Goal: Task Accomplishment & Management: Use online tool/utility

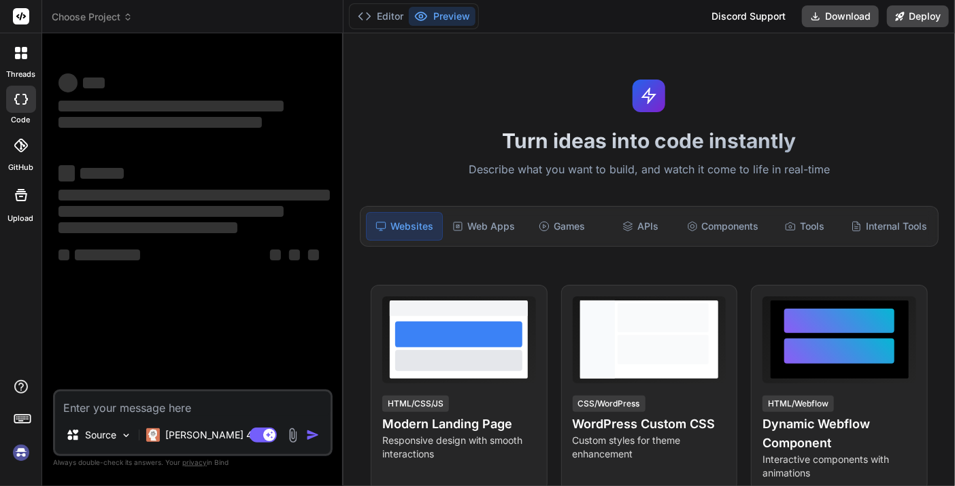
click at [10, 448] on img at bounding box center [21, 452] width 23 height 23
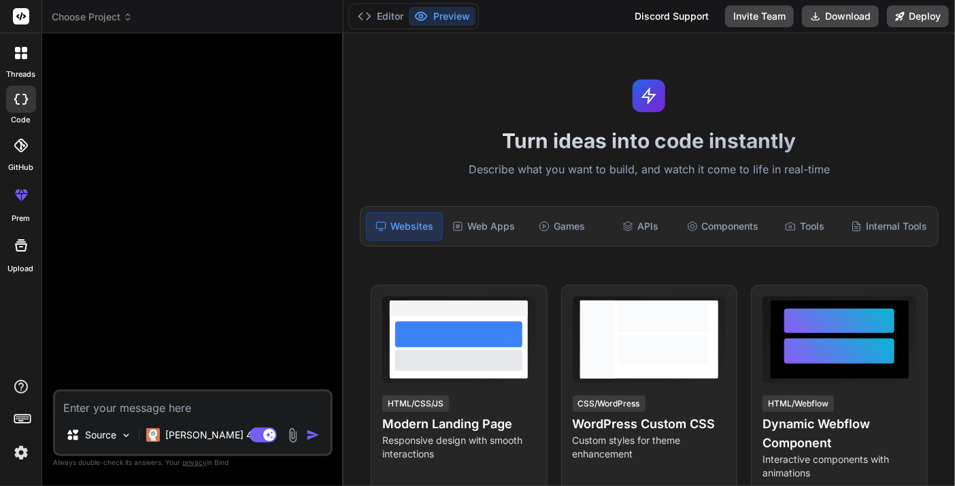
drag, startPoint x: 131, startPoint y: 408, endPoint x: 147, endPoint y: 411, distance: 16.0
click at [131, 408] on textarea at bounding box center [192, 404] width 275 height 24
click at [189, 440] on p "[PERSON_NAME] 4 S.." at bounding box center [215, 435] width 101 height 14
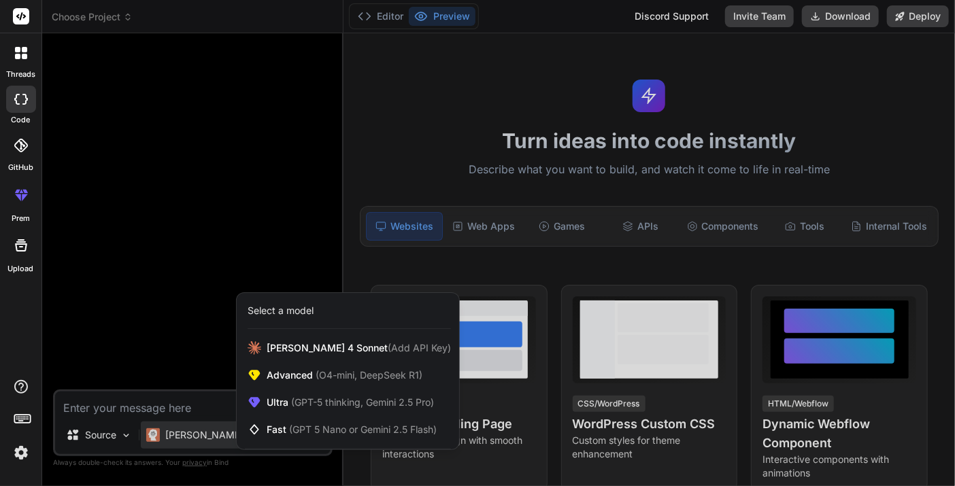
click at [175, 365] on div at bounding box center [477, 243] width 955 height 486
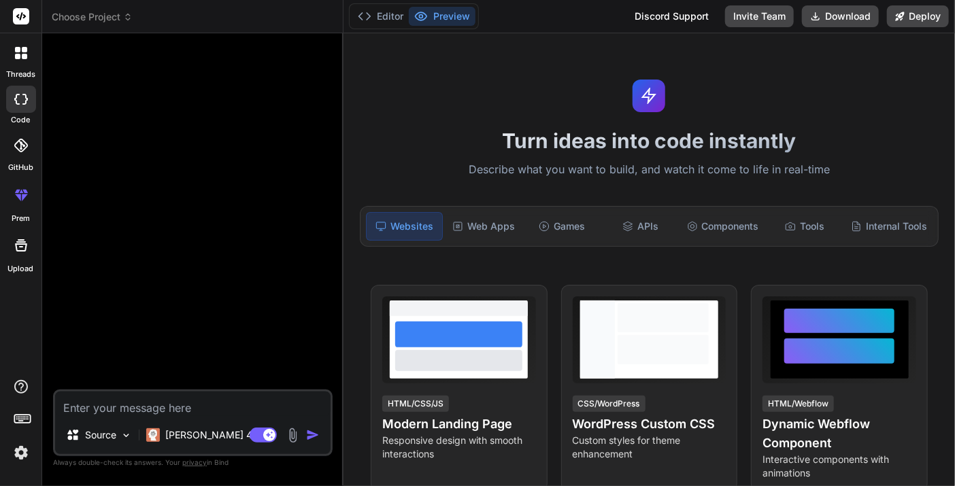
click at [12, 459] on img at bounding box center [21, 452] width 23 height 23
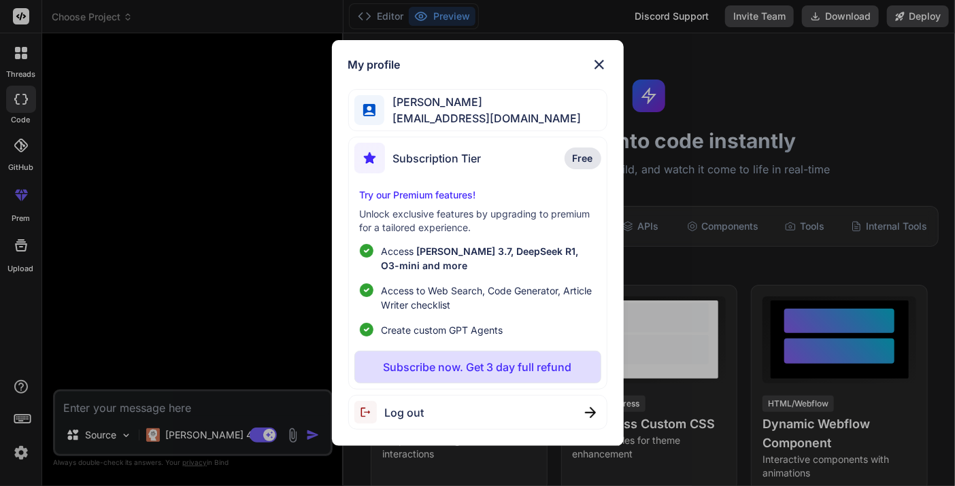
click at [16, 454] on div "My profile Anh Tran Van [EMAIL_ADDRESS][DOMAIN_NAME] Subscription Tier Free Try…" at bounding box center [477, 243] width 955 height 486
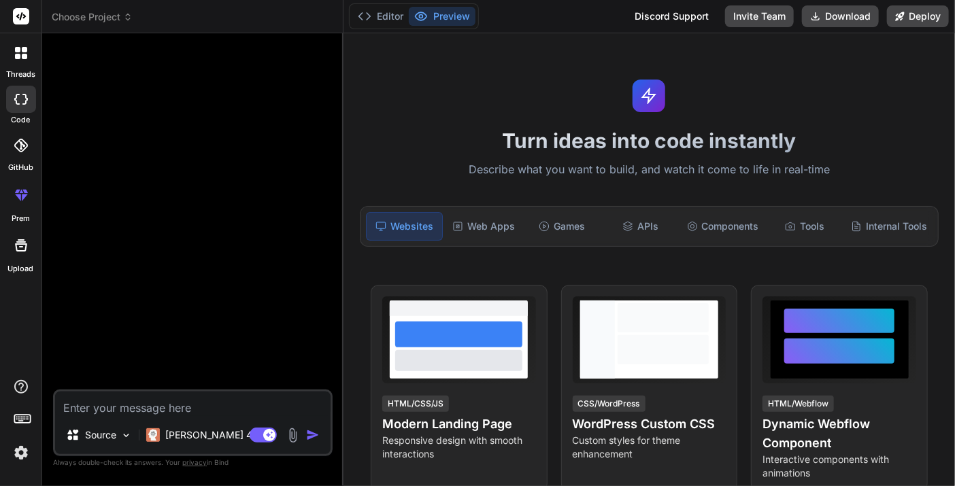
click at [16, 454] on img at bounding box center [21, 452] width 23 height 23
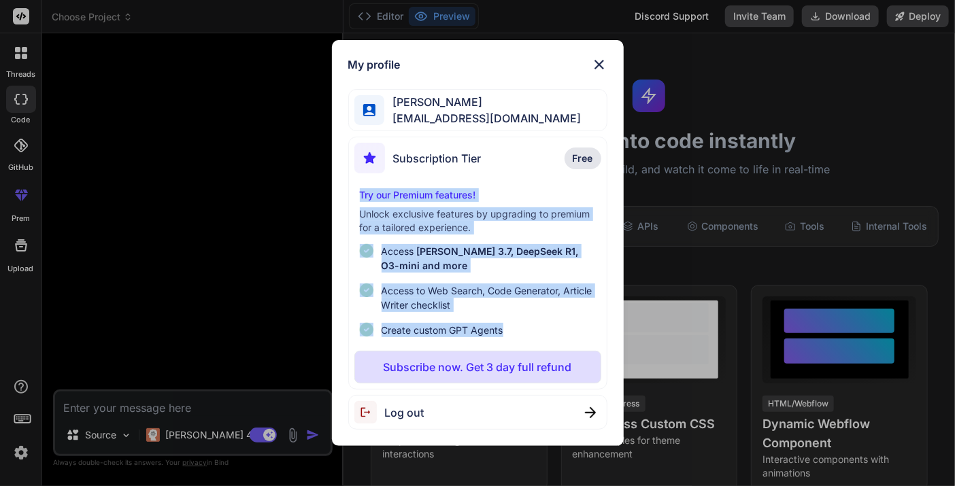
drag, startPoint x: 351, startPoint y: 179, endPoint x: 534, endPoint y: 322, distance: 232.0
click at [534, 322] on div "Subscription Tier Free Try our Premium features! Unlock exclusive features by u…" at bounding box center [477, 263] width 259 height 253
type textarea "x"
click at [525, 338] on div at bounding box center [525, 338] width 0 height 0
click at [226, 203] on div "My profile Anh Tran Van [EMAIL_ADDRESS][DOMAIN_NAME] Subscription Tier Free Try…" at bounding box center [477, 243] width 955 height 486
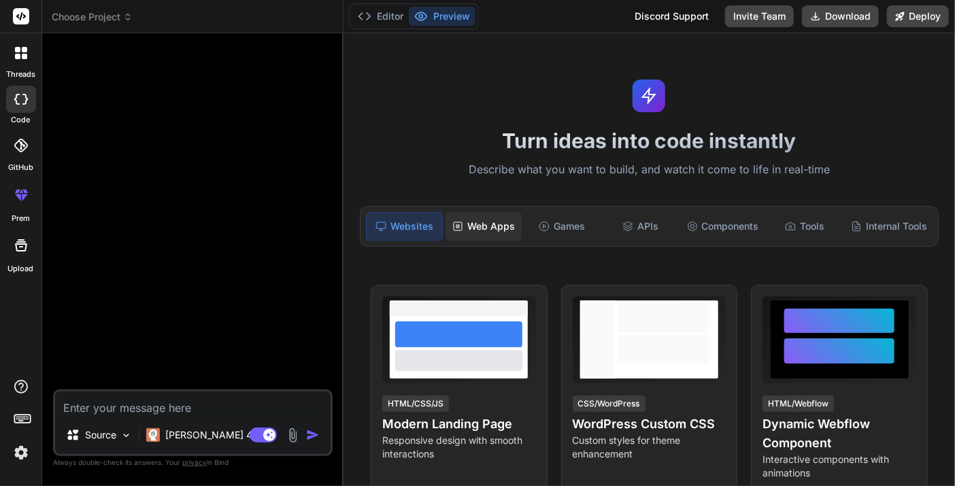
click at [493, 228] on div "Web Apps" at bounding box center [482, 226] width 75 height 29
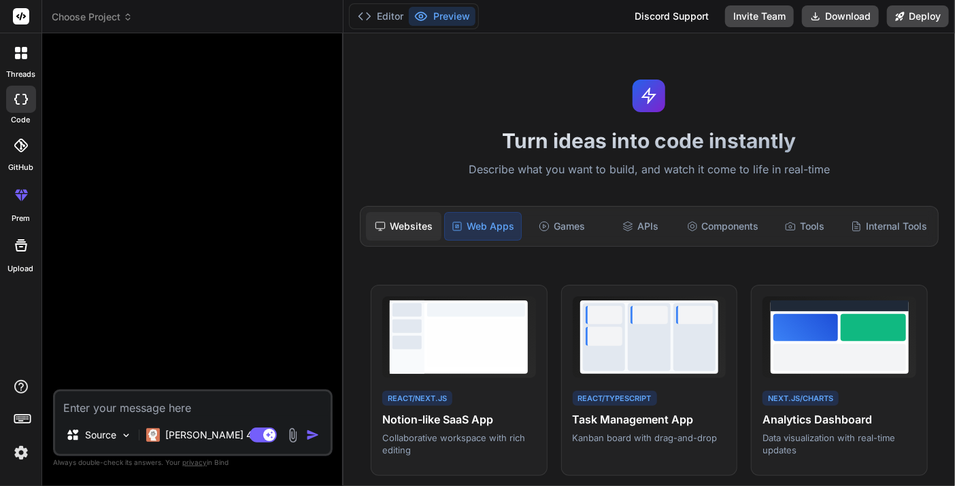
click at [422, 229] on div "Websites" at bounding box center [403, 226] width 75 height 29
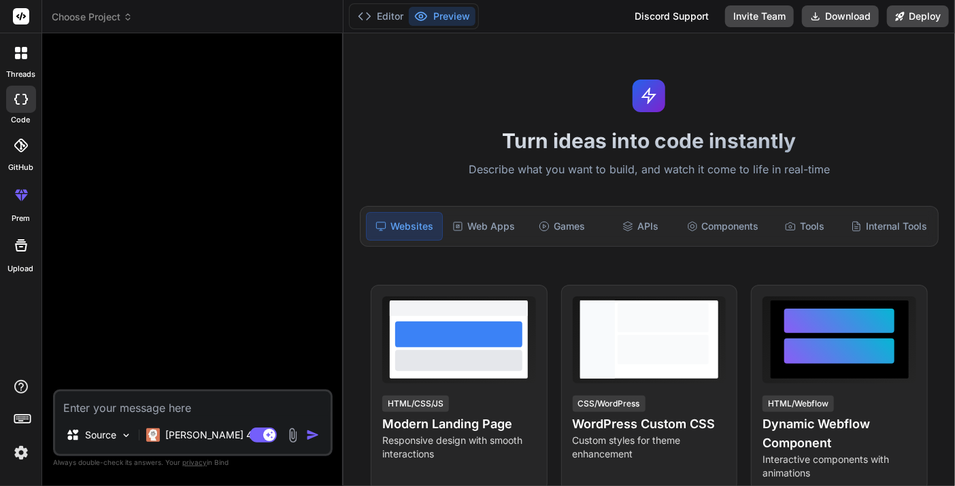
click at [167, 400] on textarea at bounding box center [192, 404] width 275 height 24
paste textarea "lor ipsu dol sit ame con adip elitseddo eius tem inci utla et dolo magn aliq en…"
type textarea "lor ipsu dol sit ame con adip elitseddo eius tem inci utla et dolo magn aliq en…"
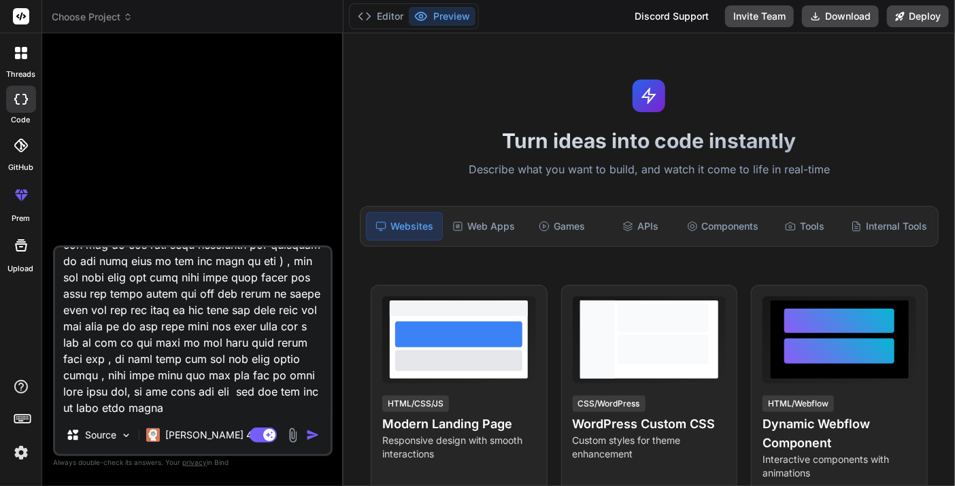
type textarea "x"
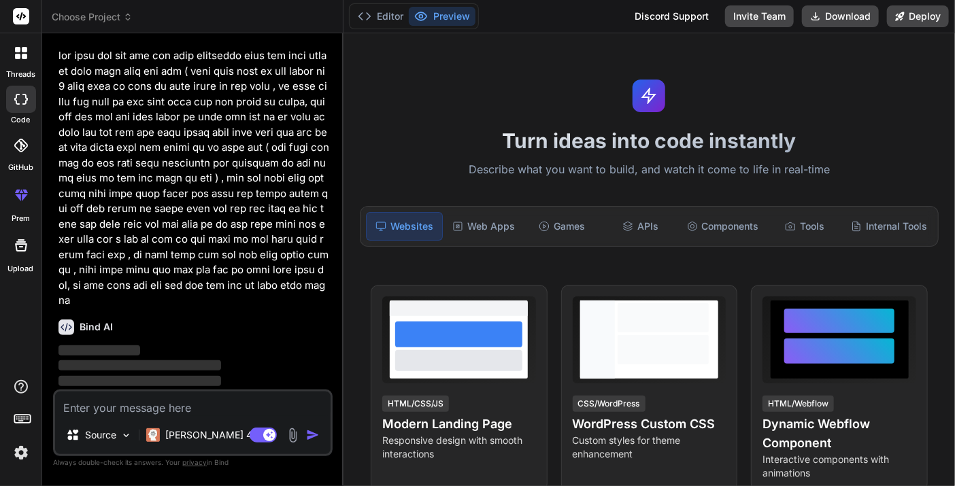
scroll to position [39, 0]
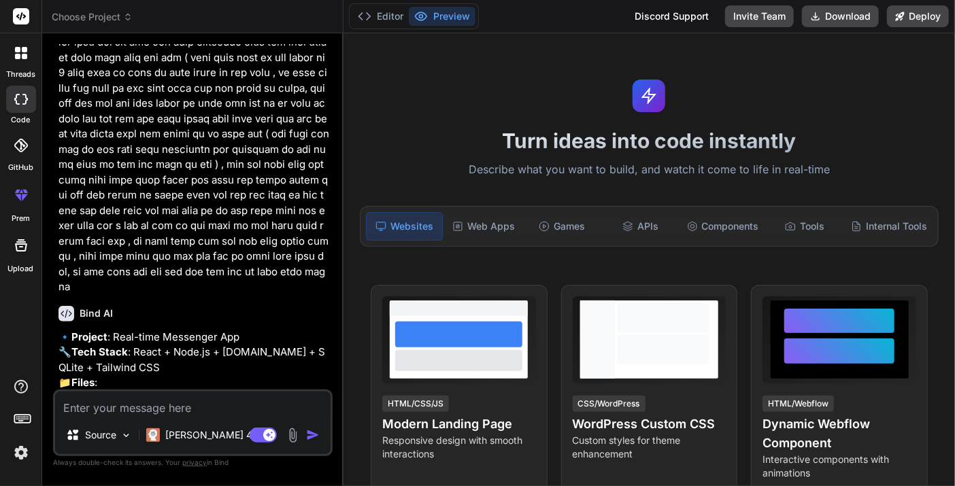
type textarea "x"
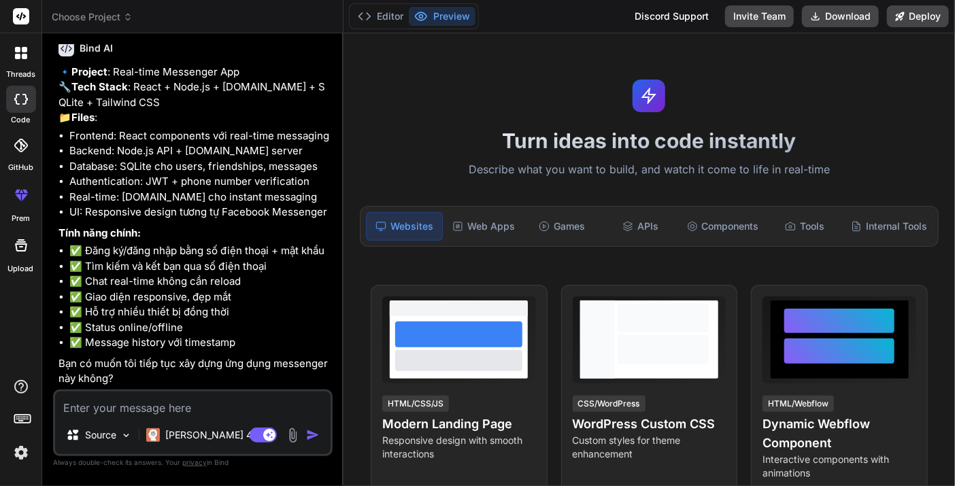
scroll to position [334, 0]
click at [379, 14] on button "Editor" at bounding box center [380, 16] width 56 height 19
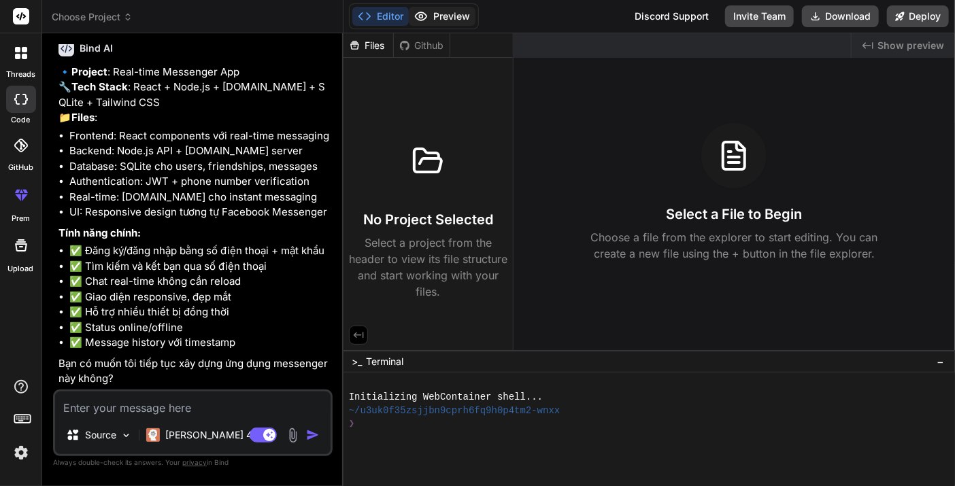
click at [451, 12] on button "Preview" at bounding box center [442, 16] width 67 height 19
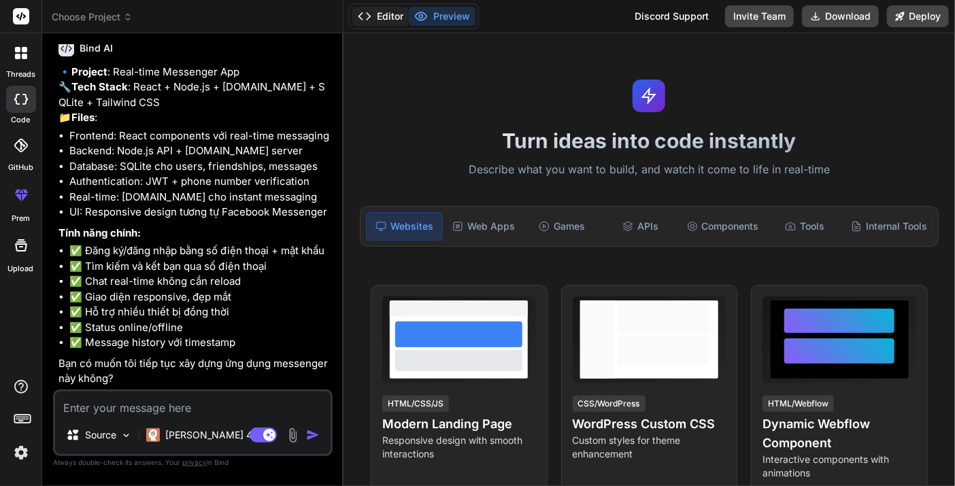
click at [386, 17] on button "Editor" at bounding box center [380, 16] width 56 height 19
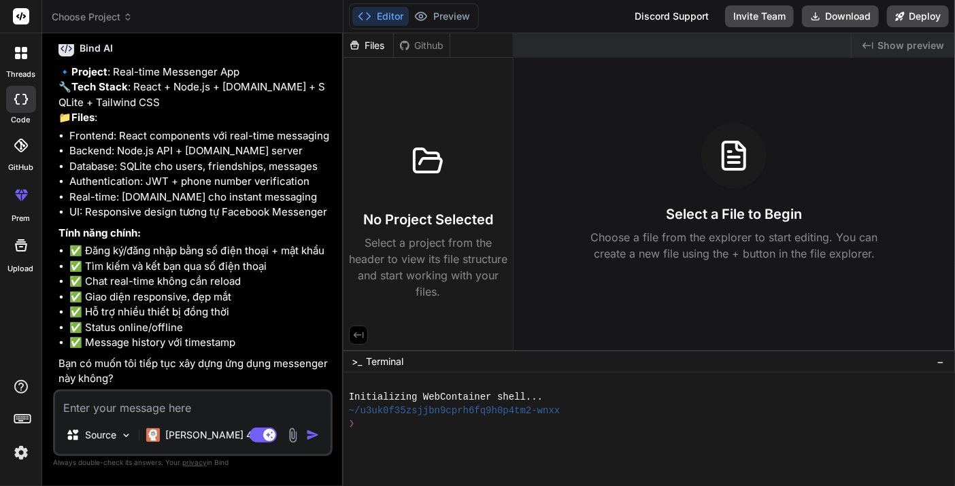
click at [682, 201] on div "Select a File to Begin Choose a file from the explorer to start editing. You ca…" at bounding box center [733, 192] width 441 height 139
click at [121, 400] on textarea at bounding box center [192, 404] width 275 height 24
type textarea "t"
type textarea "x"
type textarea "ti"
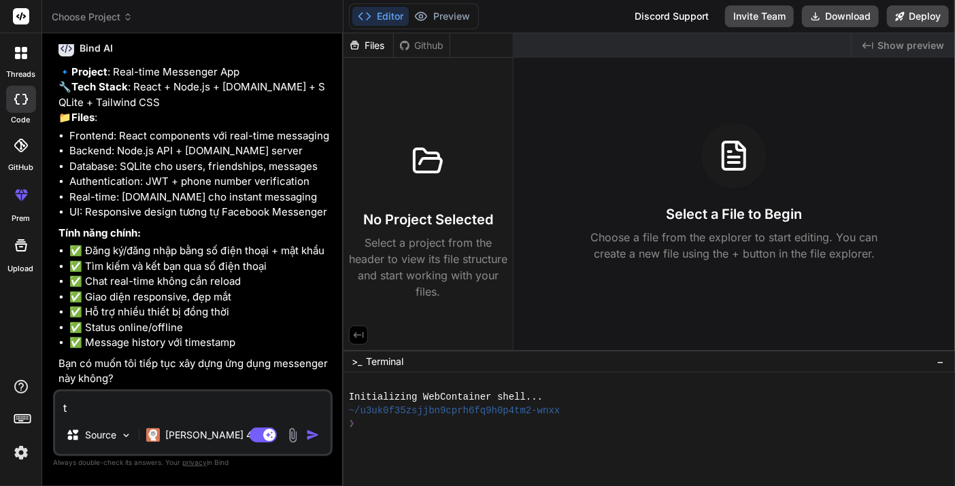
type textarea "x"
type textarea "tie"
type textarea "x"
type textarea "tiê"
type textarea "x"
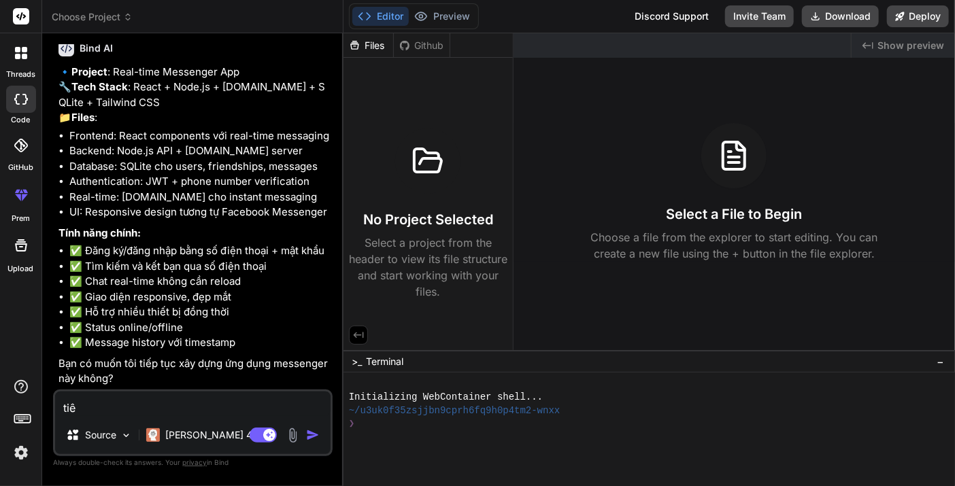
type textarea "tiêp"
type textarea "x"
type textarea "tiếp"
type textarea "x"
type textarea "tiếp"
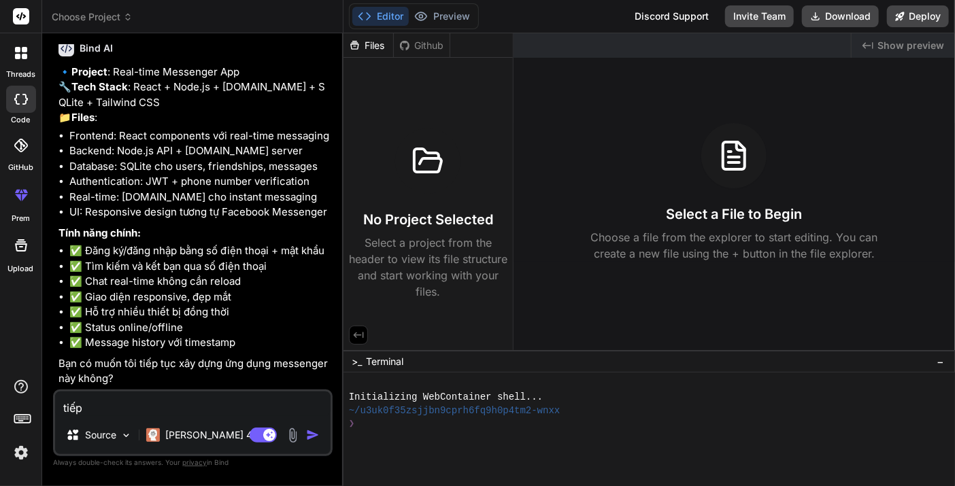
type textarea "x"
type textarea "tiếp t"
type textarea "x"
type textarea "tiếp tu"
type textarea "x"
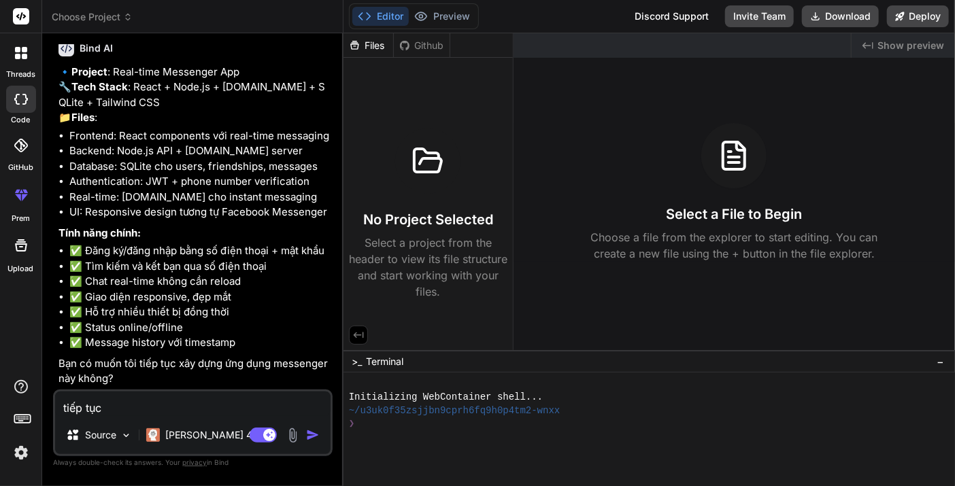
type textarea "tiếp tụcv"
type textarea "x"
type textarea "tiếp tucjv"
type textarea "x"
type textarea "tiếp tucjv c"
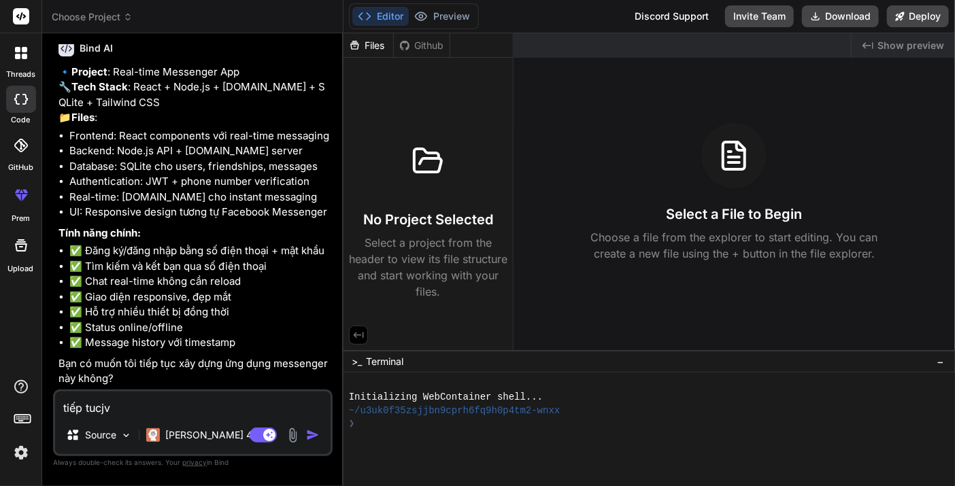
type textarea "x"
type textarea "tiếp tucjv"
type textarea "x"
type textarea "tiếp tucjv"
type textarea "x"
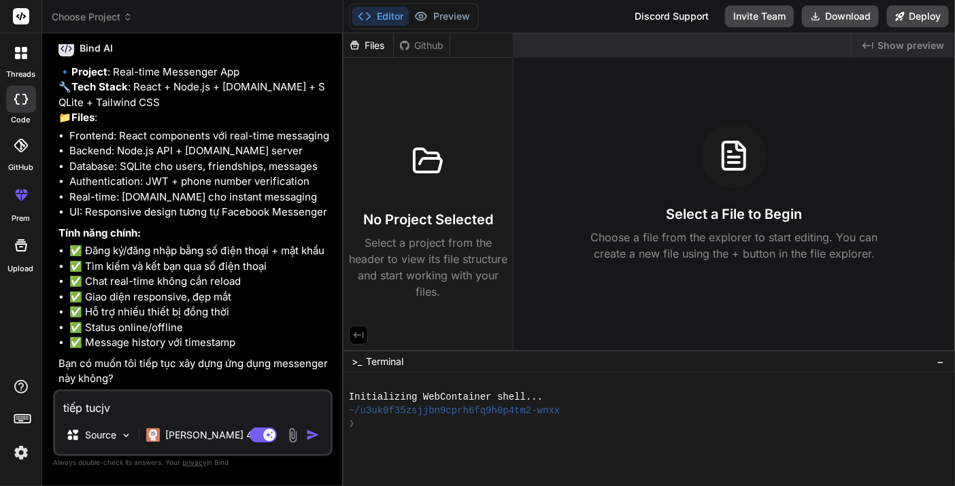
type textarea "tiếp tucj"
type textarea "x"
type textarea "tiếp tuc"
type textarea "x"
type textarea "tiếp tục"
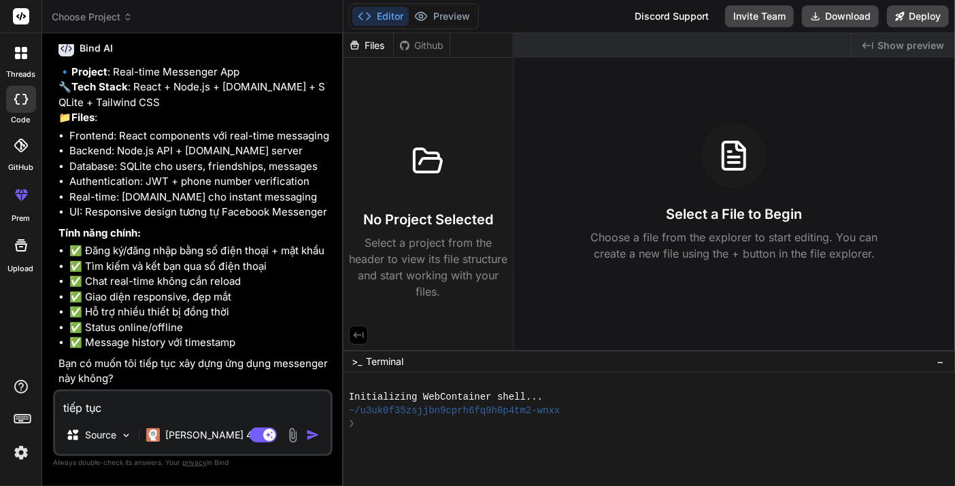
type textarea "x"
type textarea "tiếp tục"
type textarea "x"
type textarea "tiếp tục x"
type textarea "x"
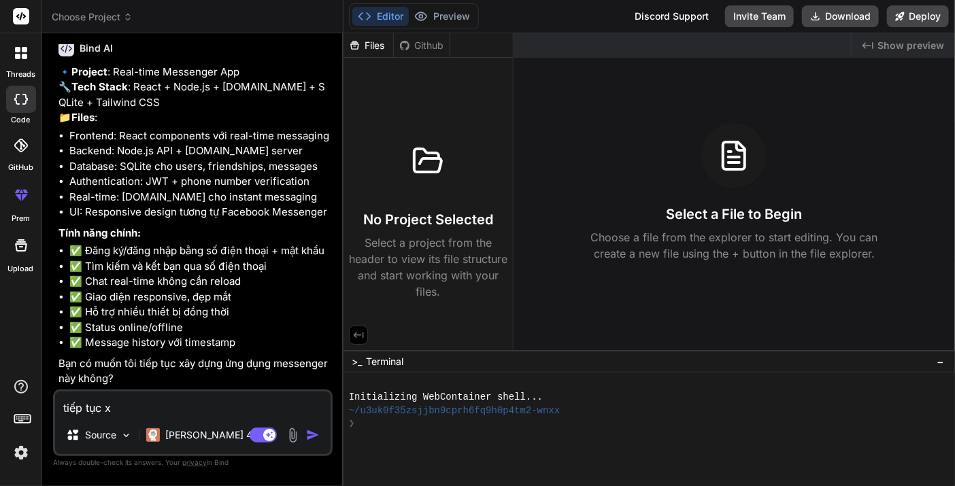
type textarea "tiếp tục xa"
type textarea "x"
type textarea "tiếp tục xâ"
type textarea "x"
type textarea "tiếp tục xây"
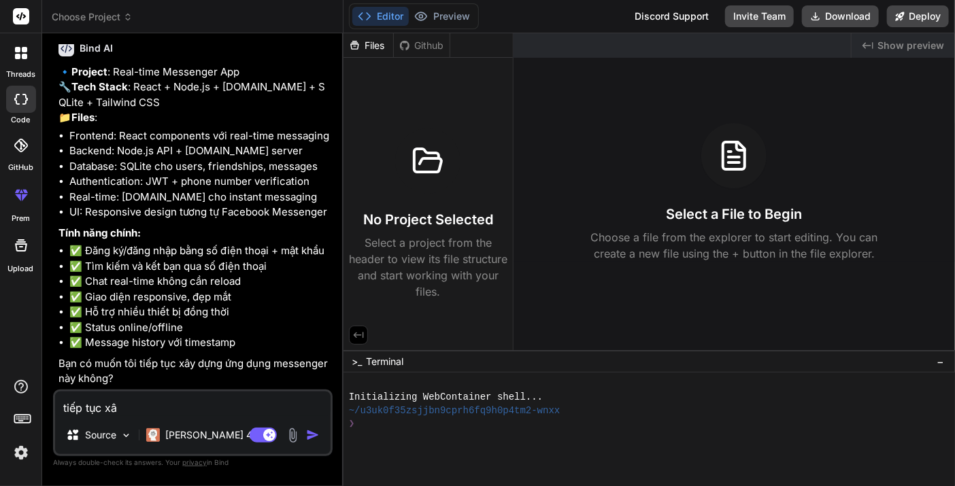
type textarea "x"
type textarea "tiếp tục xây"
type textarea "x"
type textarea "tiếp tục xây d"
type textarea "x"
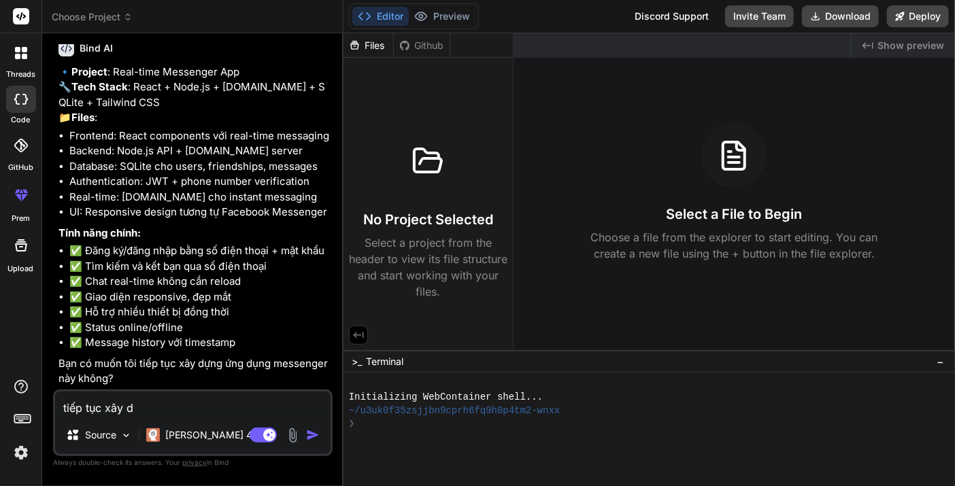
type textarea "tiếp tục xây du"
type textarea "x"
type textarea "tiếp tục xây dư"
type textarea "x"
type textarea "tiếp tục xây dưn"
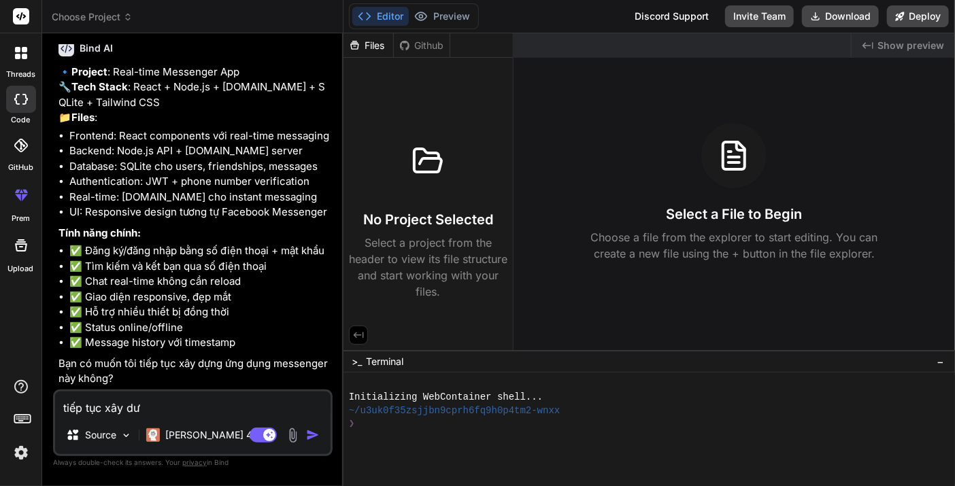
type textarea "x"
type textarea "tiếp tục xây dưng"
type textarea "x"
type textarea "tiếp tục xây dựng"
type textarea "x"
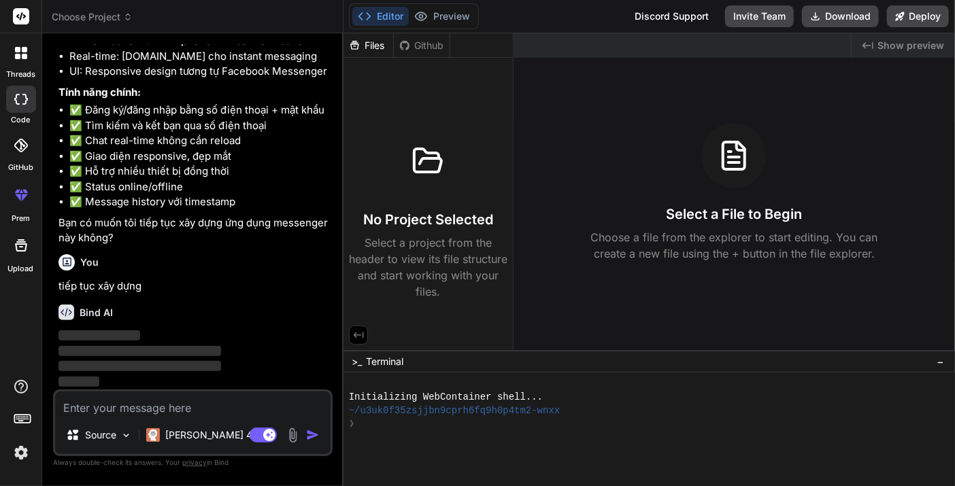
scroll to position [475, 0]
click at [859, 10] on button "Download" at bounding box center [840, 16] width 77 height 22
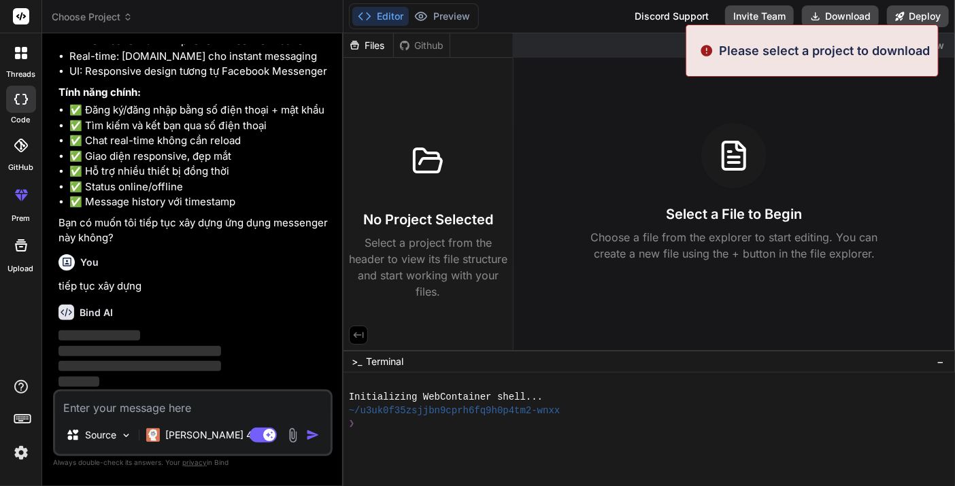
click at [830, 56] on p "Please select a project to download" at bounding box center [824, 50] width 211 height 18
drag, startPoint x: 785, startPoint y: 136, endPoint x: 738, endPoint y: 174, distance: 60.4
click at [785, 137] on div "Select a File to Begin Choose a file from the explorer to start editing. You ca…" at bounding box center [733, 192] width 441 height 139
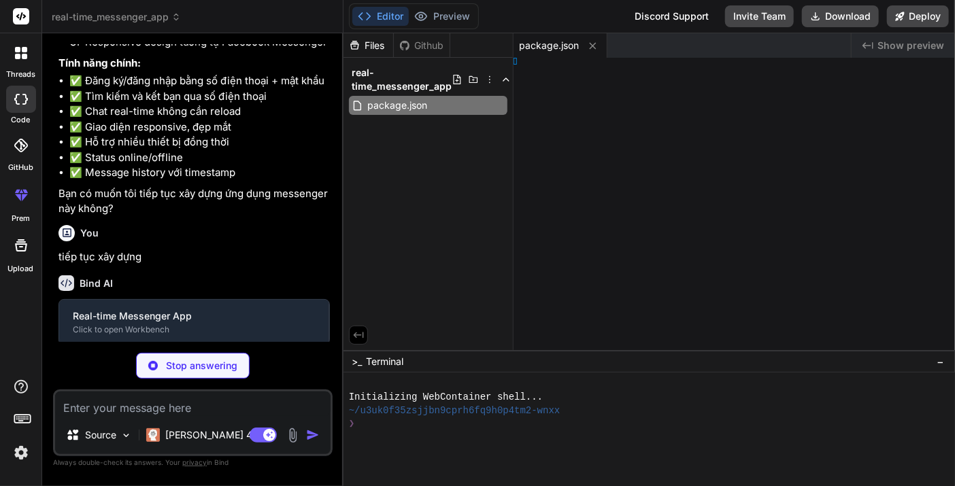
type textarea "x"
type textarea "} })"
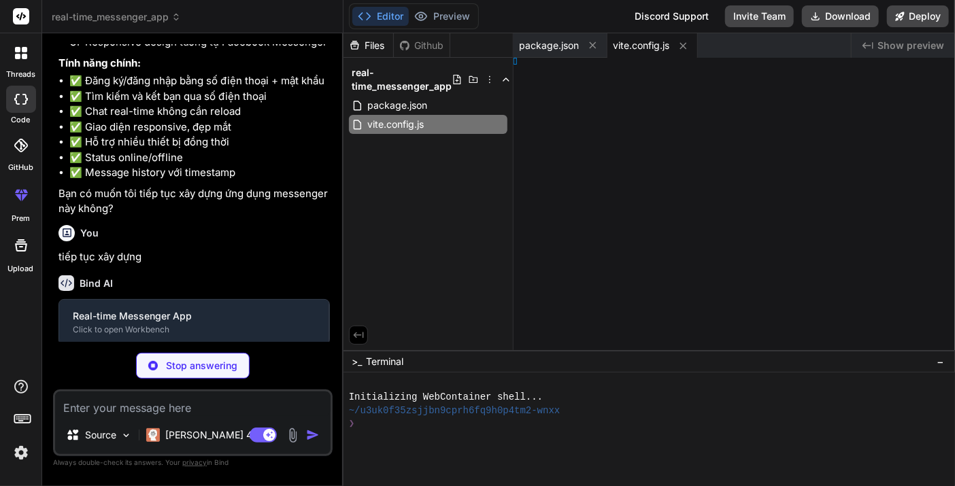
type textarea "x"
type textarea "s: [], }"
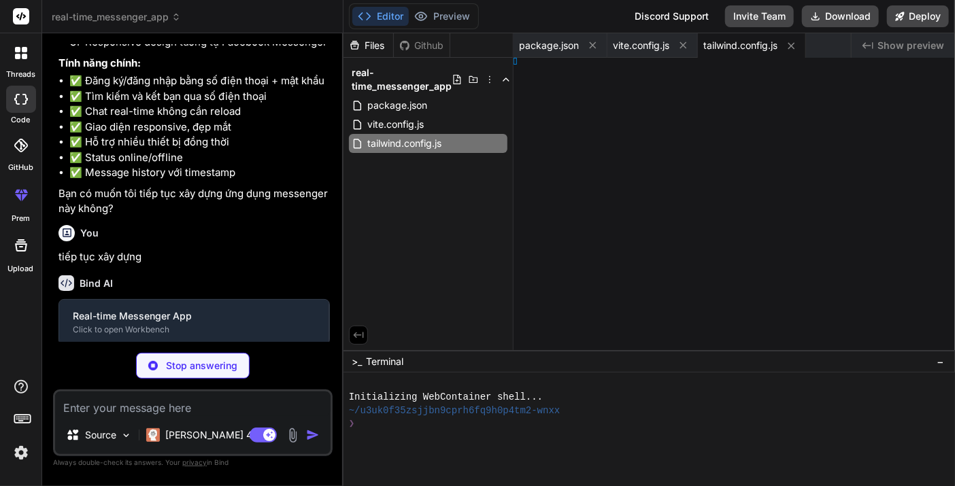
type textarea "x"
type textarea "}, }"
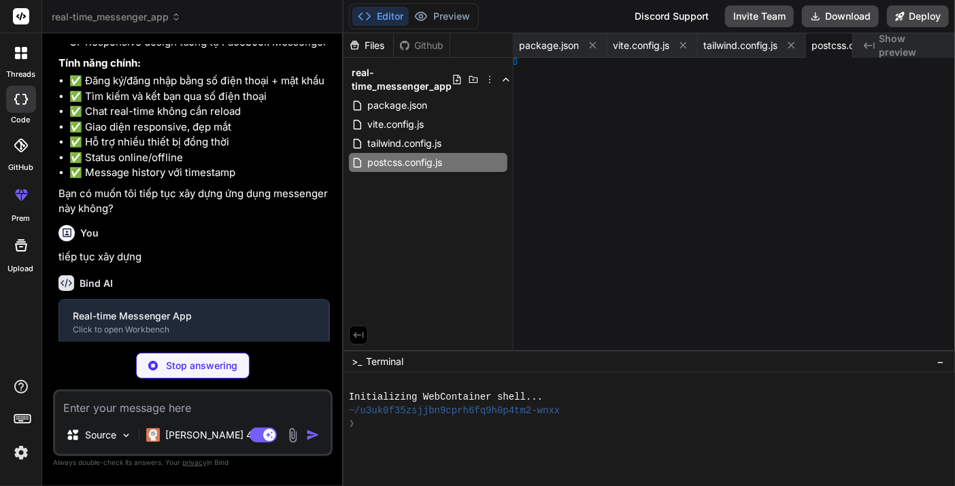
type textarea "x"
type textarea "l>"
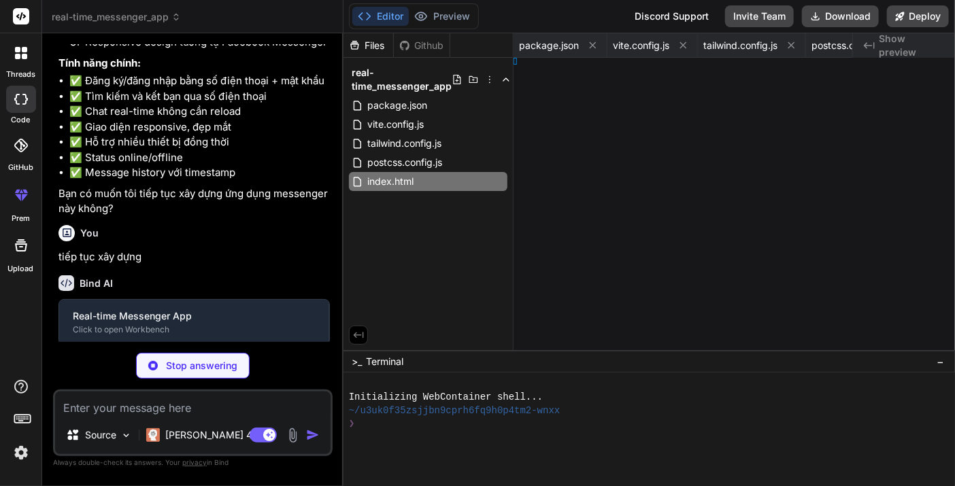
type textarea "x"
type textarea "g>"
type textarea "x"
type textarea "ode>, )"
type textarea "x"
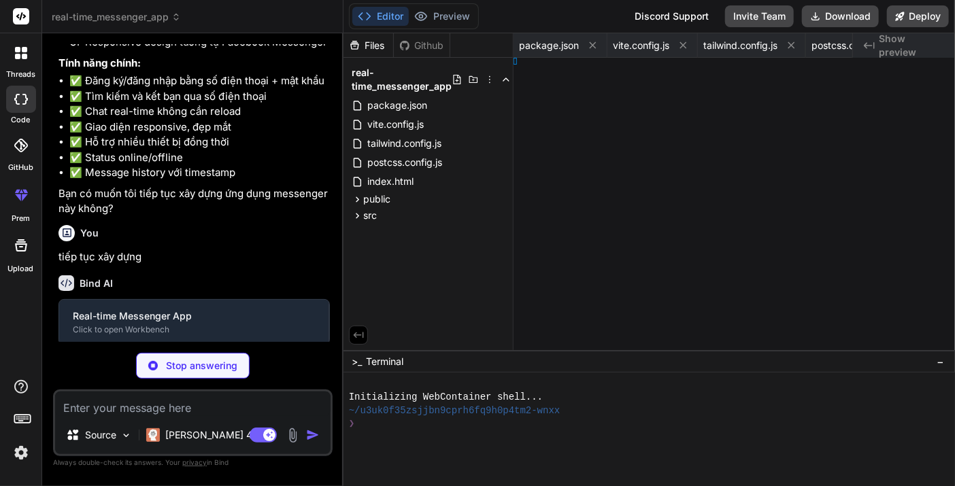
type textarea "} }"
type textarea "x"
type textarea "App"
type textarea "x"
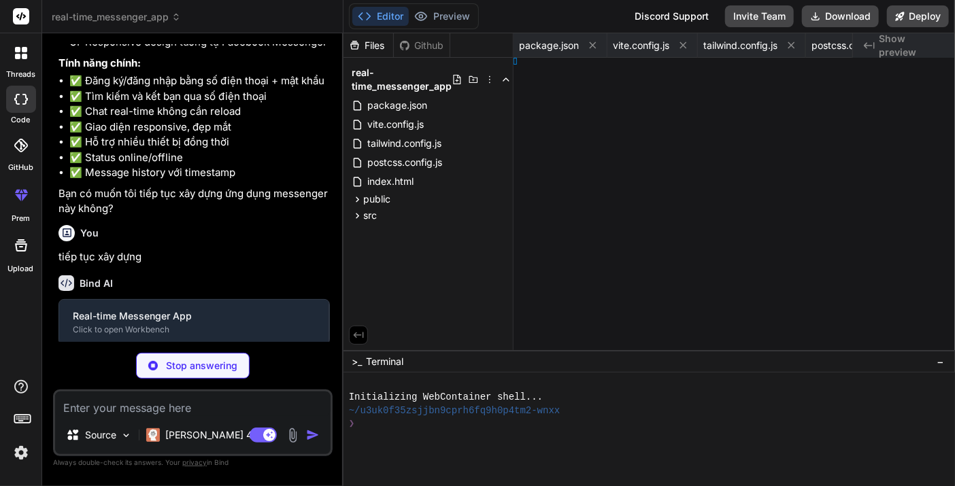
type textarea "der> ) }"
type textarea "x"
type textarea "}"
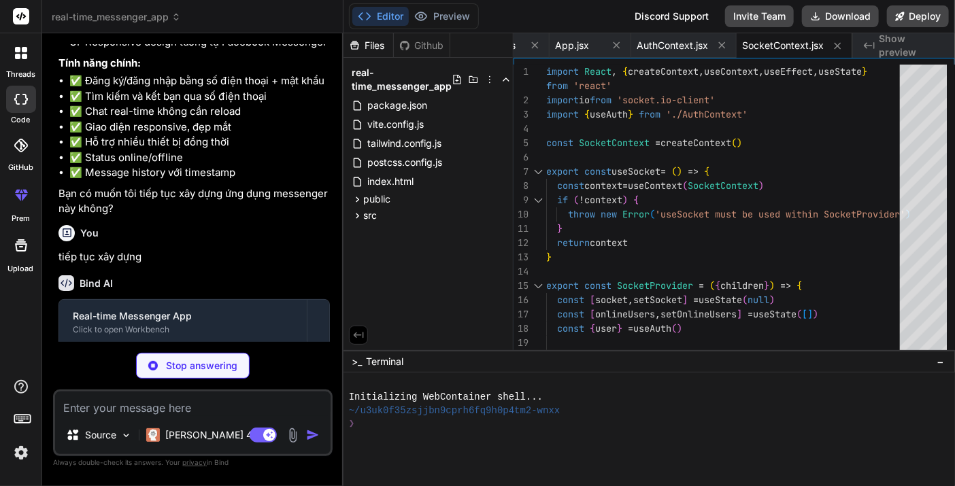
scroll to position [776, 0]
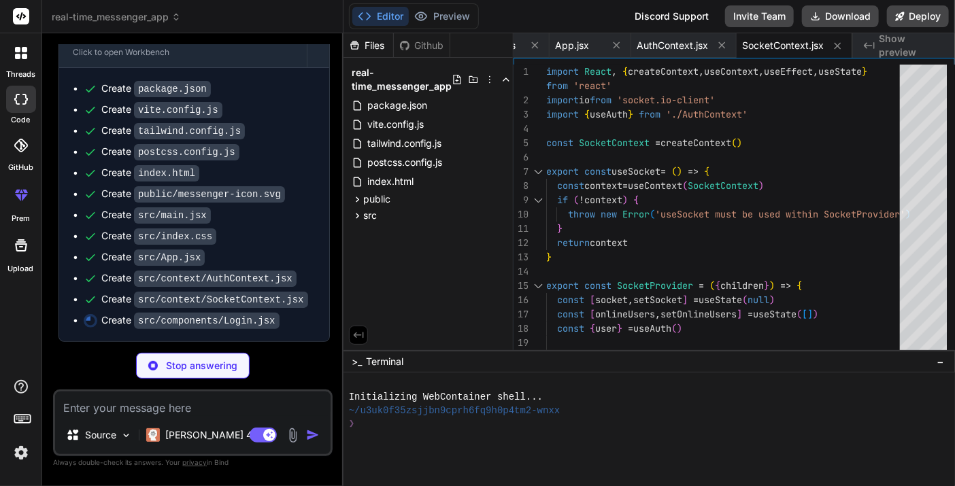
type textarea "x"
type textarea "</div> </div> ) } export default Login"
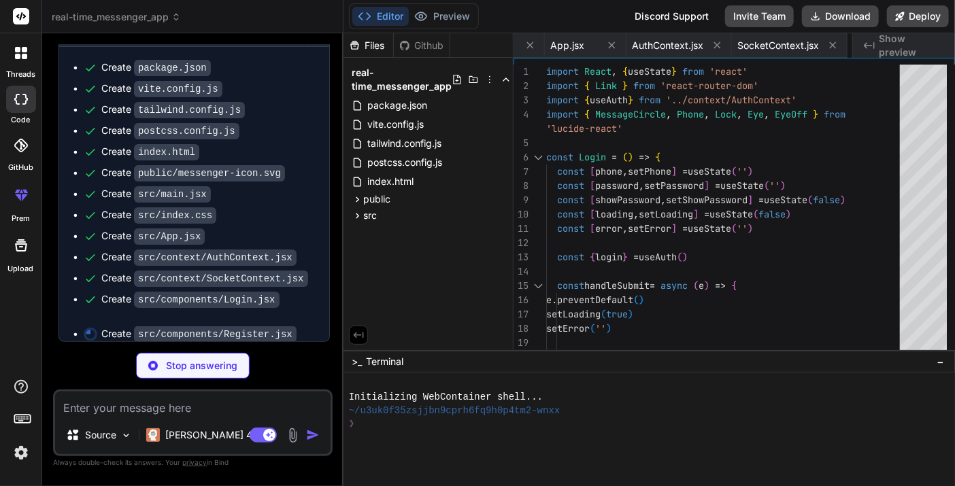
scroll to position [0, 821]
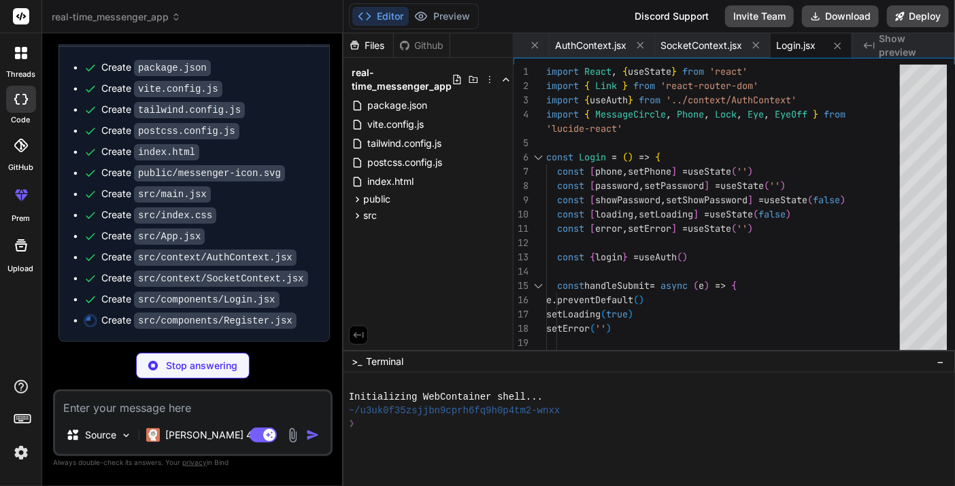
type textarea "x"
type textarea "</div> ) } export default Register"
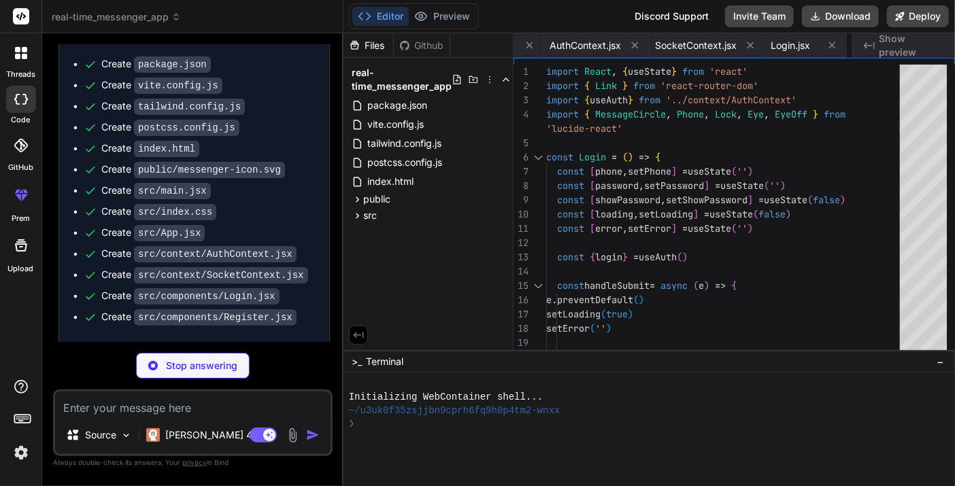
type textarea "x"
type textarea "export default Chat"
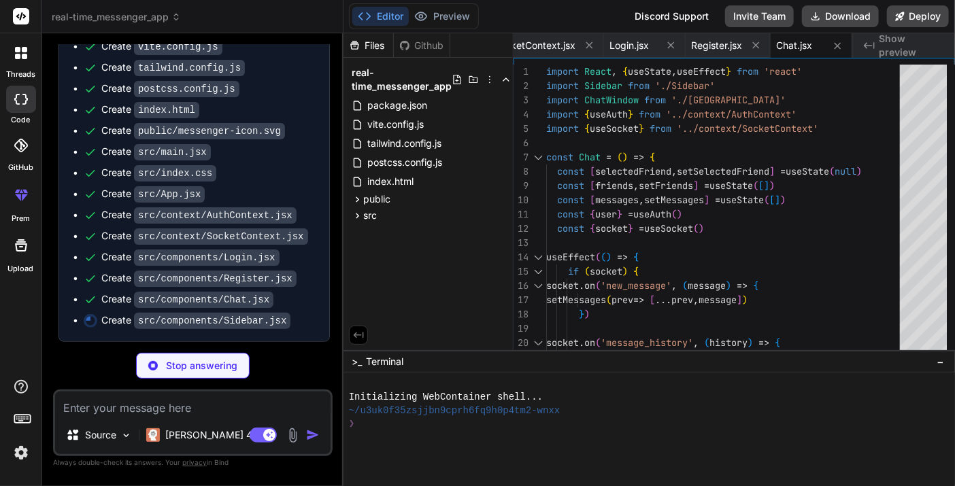
scroll to position [838, 0]
type textarea "x"
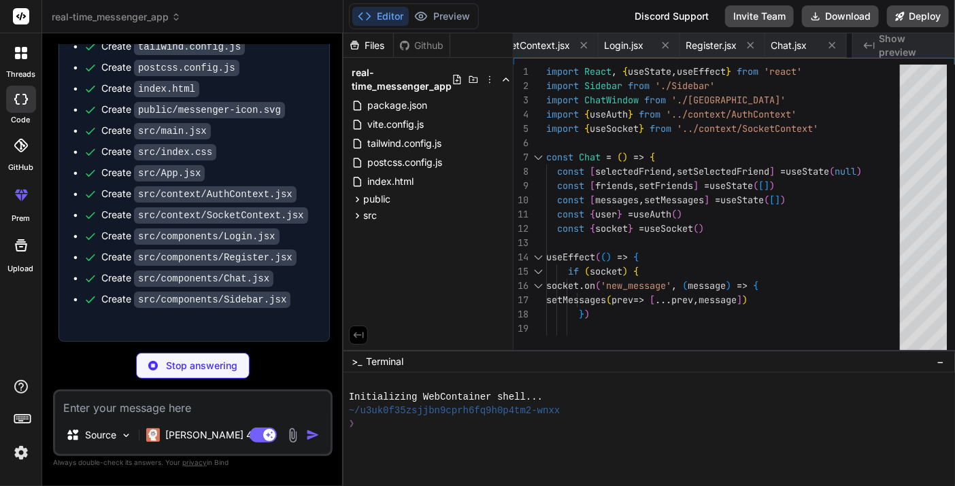
type textarea "x"
type textarea "} export default ChatWindow"
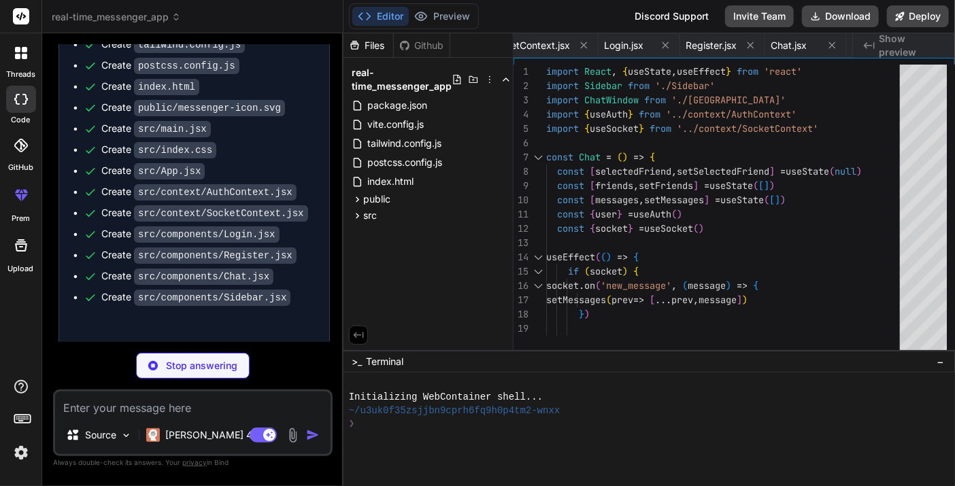
type textarea "x"
type textarea "</div> </div> ) } export default AddFriendModal"
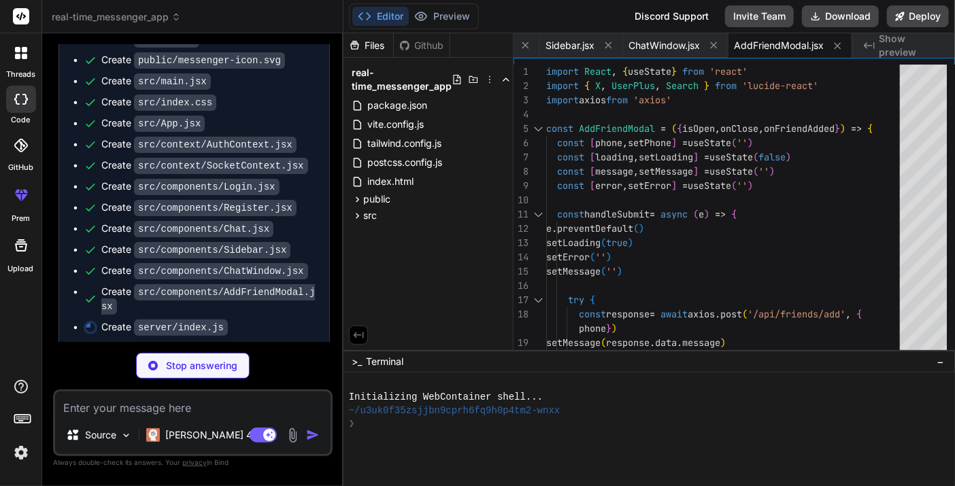
scroll to position [901, 0]
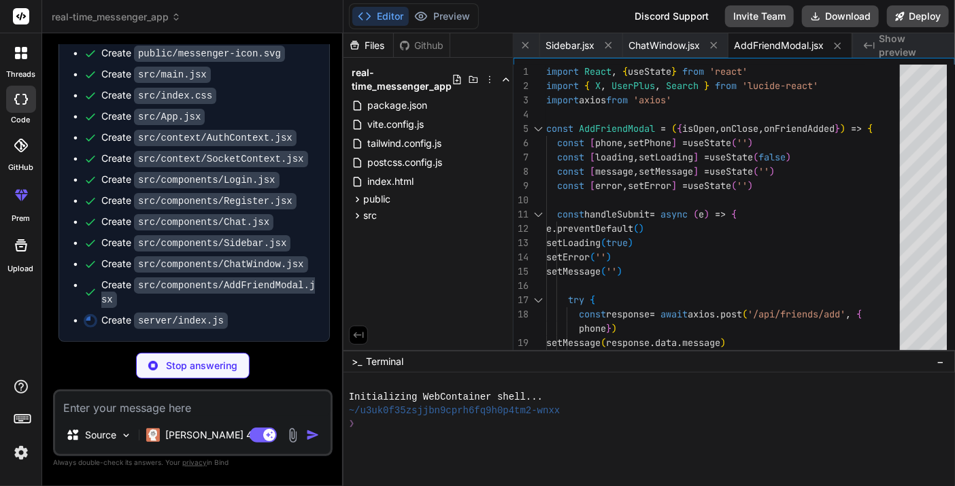
type textarea "x"
type textarea "server.listen(PORT, () => { console.log(`Server running on http://localhost:${P…"
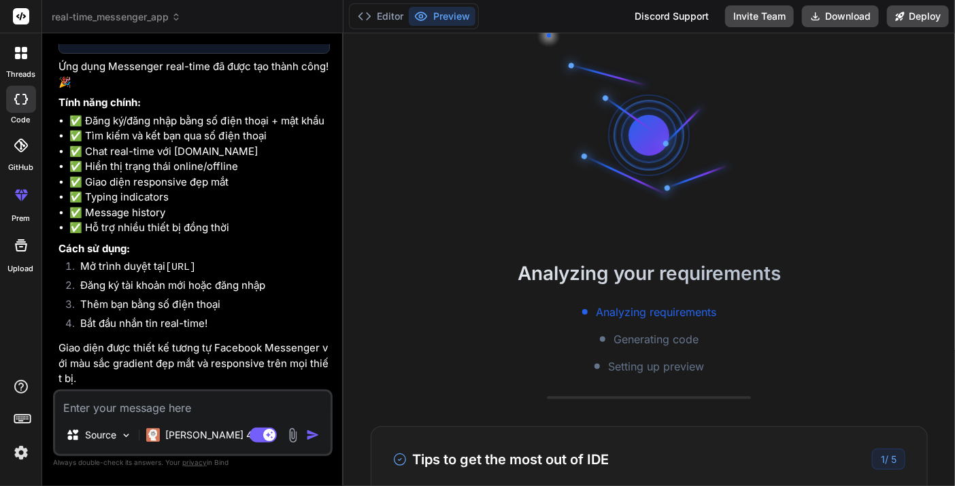
scroll to position [1289, 0]
drag, startPoint x: 169, startPoint y: 268, endPoint x: 291, endPoint y: 268, distance: 122.4
click at [291, 268] on li "Mở trình duyệt tại [URL]" at bounding box center [199, 268] width 260 height 19
click at [275, 327] on li "Bắt đầu nhắn tin real-time!" at bounding box center [199, 325] width 260 height 19
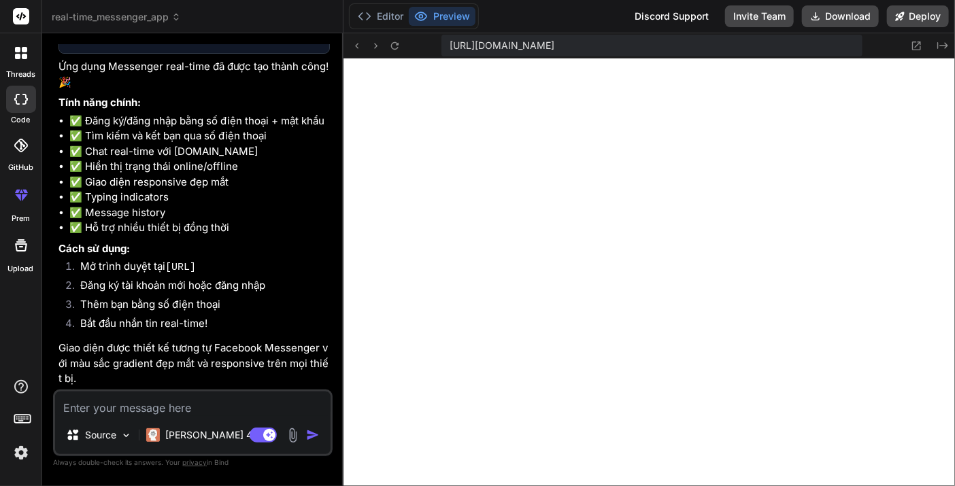
scroll to position [617, 0]
click at [918, 51] on button at bounding box center [916, 45] width 16 height 16
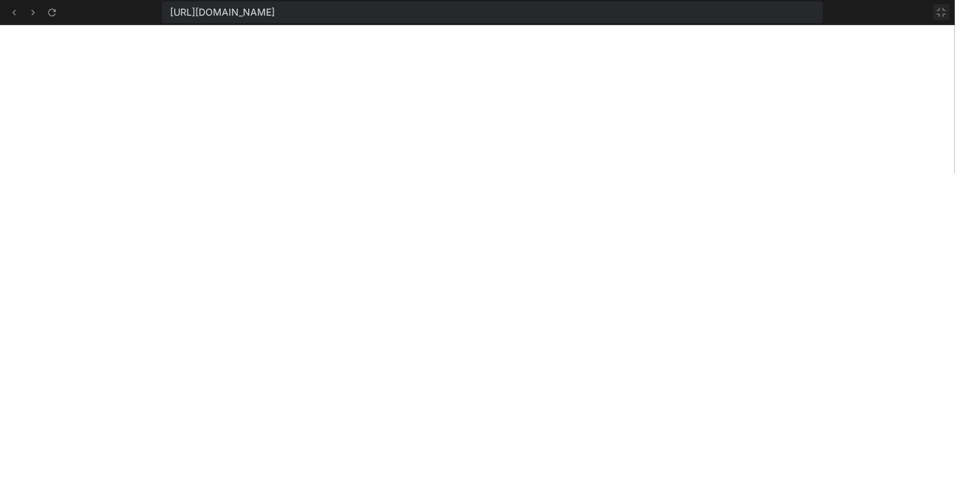
click at [939, 13] on icon at bounding box center [941, 12] width 11 height 11
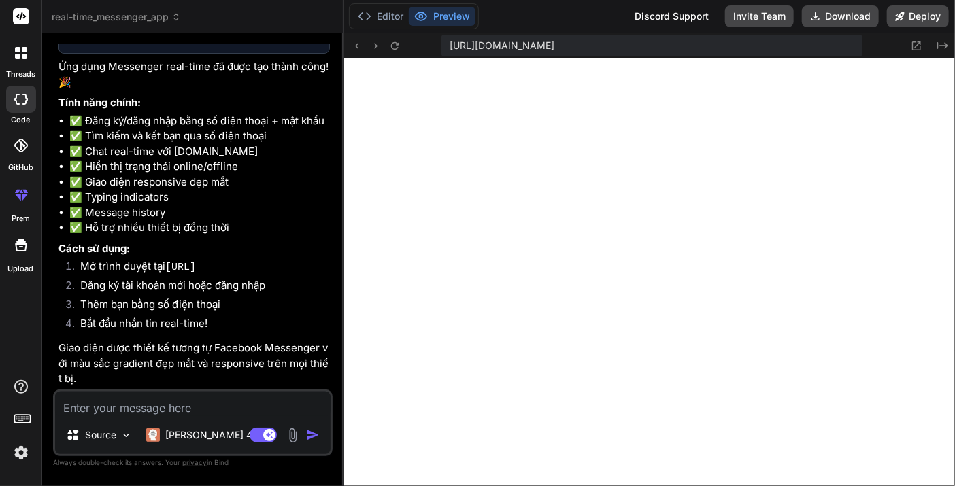
click at [554, 44] on span "[URL][DOMAIN_NAME]" at bounding box center [501, 46] width 105 height 14
click at [554, 41] on span "[URL][DOMAIN_NAME]" at bounding box center [501, 46] width 105 height 14
drag, startPoint x: 689, startPoint y: 41, endPoint x: 628, endPoint y: 45, distance: 61.3
click at [554, 45] on span "[URL][DOMAIN_NAME]" at bounding box center [501, 46] width 105 height 14
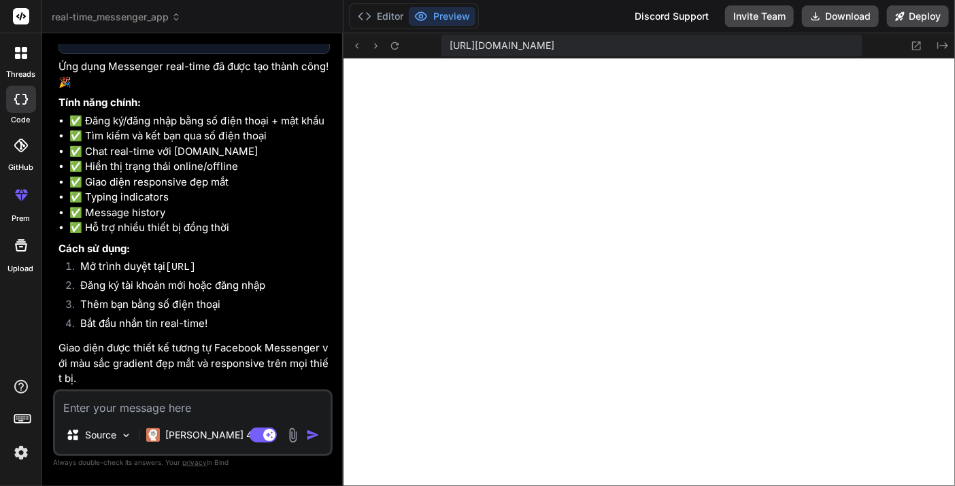
click at [554, 45] on span "[URL][DOMAIN_NAME]" at bounding box center [501, 46] width 105 height 14
copy div "[URL][DOMAIN_NAME] Created with Pixso."
click at [950, 46] on div "[URL][DOMAIN_NAME] Created with Pixso." at bounding box center [648, 45] width 611 height 25
click at [942, 46] on icon at bounding box center [942, 45] width 11 height 7
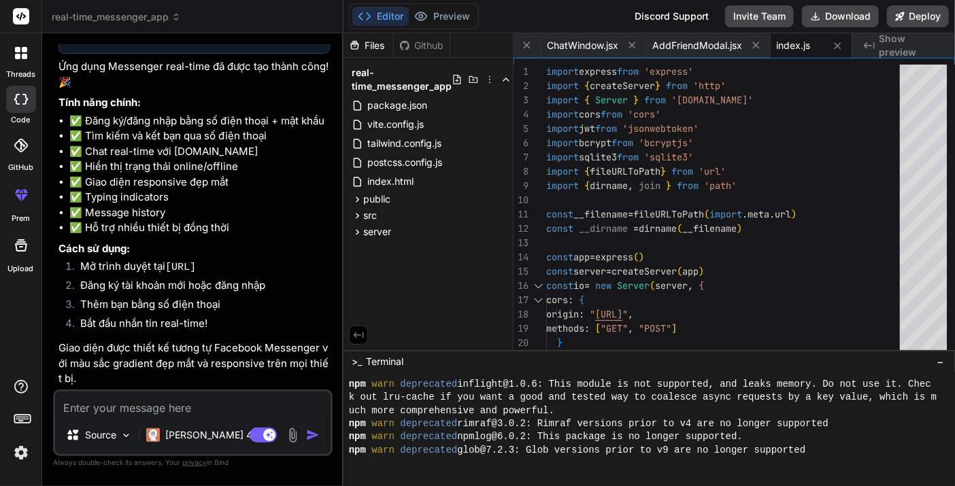
scroll to position [0, 0]
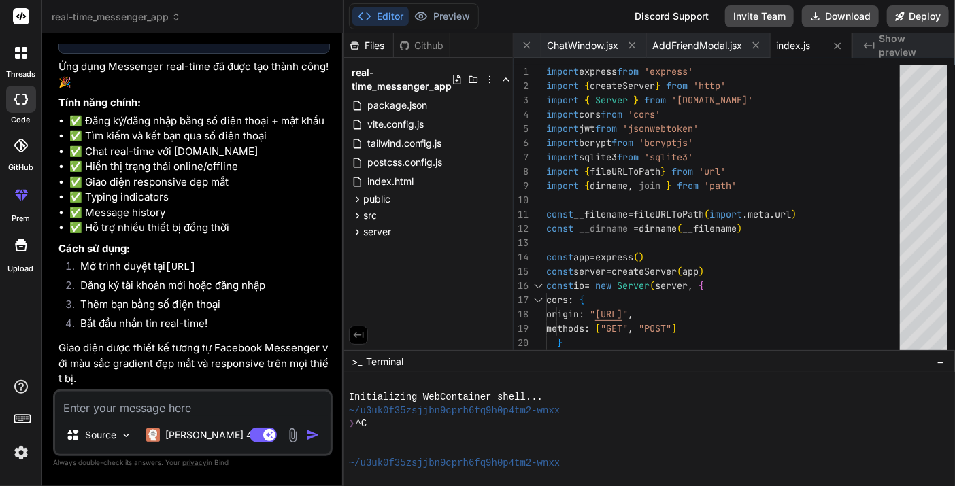
click at [938, 358] on span "−" at bounding box center [939, 362] width 7 height 14
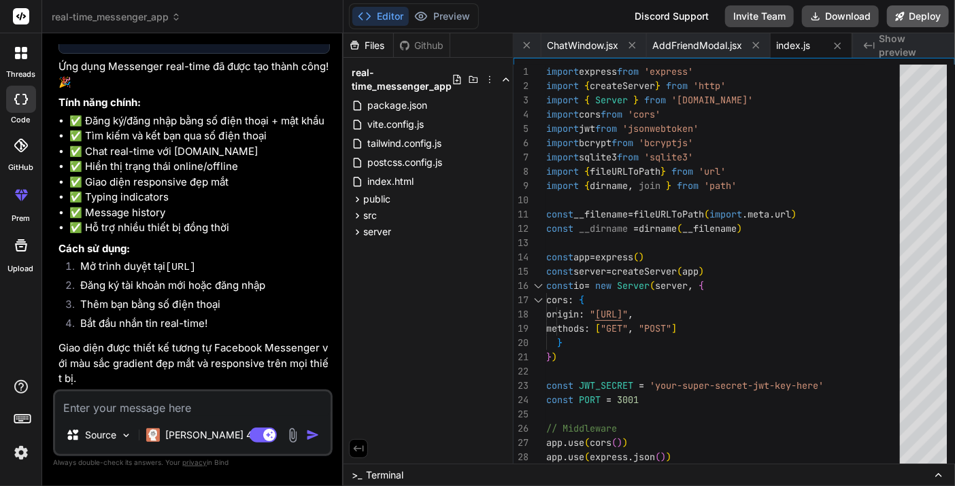
click at [926, 15] on button "Deploy" at bounding box center [918, 16] width 62 height 22
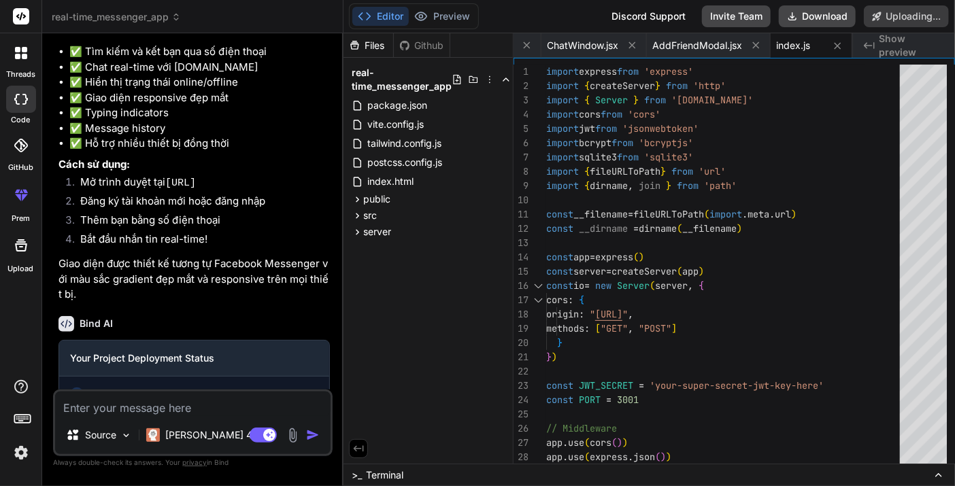
scroll to position [1407, 0]
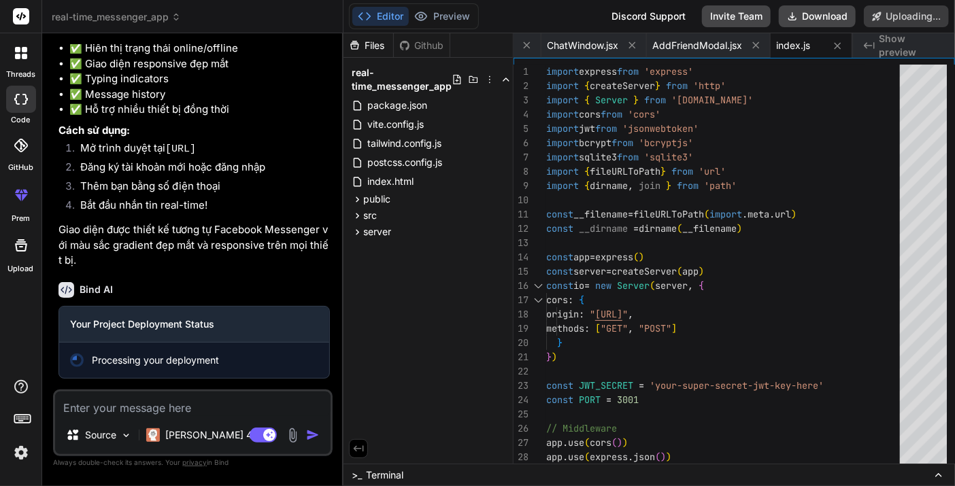
type textarea "x"
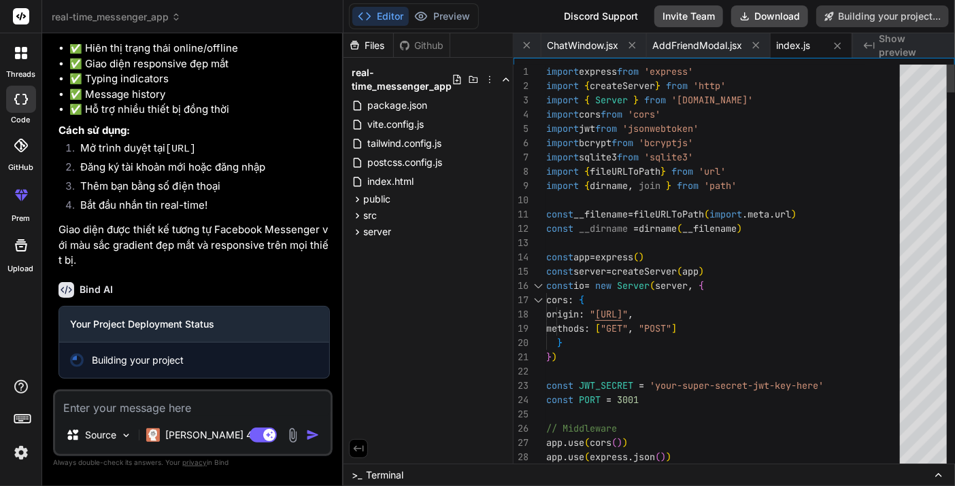
scroll to position [0, 0]
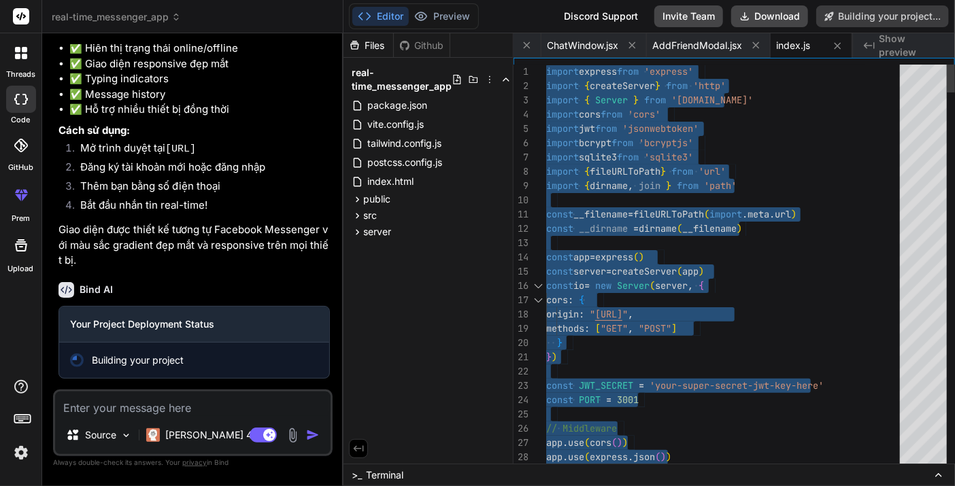
type textarea "const __filename = fileURLToPath(import.meta.url) const __dirname = dirname(__f…"
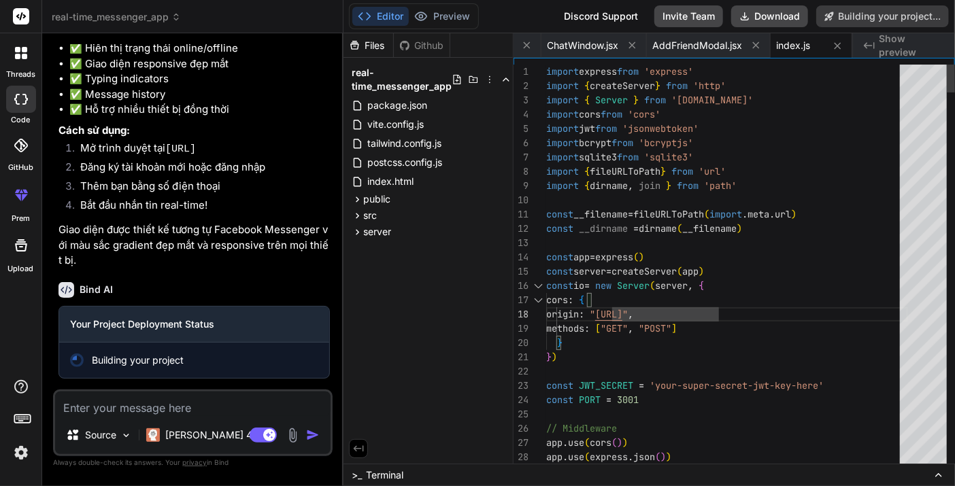
drag, startPoint x: 618, startPoint y: 313, endPoint x: 625, endPoint y: 314, distance: 6.8
drag, startPoint x: 618, startPoint y: 313, endPoint x: 742, endPoint y: 315, distance: 124.4
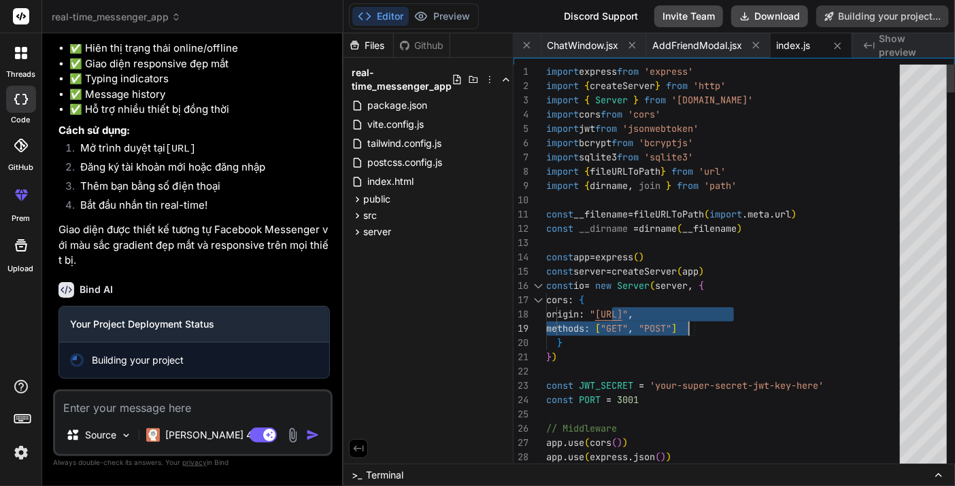
drag, startPoint x: 619, startPoint y: 311, endPoint x: 675, endPoint y: 313, distance: 56.5
click at [679, 301] on div "cors : {" at bounding box center [727, 300] width 362 height 14
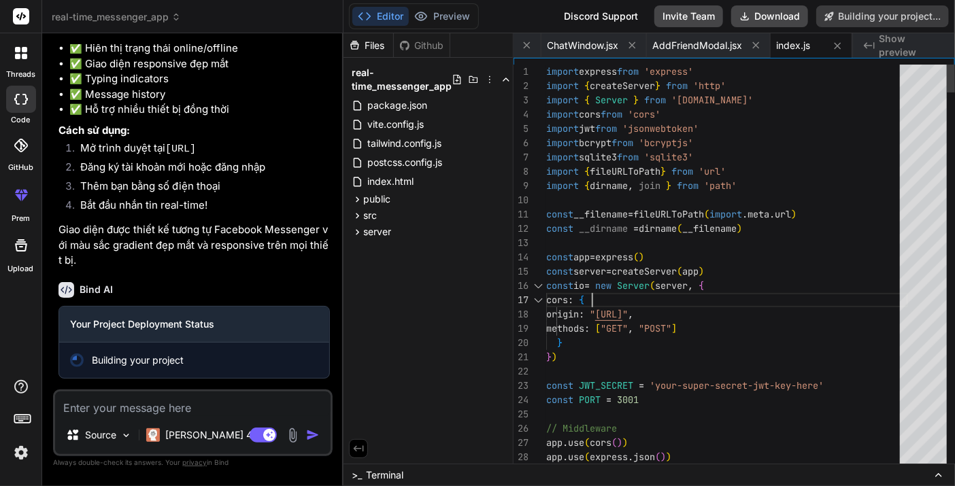
drag, startPoint x: 620, startPoint y: 313, endPoint x: 749, endPoint y: 311, distance: 128.5
click at [749, 311] on div "origin : " [URL] " ," at bounding box center [727, 314] width 362 height 14
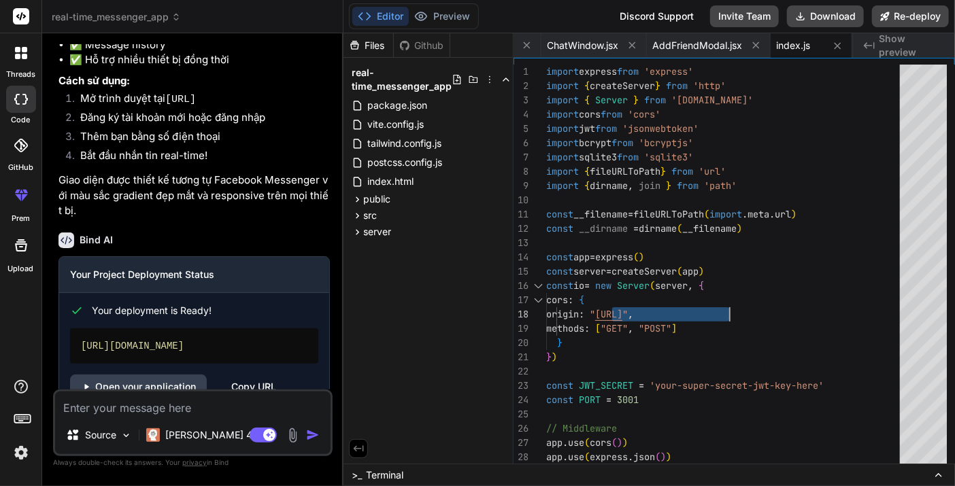
scroll to position [1489, 0]
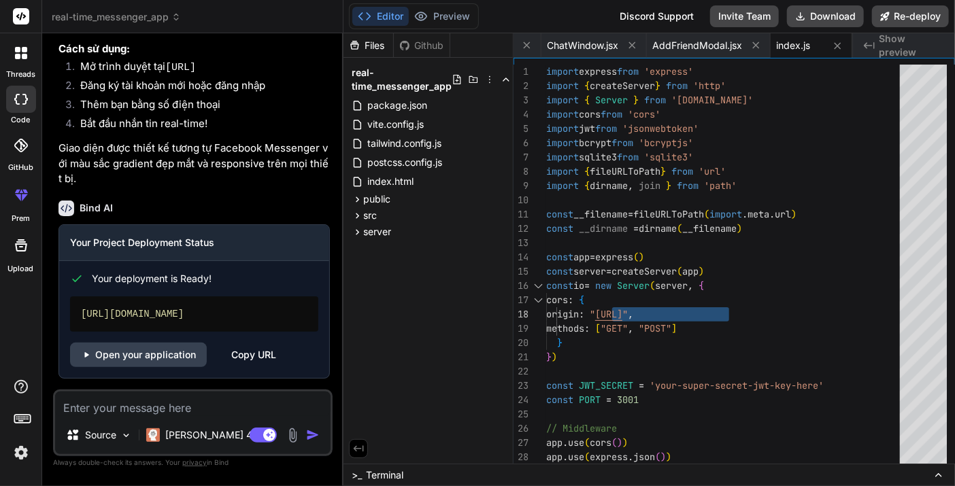
type textarea "x"
click at [258, 357] on div "Copy URL" at bounding box center [253, 355] width 45 height 24
click at [362, 194] on icon at bounding box center [358, 200] width 12 height 12
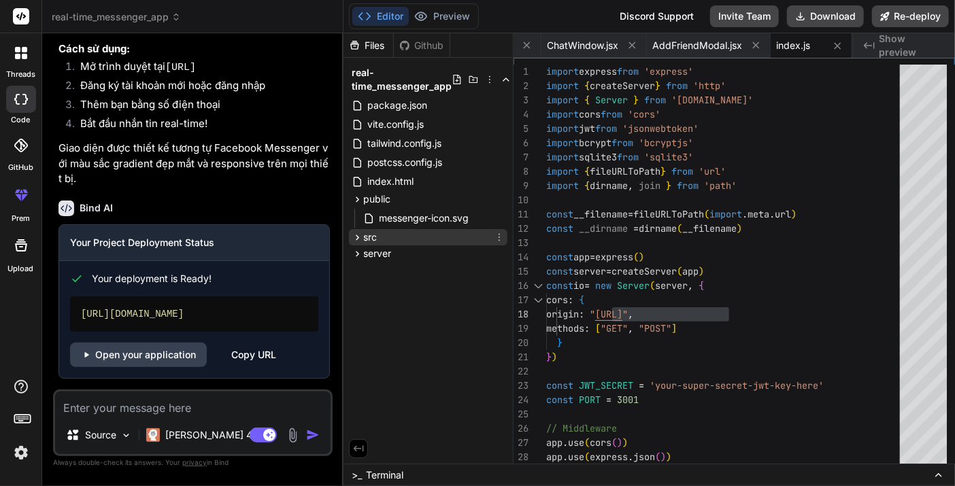
click at [358, 236] on icon at bounding box center [357, 237] width 3 height 5
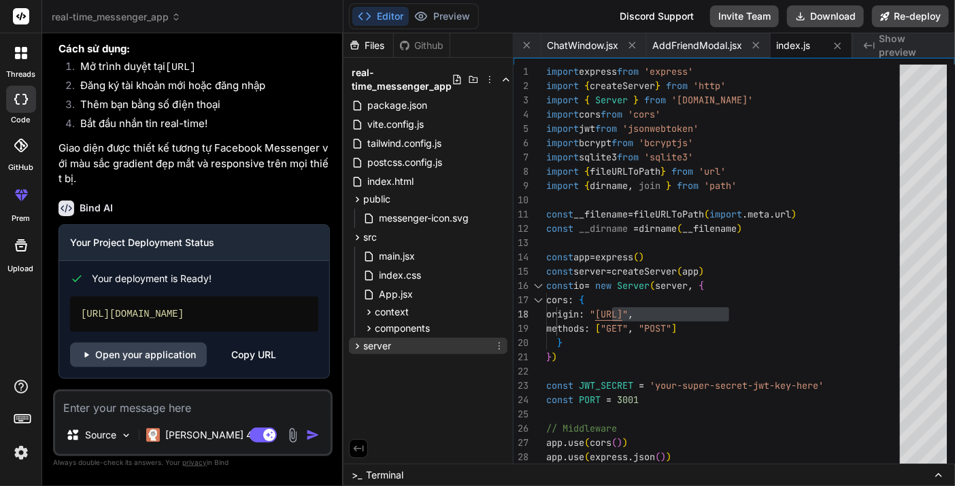
click at [352, 345] on icon at bounding box center [358, 347] width 12 height 12
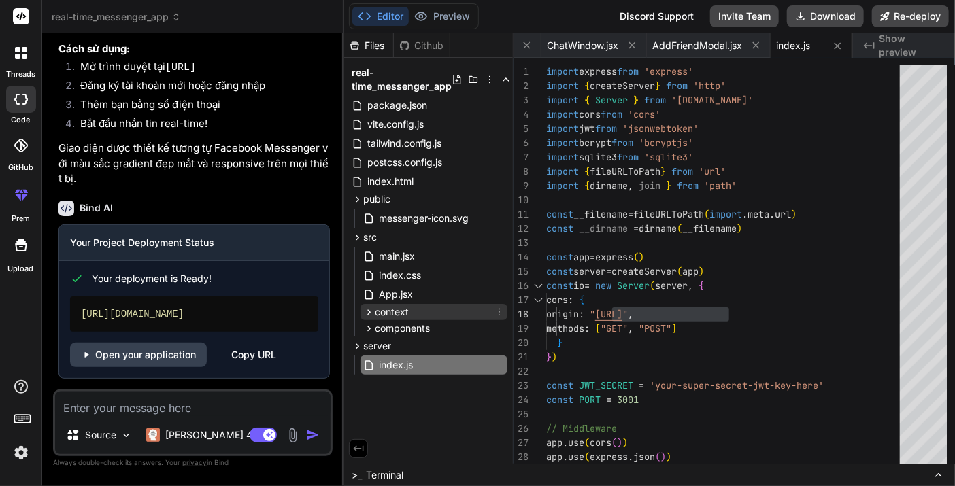
click at [365, 308] on icon at bounding box center [369, 313] width 12 height 12
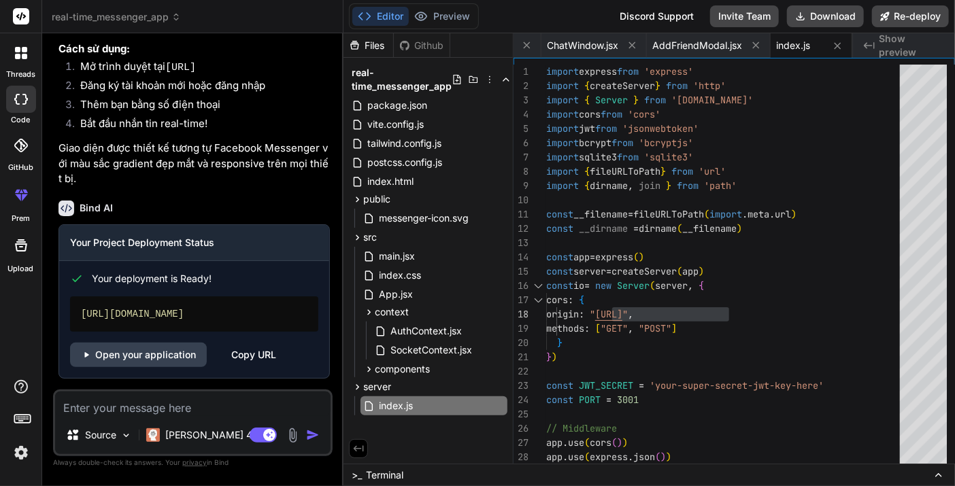
click at [417, 47] on div "Github" at bounding box center [422, 46] width 56 height 14
click at [377, 41] on div "Files" at bounding box center [368, 46] width 50 height 14
click at [163, 398] on textarea at bounding box center [192, 404] width 275 height 24
type textarea "n"
type textarea "x"
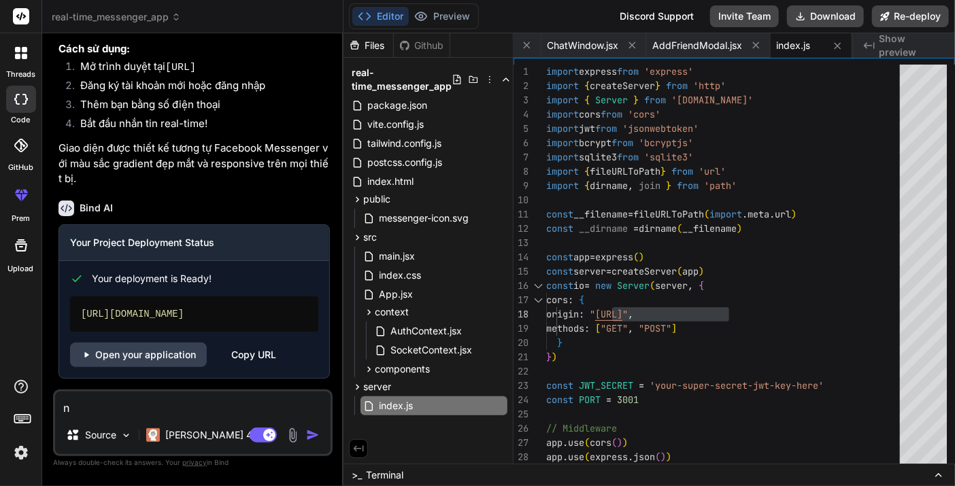
type textarea "na"
type textarea "x"
type textarea "nan"
type textarea "x"
type textarea "nân"
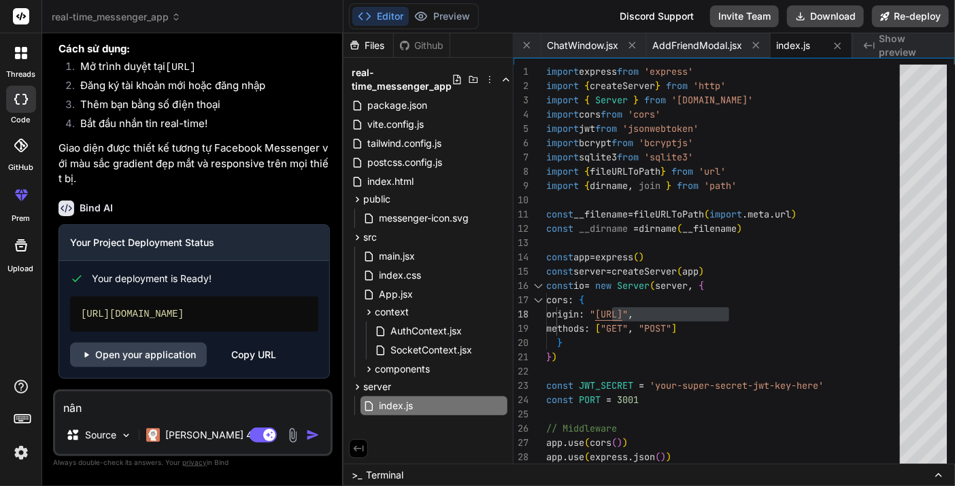
type textarea "x"
type textarea "nâng"
type textarea "x"
type textarea "nâng"
type textarea "x"
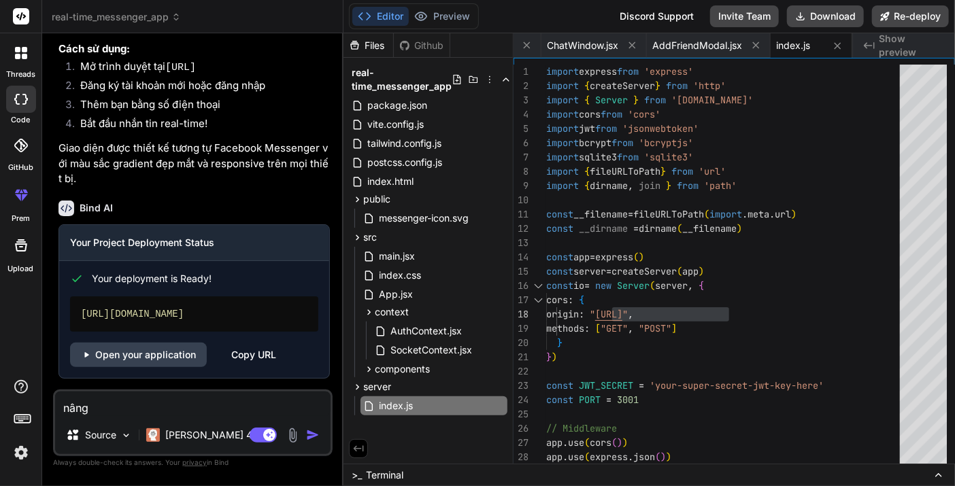
type textarea "nâng c"
type textarea "x"
type textarea "nâng ca"
type textarea "x"
type textarea "nâng câ"
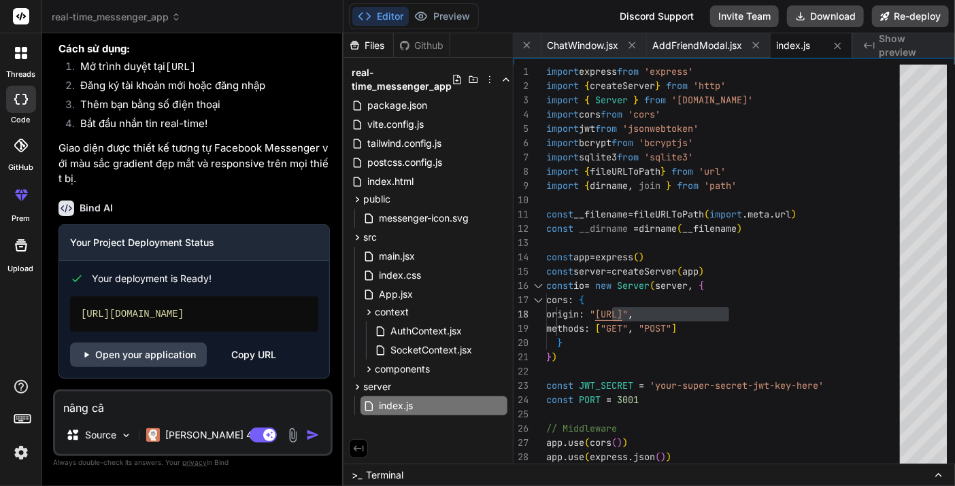
type textarea "x"
type textarea "nâng cấ"
type textarea "x"
type textarea "nâng cấop"
type textarea "x"
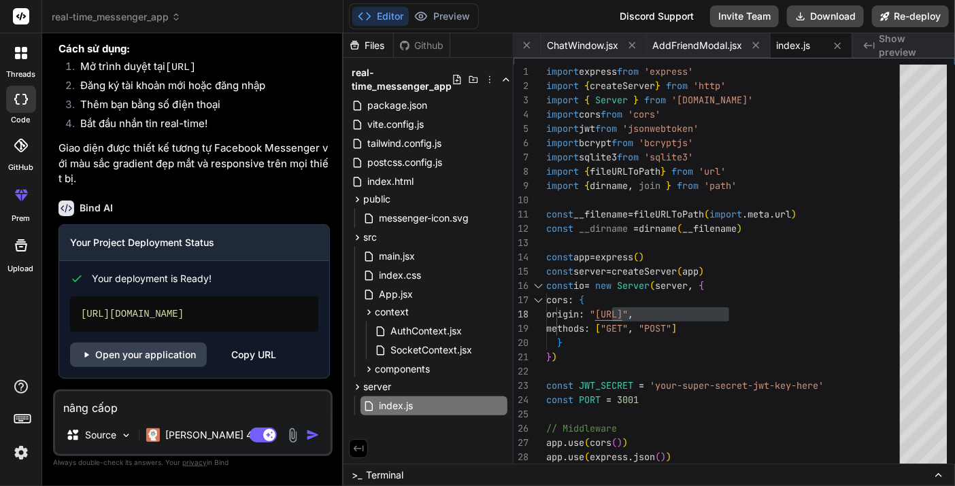
type textarea "nâng cấo"
type textarea "x"
type textarea "nâng cấ"
type textarea "x"
type textarea "nâng cấp"
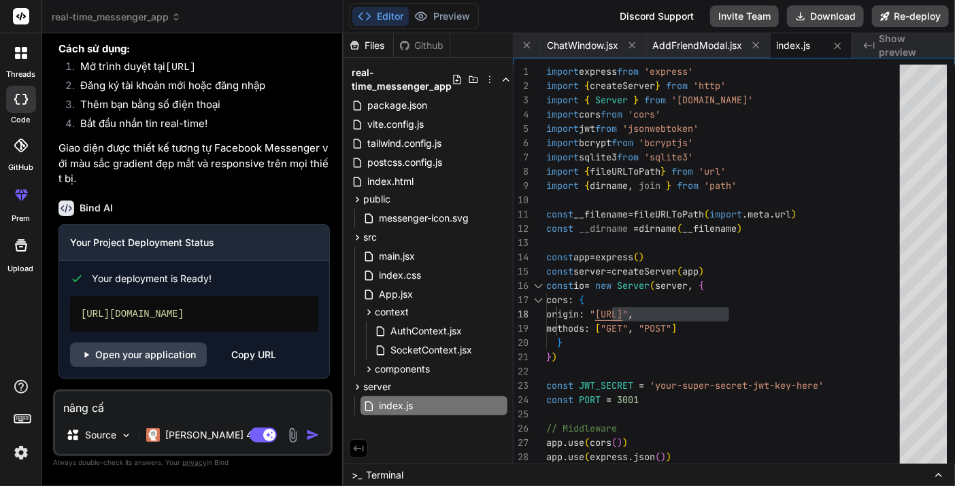
type textarea "x"
type textarea "nâng cấp"
type textarea "x"
type textarea "nâng cấp t"
type textarea "x"
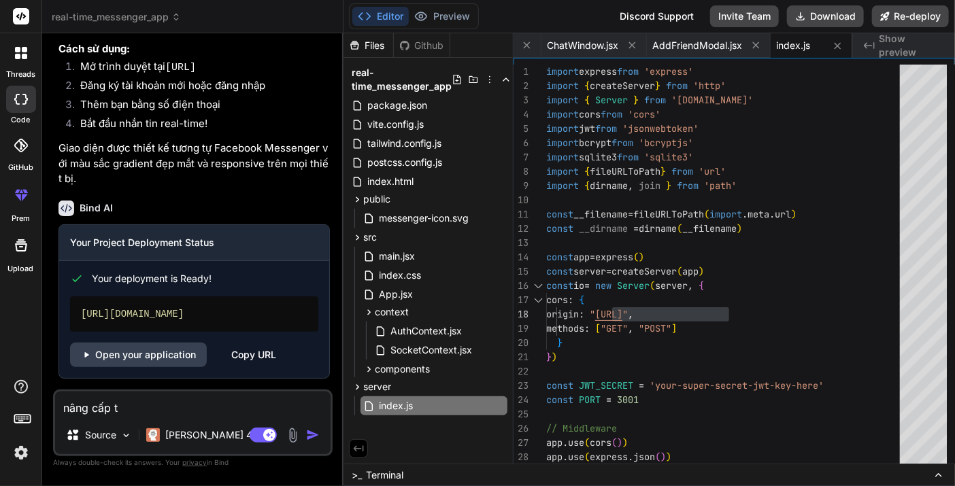
type textarea "nâng cấp to"
type textarea "x"
type textarea "nâng cấp toa"
type textarea "x"
type textarea "nâng cấp toan"
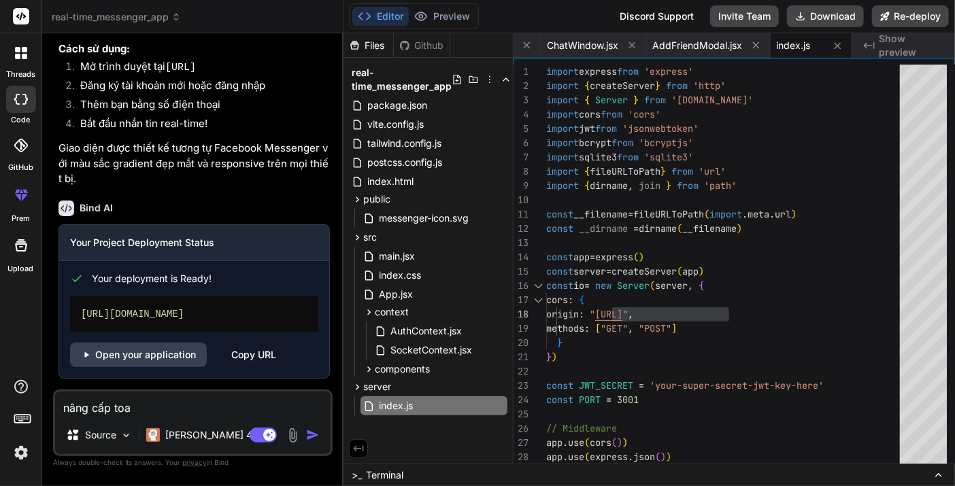
type textarea "x"
type textarea "nâng cấp toàn"
type textarea "x"
type textarea "nâng cấp toàn"
type textarea "x"
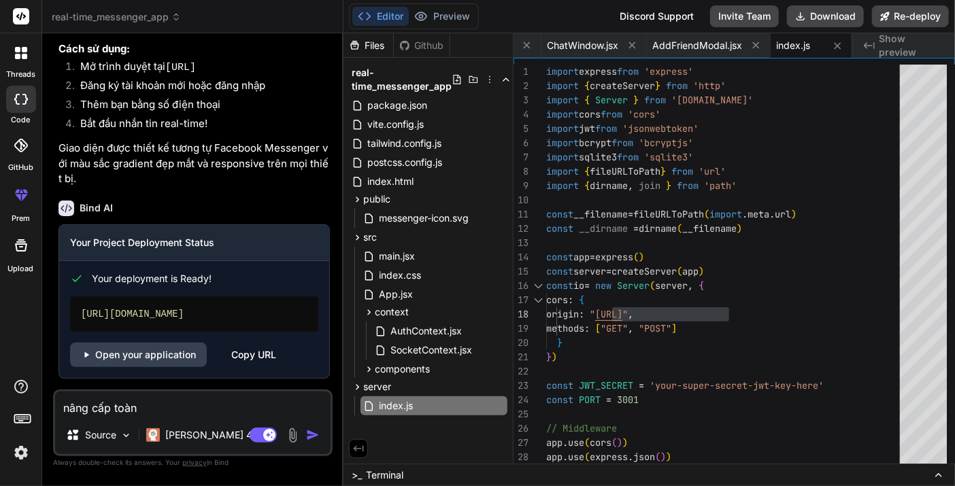
type textarea "nâng cấp toàn b"
type textarea "x"
type textarea "nâng cấp toàn bo"
type textarea "x"
type textarea "nâng cấp toàn bô"
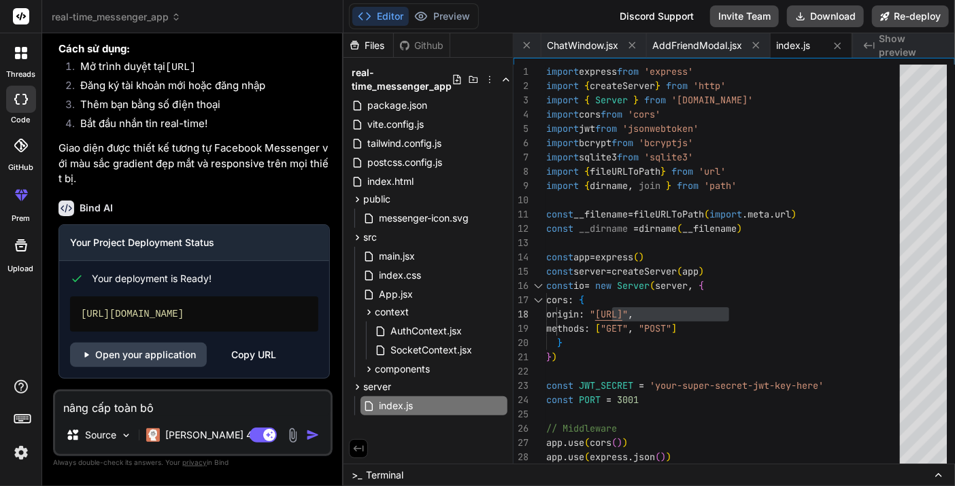
type textarea "x"
type textarea "nâng cấp toàn bộ"
type textarea "x"
type textarea "nâng cấp toàn bộ"
type textarea "x"
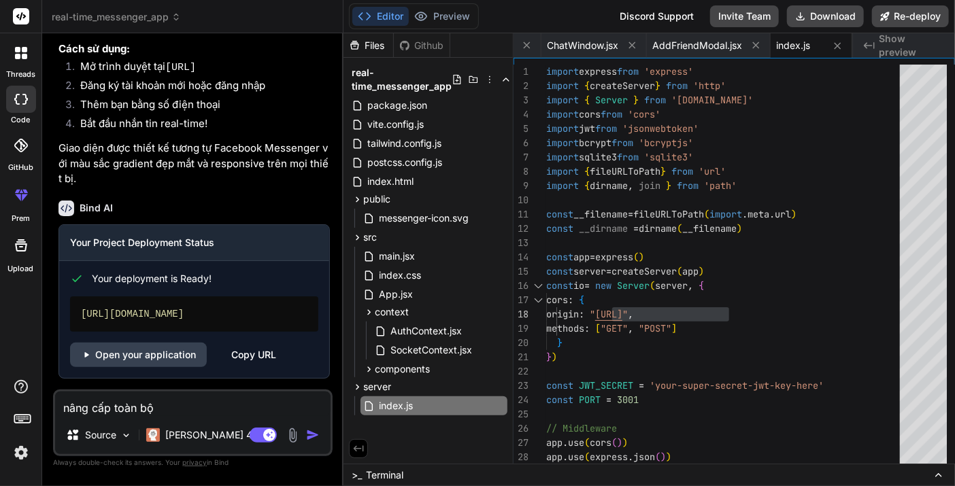
type textarea "nâng cấp toàn bộ c"
type textarea "x"
type textarea "nâng cấp toàn bộ co"
type textarea "x"
type textarea "nâng cấp toàn bộ code"
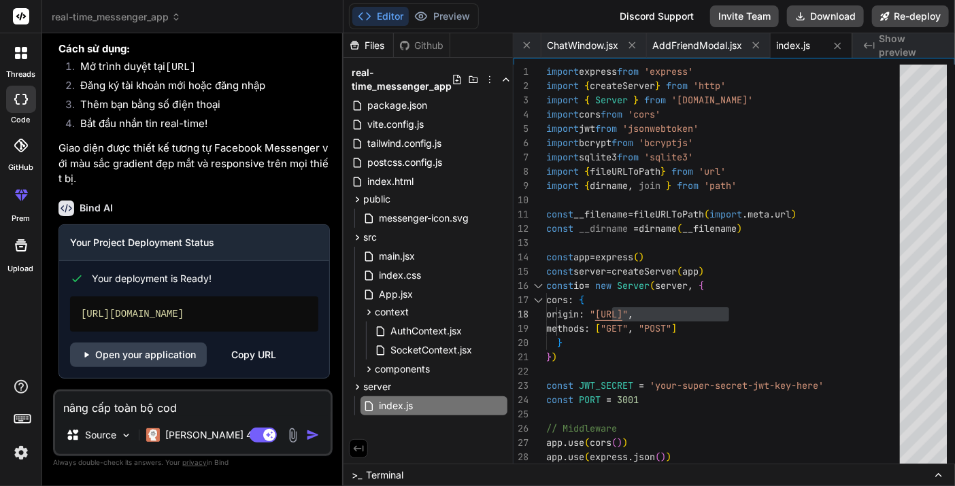
type textarea "x"
type textarea "nâng cấp toàn bộ codee"
type textarea "x"
type textarea "nâng cấp toàn bộ code"
type textarea "x"
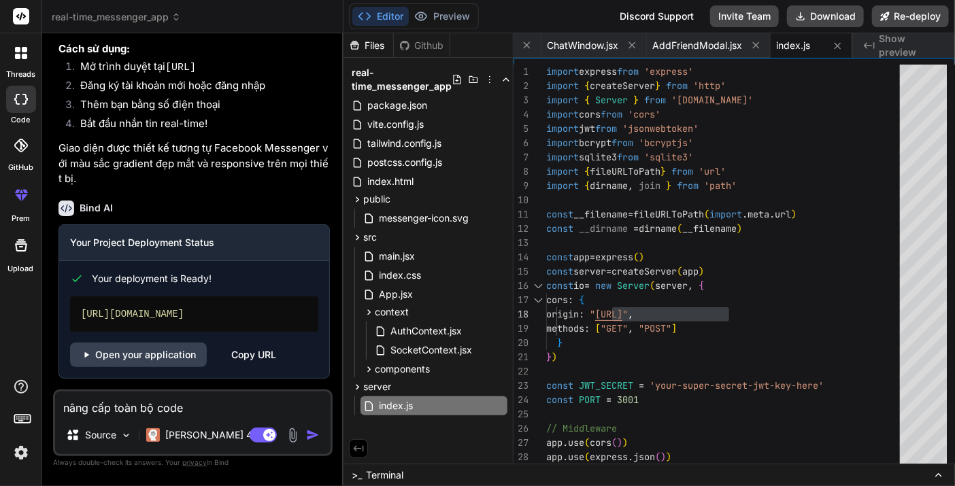
type textarea "nâng cấp toàn bộ code"
type textarea "x"
type textarea "nâng cấp toàn bộ code h"
type textarea "x"
type textarea "nâng cấp toàn bộ code hi"
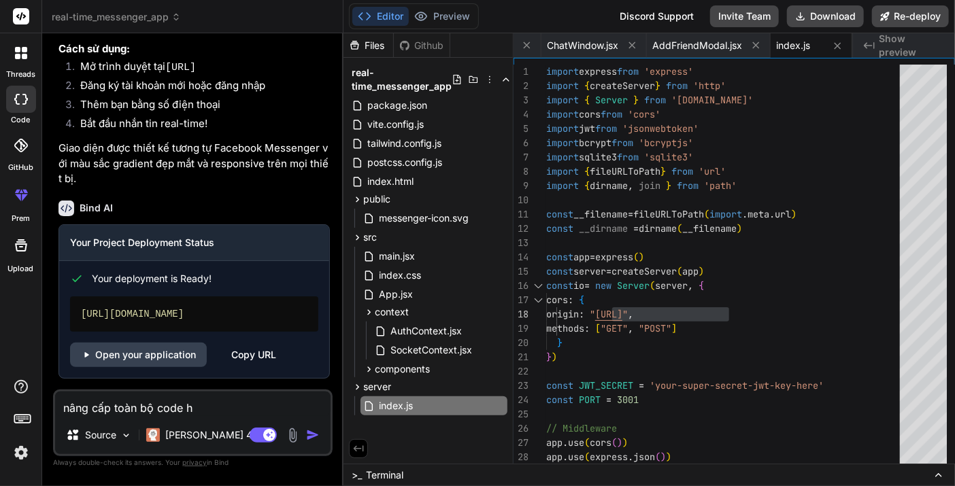
type textarea "x"
type textarea "nâng cấp toàn bộ code hie"
type textarea "x"
type textarea "nâng cấp toàn bộ code hiên"
type textarea "x"
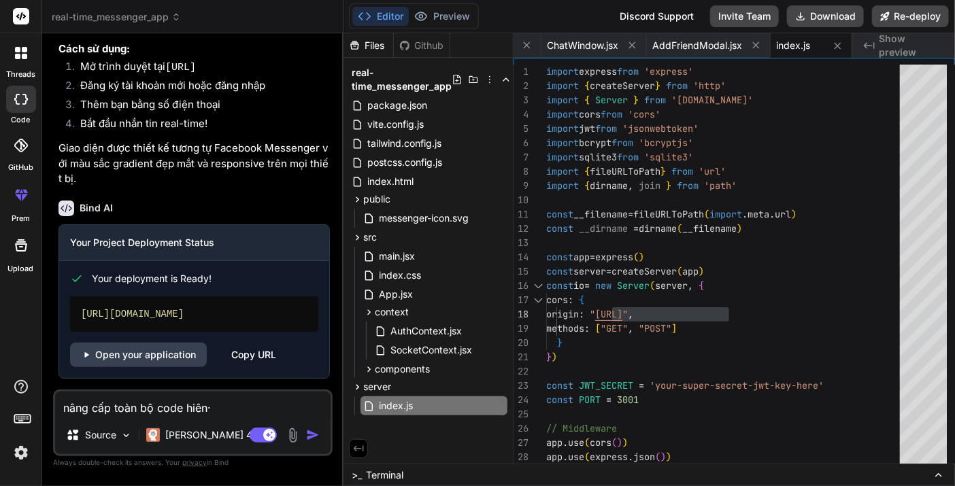
type textarea "nâng cấp toàn bộ code hiên"
type textarea "x"
type textarea "nâng cấp toàn bộ code hiện"
type textarea "x"
type textarea "nâng cấp toàn bộ code hiện"
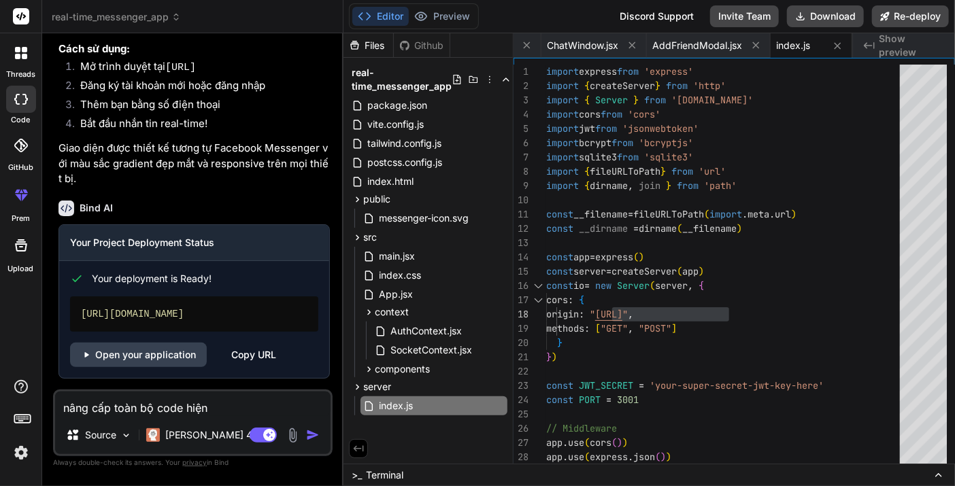
type textarea "x"
type textarea "nâng cấp toàn bộ code hiện g"
type textarea "x"
type textarea "nâng cấp toàn bộ code hiện gi"
type textarea "x"
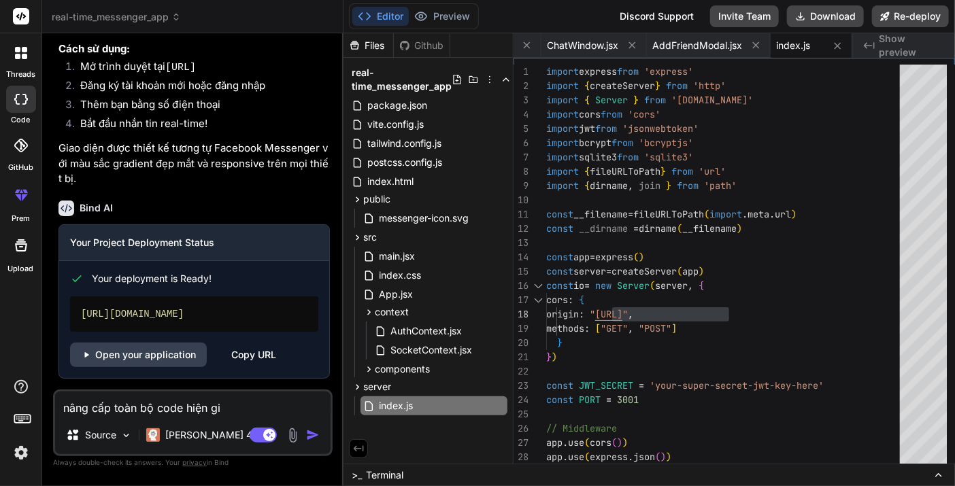
type textarea "nâng cấp toàn bộ code hiện giư"
type textarea "x"
type textarea "nâng cấp toàn bộ code hiện giưo"
type textarea "x"
type textarea "nâng cấp toàn bộ code hiện giừo"
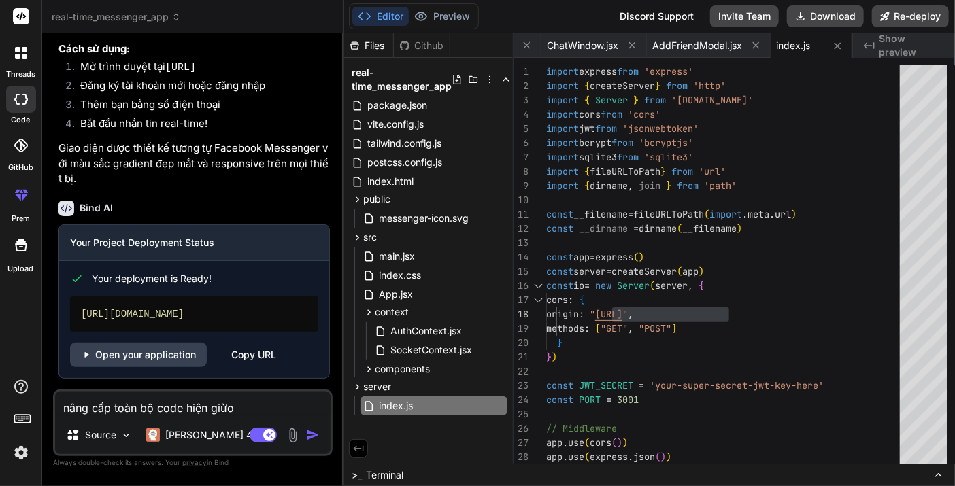
type textarea "x"
type textarea "nâng cấp toàn bộ code hiện giwof"
type textarea "x"
type textarea "nâng cấp toàn bộ code hiện giwof"
type textarea "x"
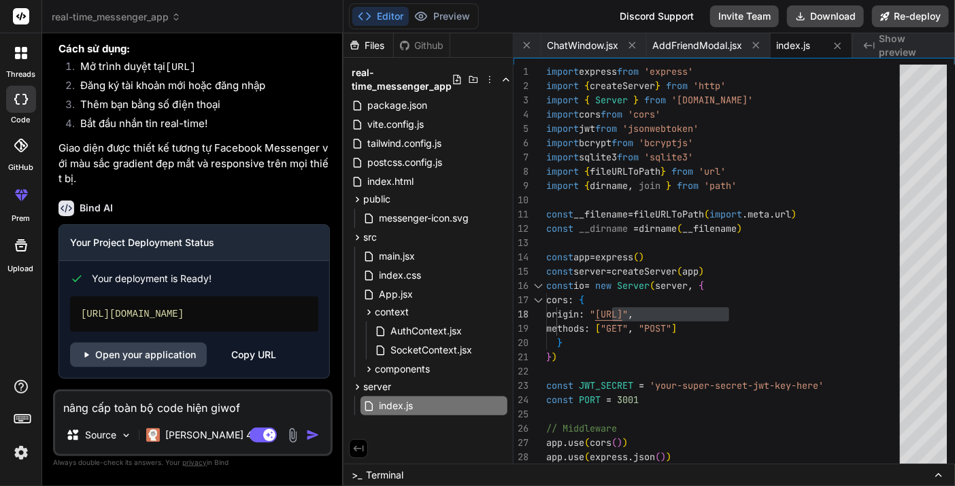
type textarea "nâng cấp toàn bộ code hiện giwo"
type textarea "x"
type textarea "nâng cấp toàn bộ code hiện giw"
type textarea "x"
type textarea "nâng cấp toàn bộ code hiện gi"
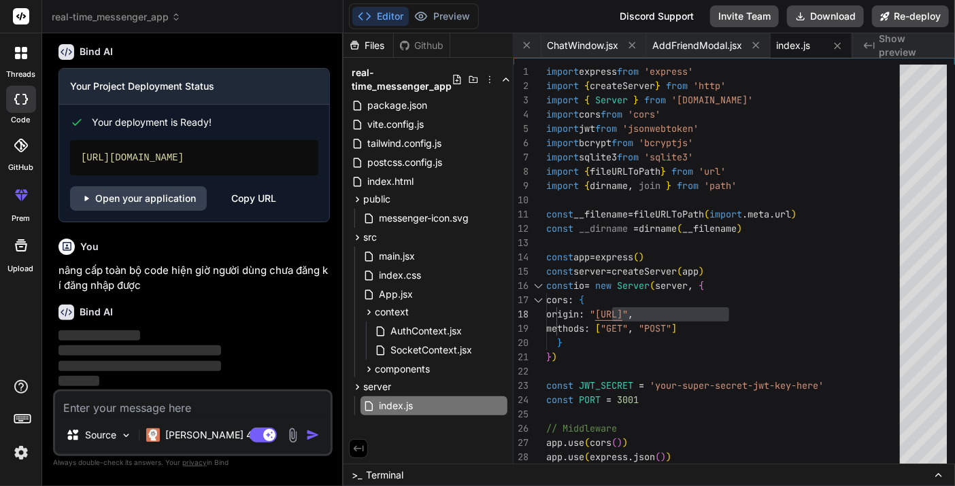
scroll to position [1645, 0]
click at [456, 77] on icon at bounding box center [456, 80] width 7 height 10
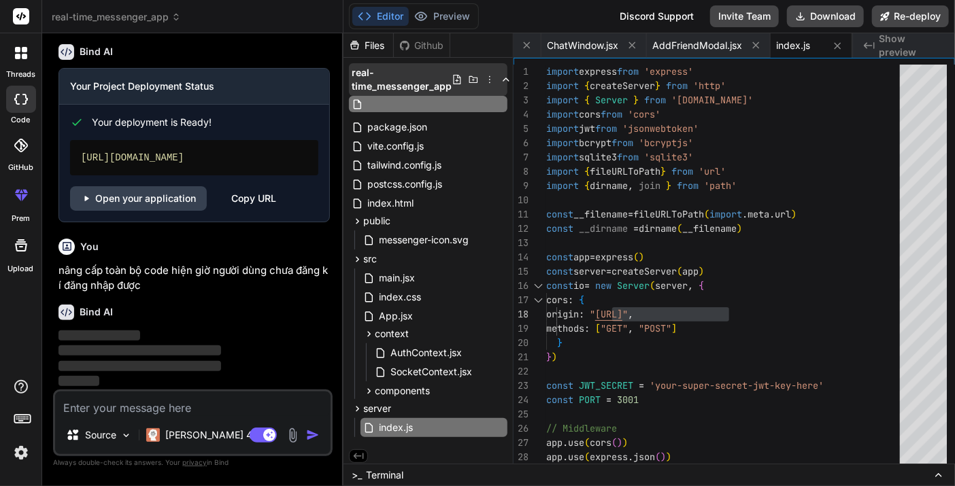
click at [503, 78] on polyline at bounding box center [505, 79] width 5 height 3
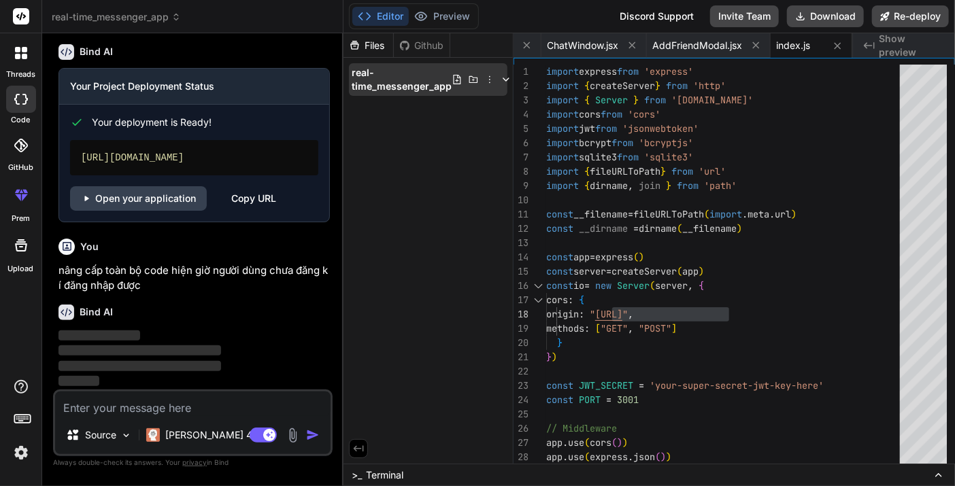
click at [428, 82] on span "real-time_messenger_app" at bounding box center [402, 79] width 100 height 27
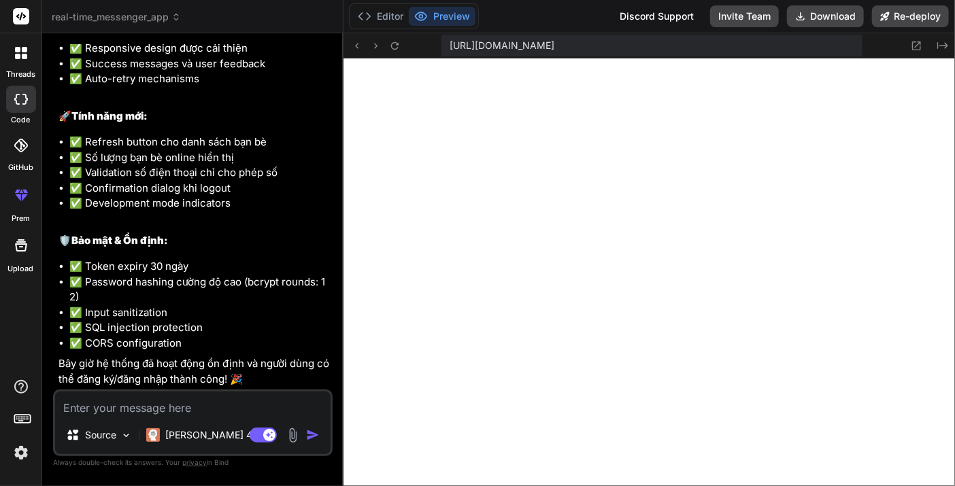
scroll to position [2515, 0]
click at [396, 45] on icon at bounding box center [395, 46] width 12 height 12
click at [921, 44] on icon at bounding box center [916, 46] width 12 height 12
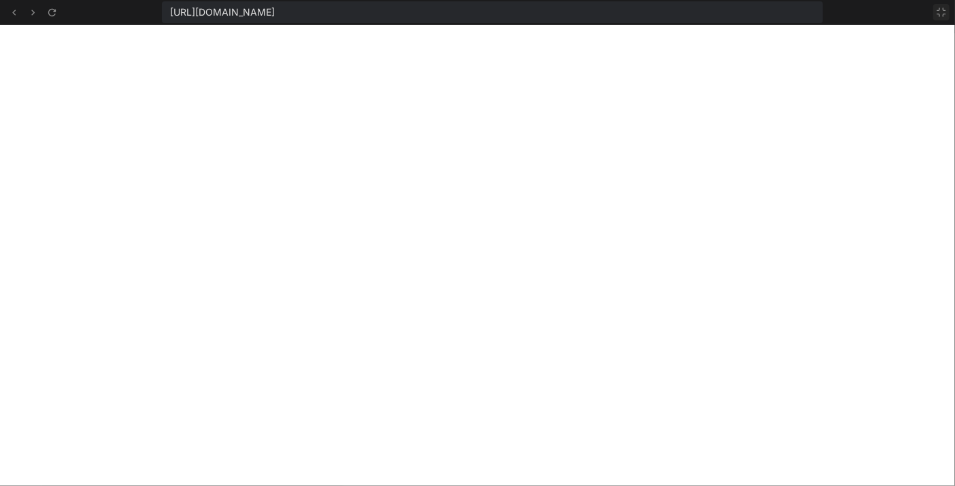
click at [946, 14] on icon at bounding box center [941, 12] width 11 height 11
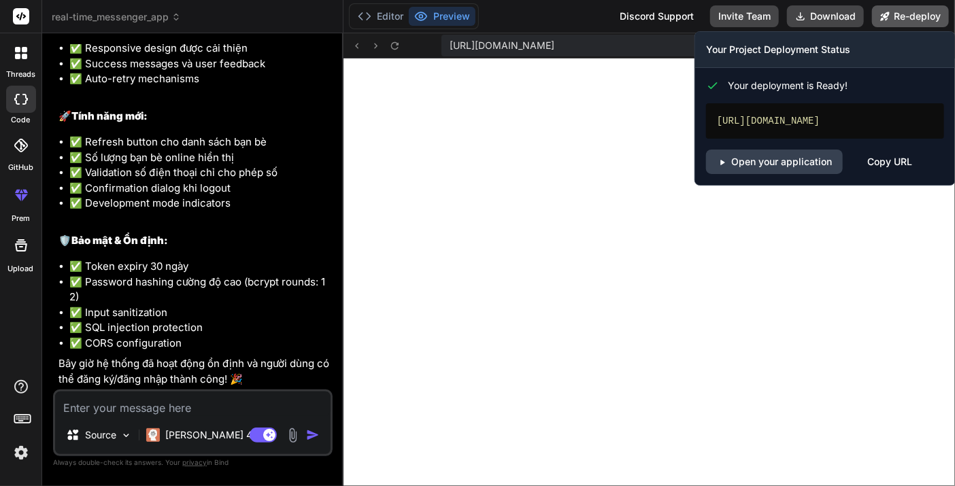
click at [927, 6] on button "Re-deploy" at bounding box center [910, 16] width 77 height 22
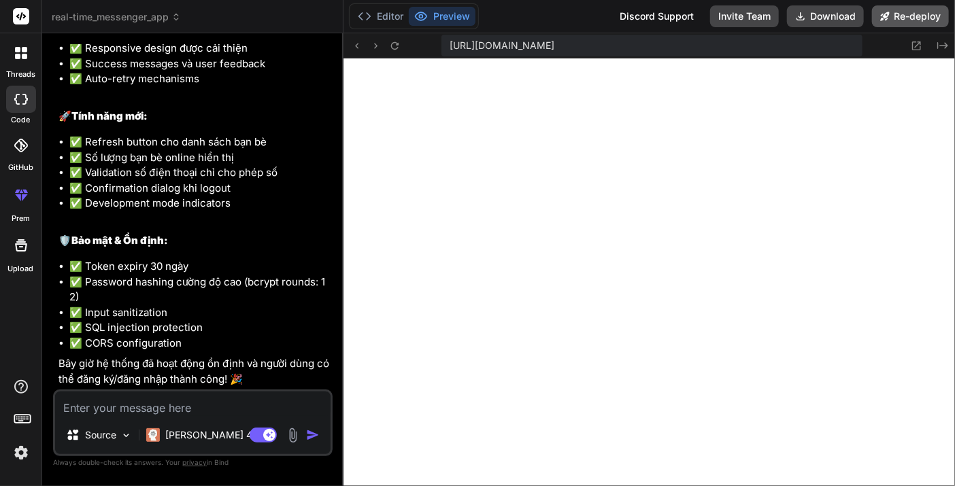
click at [925, 16] on button "Re-deploy" at bounding box center [910, 16] width 77 height 22
click at [912, 7] on button "Re-deploy" at bounding box center [910, 16] width 77 height 22
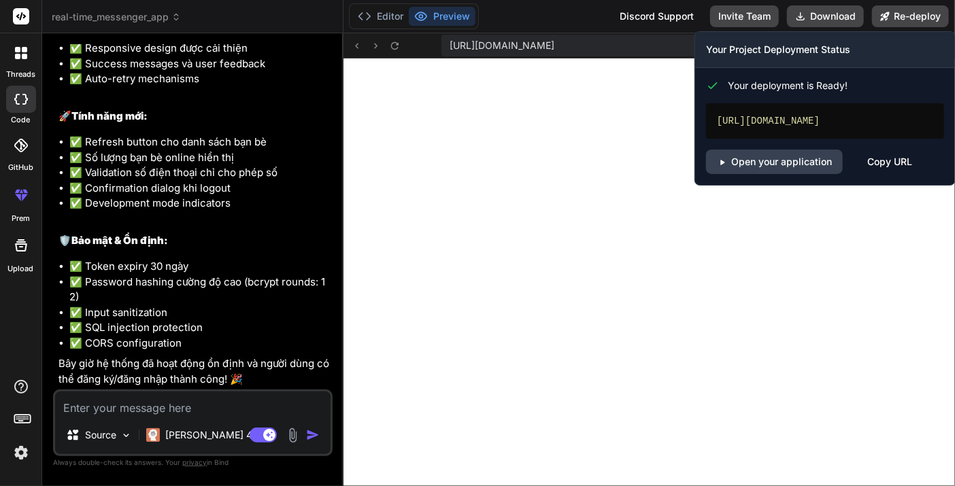
click at [792, 122] on div "[URL][DOMAIN_NAME]" at bounding box center [825, 120] width 238 height 35
click at [880, 171] on div "Copy URL" at bounding box center [889, 162] width 45 height 24
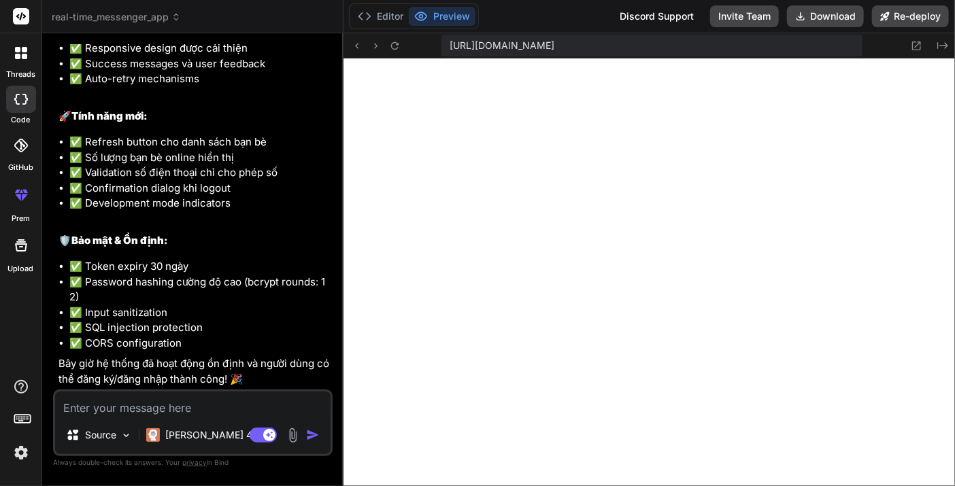
click at [154, 403] on textarea at bounding box center [192, 404] width 275 height 24
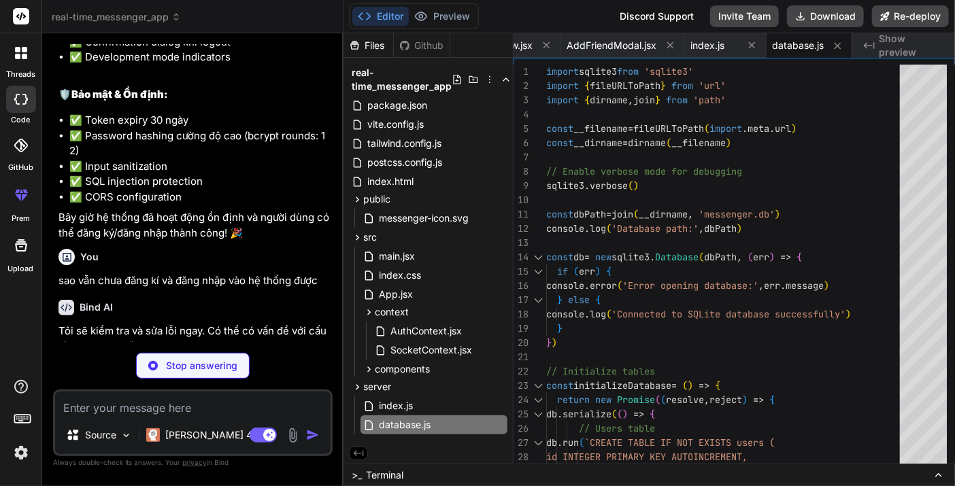
scroll to position [2784, 0]
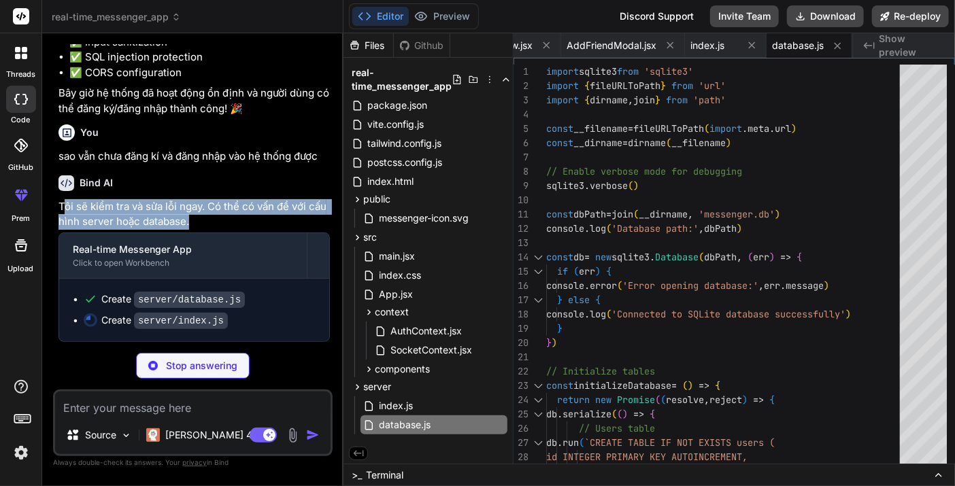
drag, startPoint x: 202, startPoint y: 220, endPoint x: 228, endPoint y: 178, distance: 49.4
click at [65, 212] on p "Tôi sẽ kiểm tra và sửa lỗi ngay. Có thể có vấn đề với cấu hình server hoặc data…" at bounding box center [193, 214] width 271 height 31
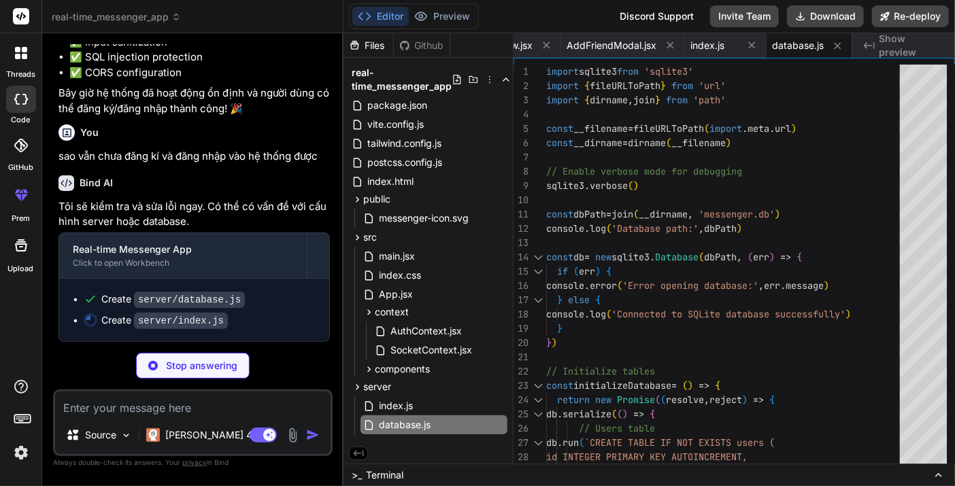
drag, startPoint x: 293, startPoint y: 172, endPoint x: 451, endPoint y: 37, distance: 207.9
click at [293, 172] on div "Bind AI Tôi sẽ kiểm tra và sửa lỗi ngay. Có thể có vấn đề với cấu hình server h…" at bounding box center [193, 253] width 271 height 177
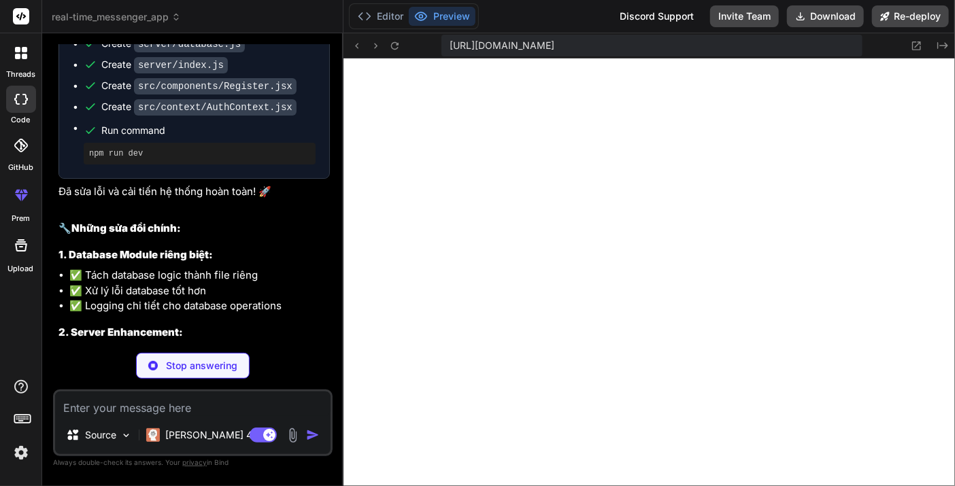
scroll to position [3043, 0]
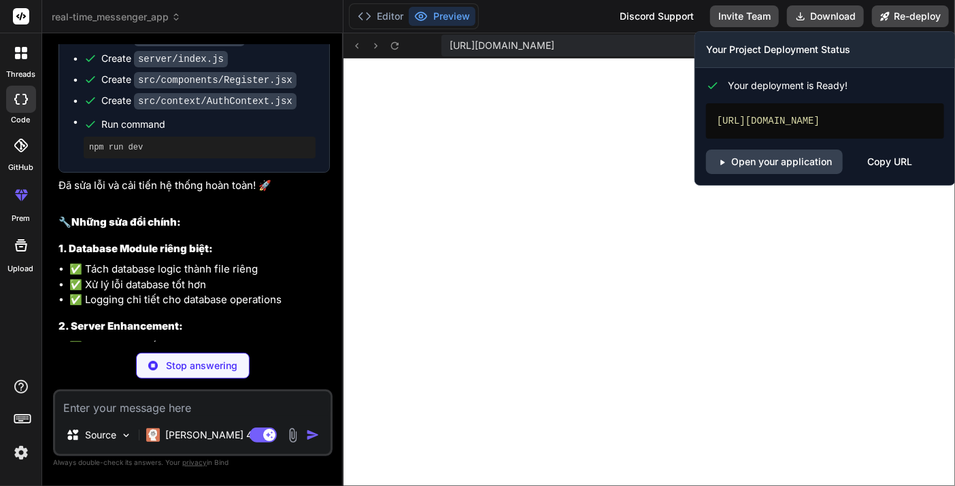
click at [903, 159] on div "Copy URL" at bounding box center [889, 162] width 45 height 24
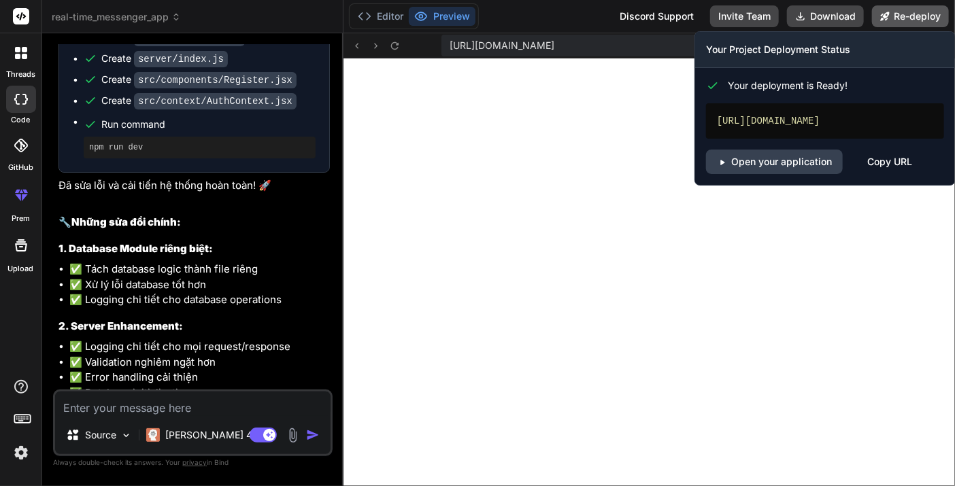
click at [886, 18] on icon at bounding box center [885, 17] width 10 height 10
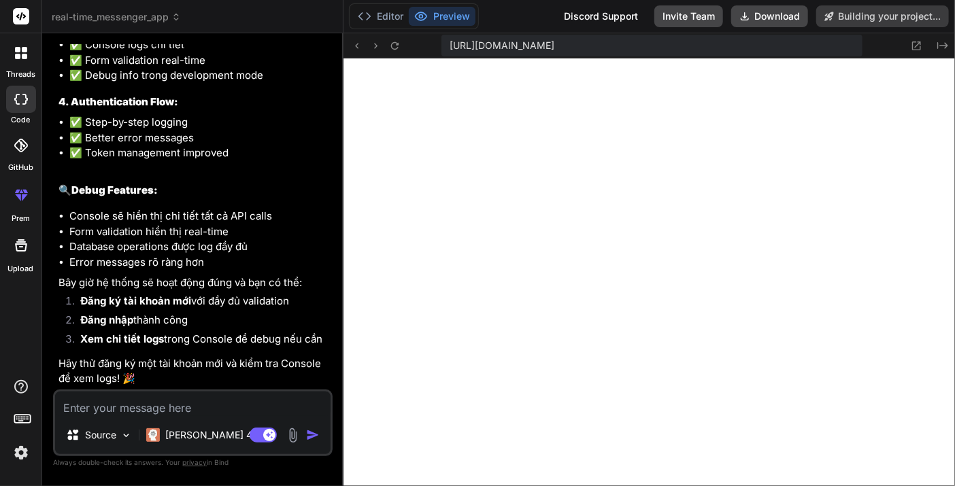
scroll to position [3455, 0]
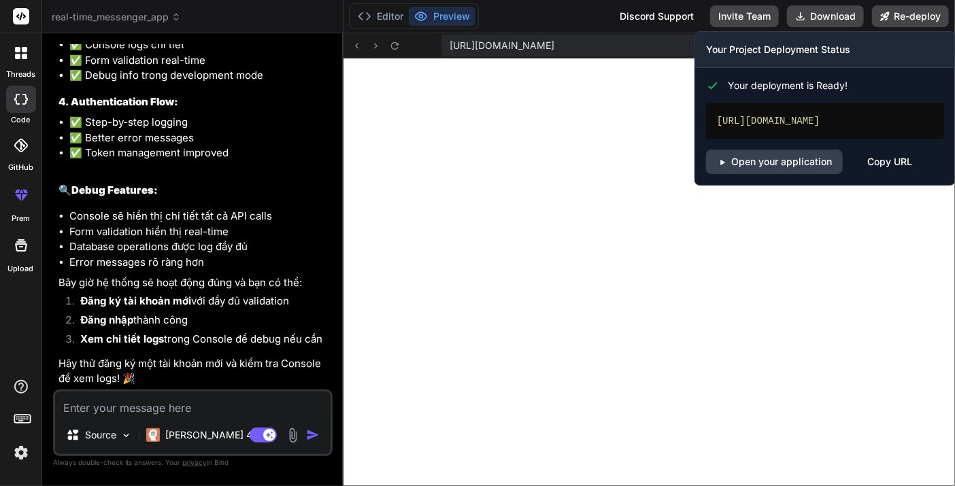
click at [827, 120] on div "[URL][DOMAIN_NAME]" at bounding box center [825, 120] width 238 height 35
copy div "[URL][DOMAIN_NAME]"
click at [904, 9] on button "Re-deploy" at bounding box center [910, 16] width 77 height 22
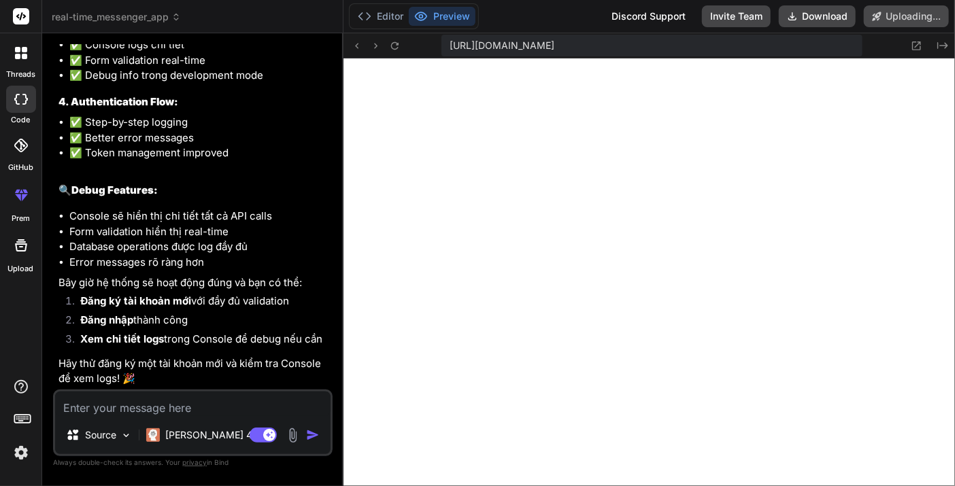
scroll to position [3374, 0]
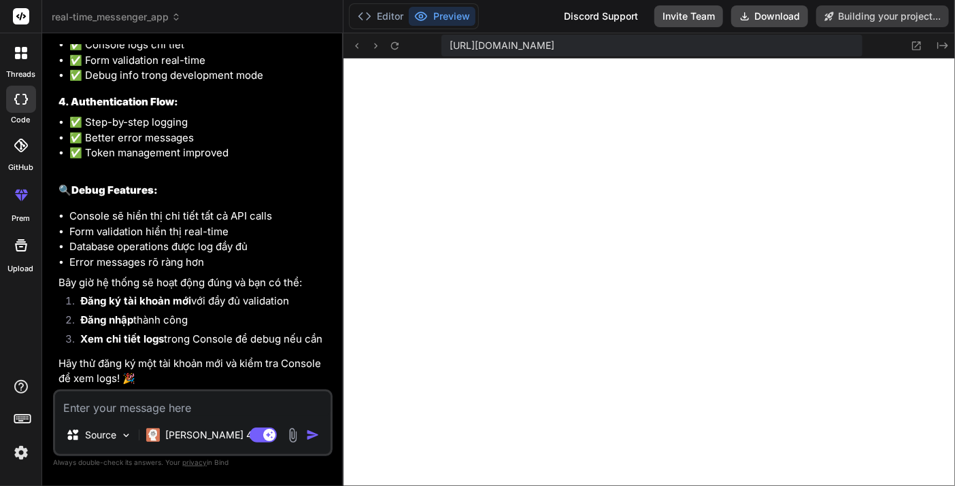
click at [386, 41] on div at bounding box center [376, 45] width 54 height 16
click at [392, 48] on icon at bounding box center [394, 44] width 7 height 7
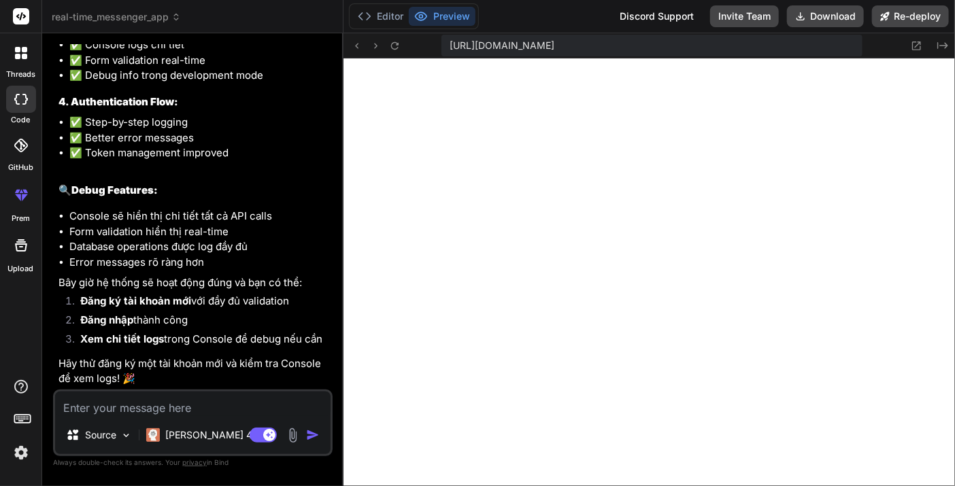
click at [554, 47] on span "[URL][DOMAIN_NAME]" at bounding box center [501, 46] width 105 height 14
click at [917, 48] on icon at bounding box center [916, 46] width 12 height 12
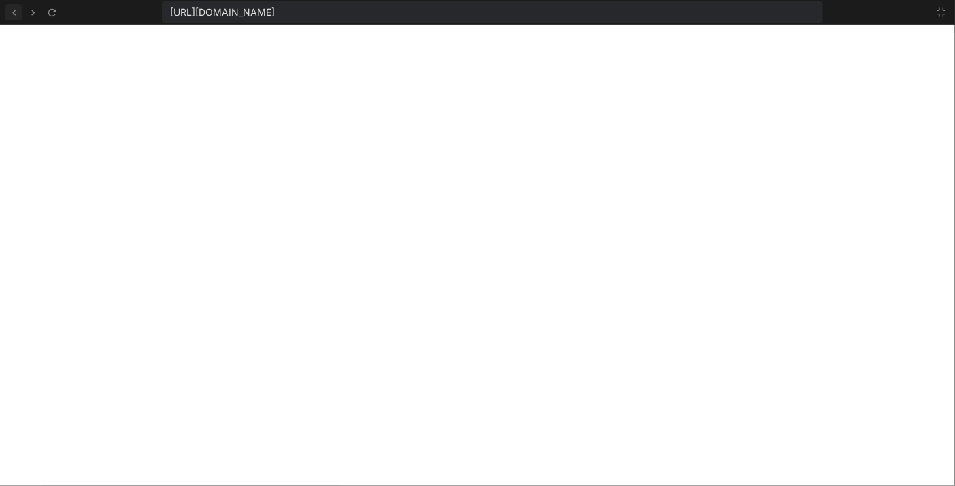
click at [17, 15] on icon at bounding box center [14, 13] width 12 height 12
click at [14, 16] on icon at bounding box center [14, 13] width 12 height 12
click at [936, 10] on icon at bounding box center [941, 12] width 11 height 11
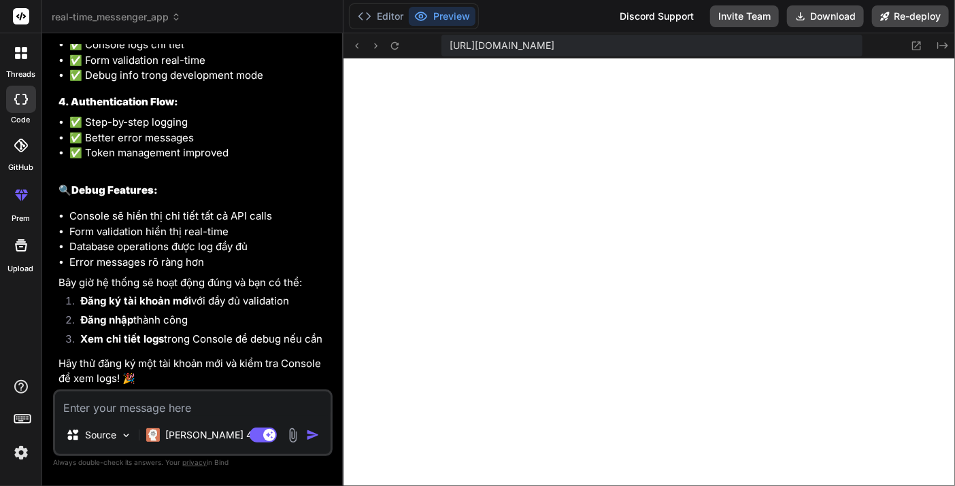
click at [196, 408] on textarea at bounding box center [192, 404] width 275 height 24
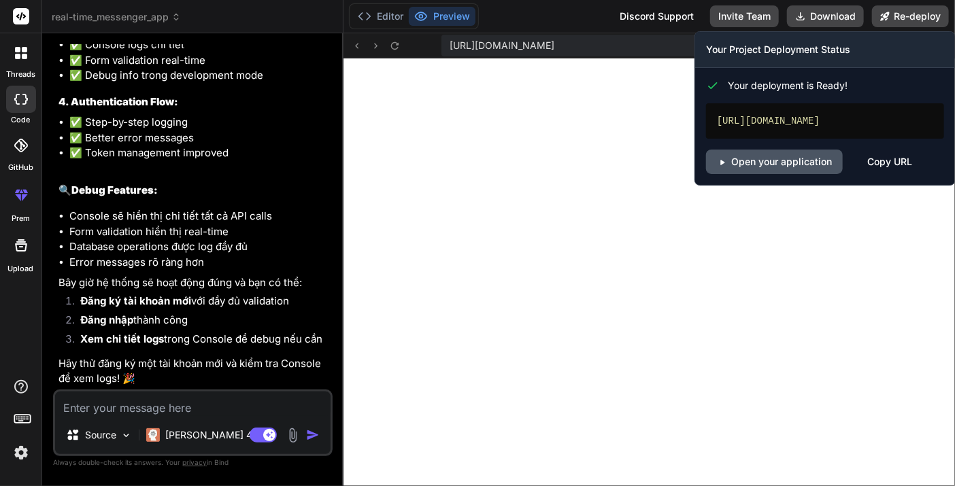
click at [765, 171] on link "Open your application" at bounding box center [774, 162] width 137 height 24
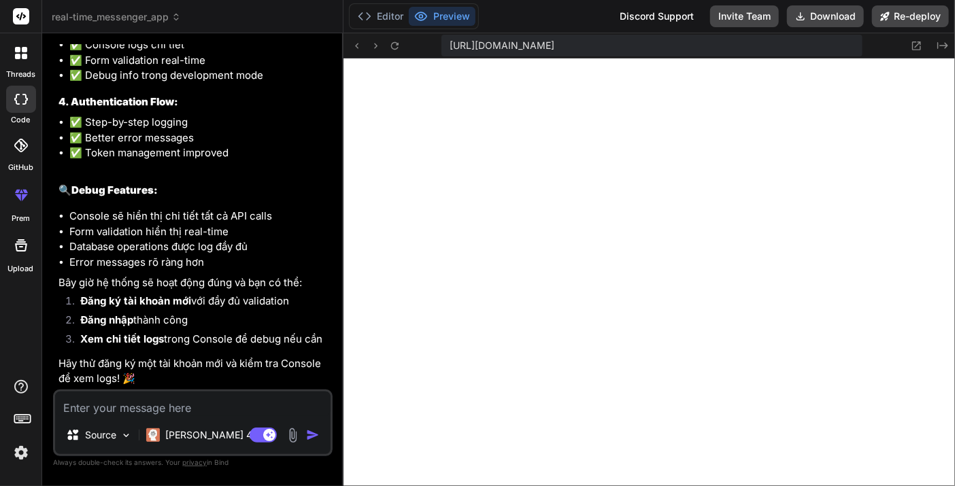
click at [155, 415] on textarea at bounding box center [192, 404] width 275 height 24
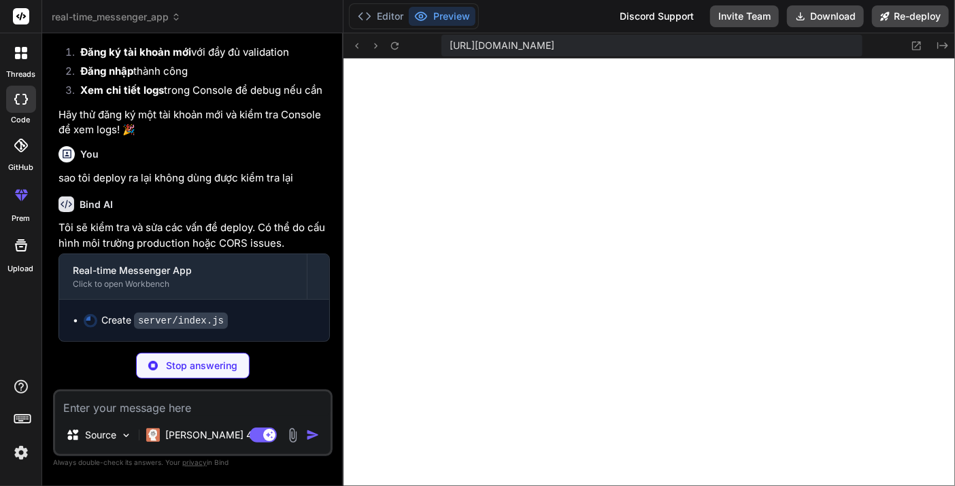
scroll to position [3704, 0]
click at [379, 19] on button "Editor" at bounding box center [380, 16] width 56 height 19
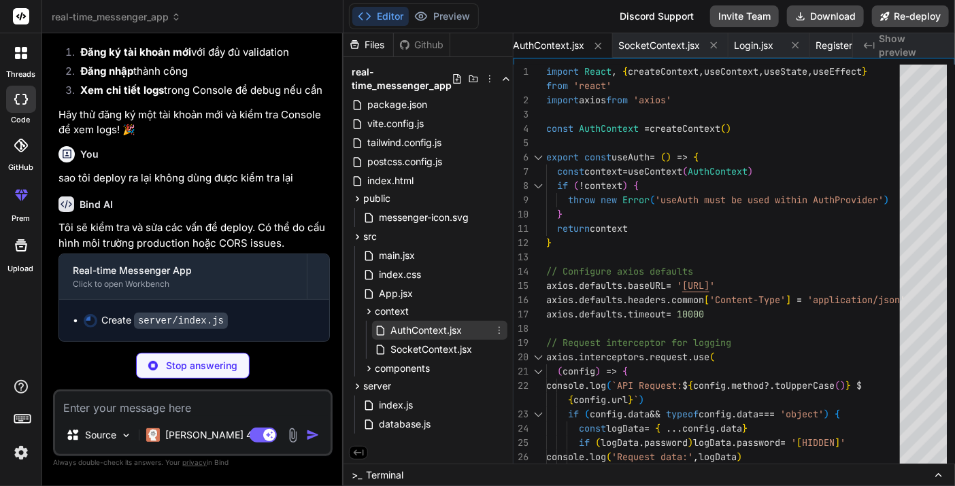
scroll to position [0, 0]
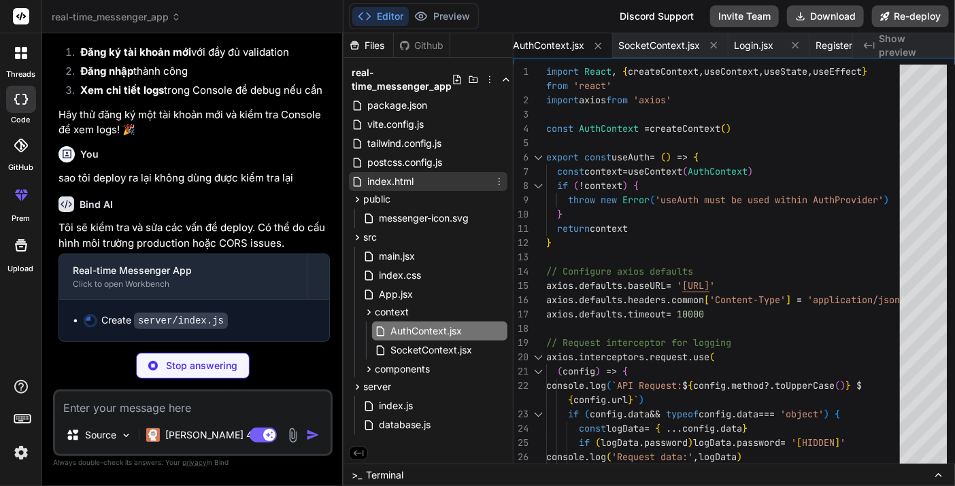
click at [401, 185] on span "index.html" at bounding box center [390, 181] width 49 height 16
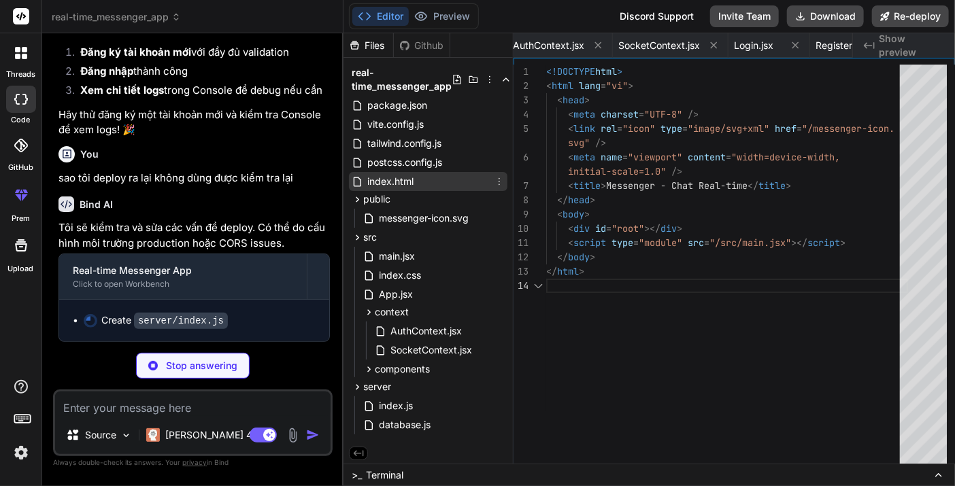
scroll to position [0, 405]
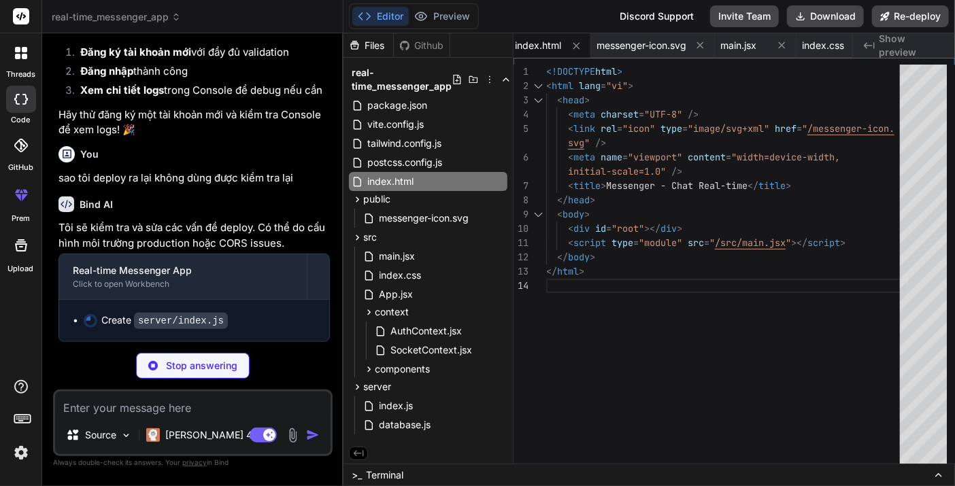
click at [420, 41] on div "Github" at bounding box center [422, 46] width 56 height 14
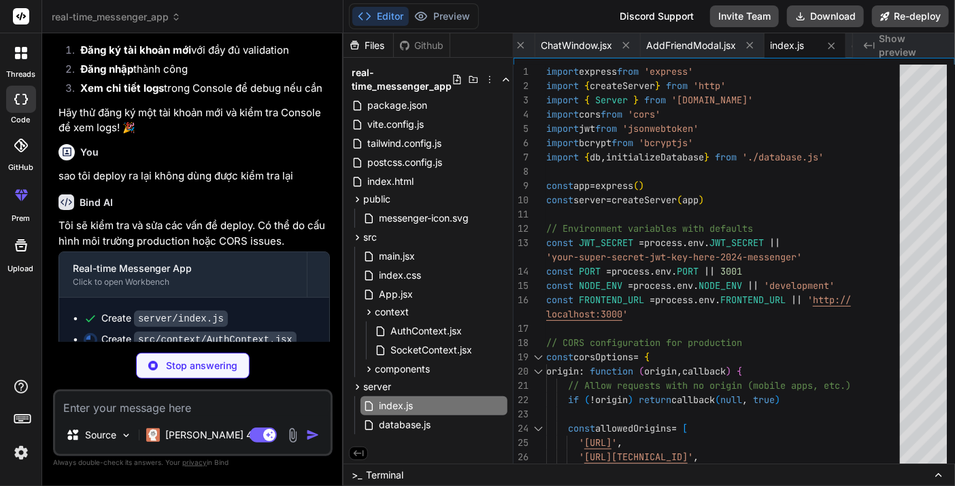
click at [377, 44] on div "Files" at bounding box center [368, 46] width 50 height 14
click at [489, 77] on icon at bounding box center [489, 79] width 11 height 11
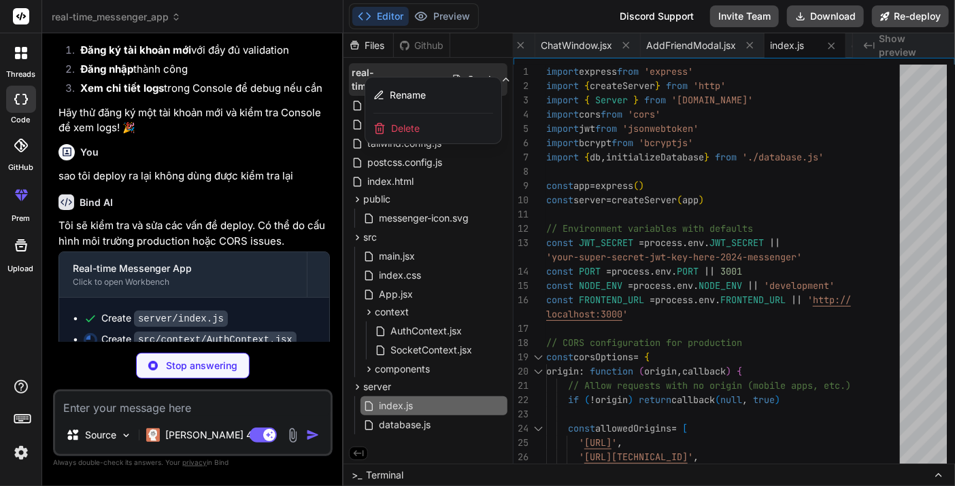
click at [432, 246] on div at bounding box center [648, 259] width 611 height 453
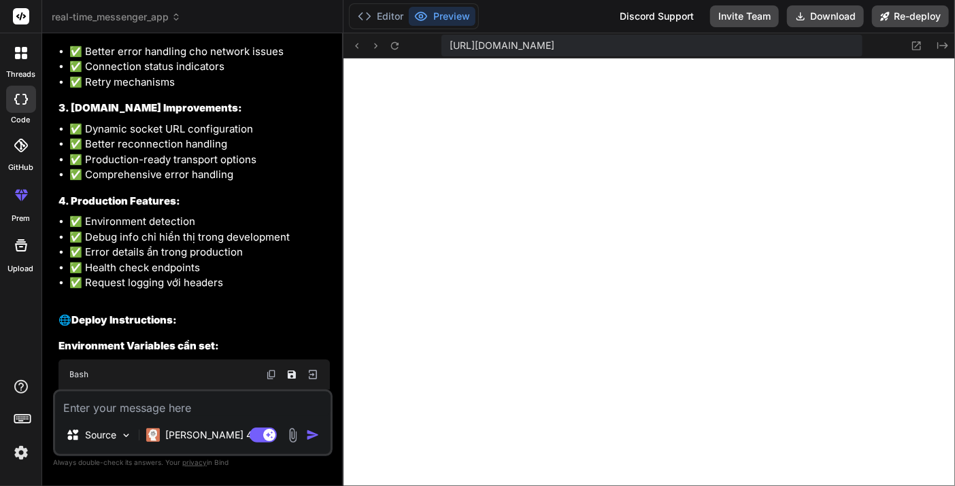
scroll to position [4660, 0]
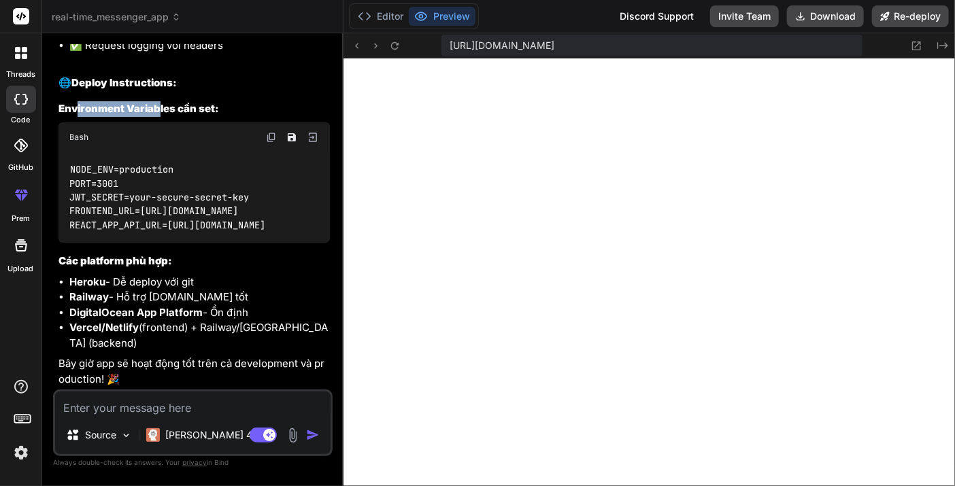
drag, startPoint x: 112, startPoint y: 116, endPoint x: 233, endPoint y: 114, distance: 120.4
click at [171, 367] on p "Bây giờ app sẽ hoạt động tốt trên cả development và production! 🎉" at bounding box center [193, 371] width 271 height 31
click at [304, 366] on p "Bây giờ app sẽ hoạt động tốt trên cả development và production! 🎉" at bounding box center [193, 371] width 271 height 31
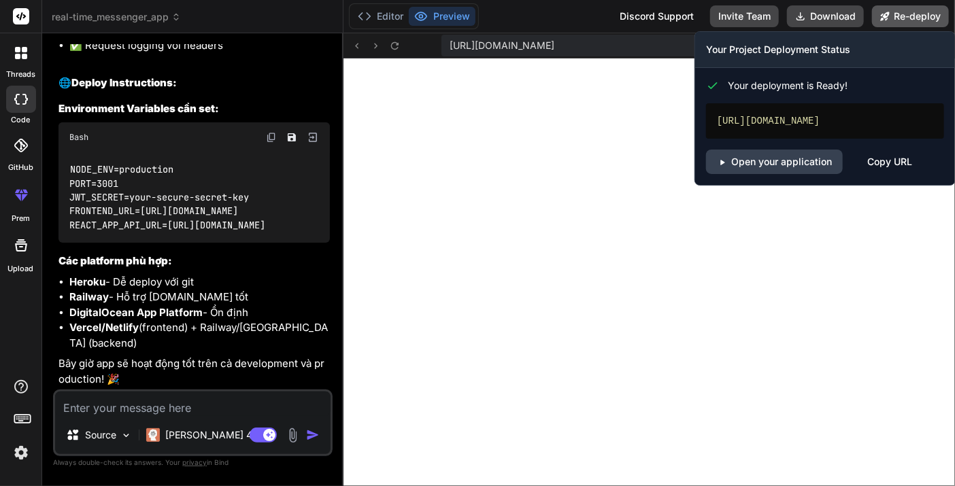
click at [923, 14] on button "Re-deploy" at bounding box center [910, 16] width 77 height 22
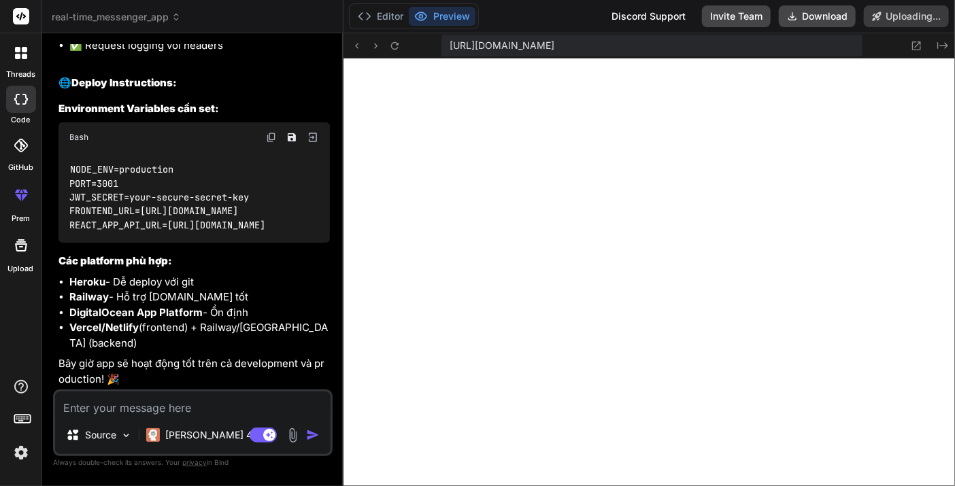
click at [291, 439] on img at bounding box center [293, 436] width 16 height 16
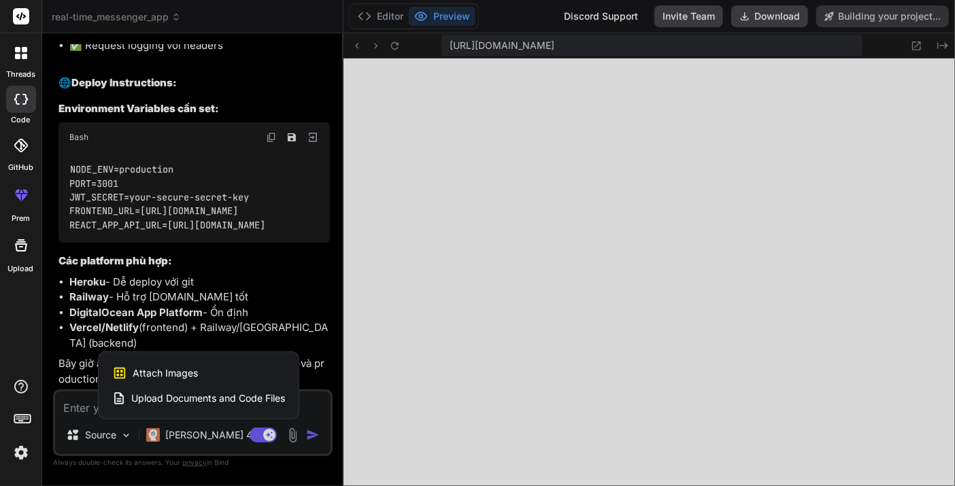
click at [314, 398] on div at bounding box center [477, 243] width 955 height 486
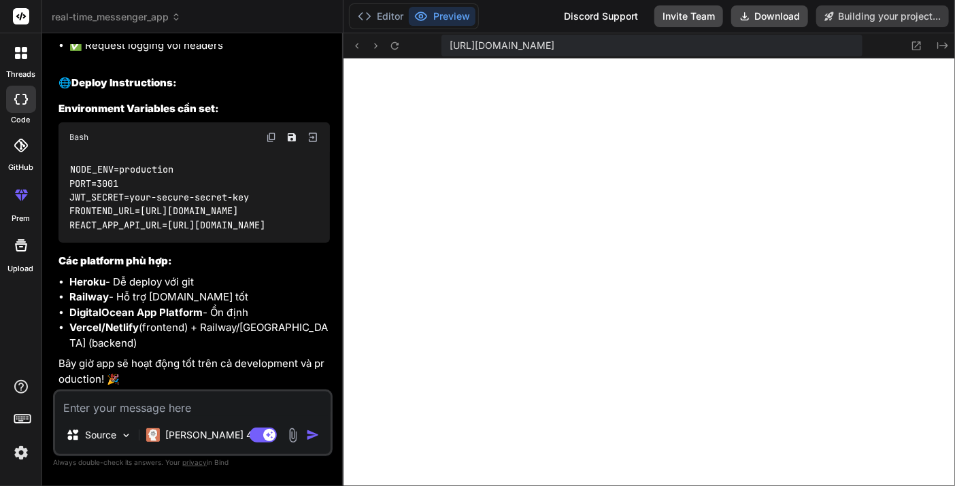
scroll to position [4660, 0]
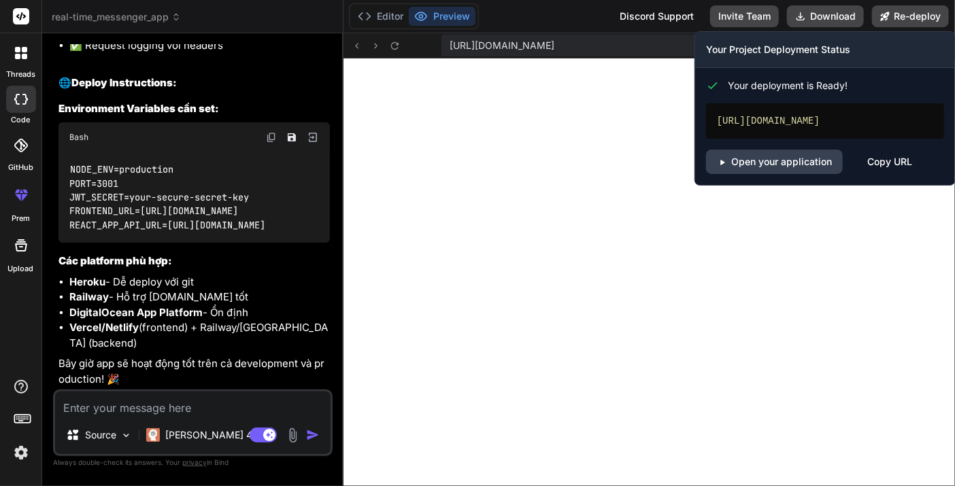
click at [902, 156] on div "Copy URL" at bounding box center [889, 162] width 45 height 24
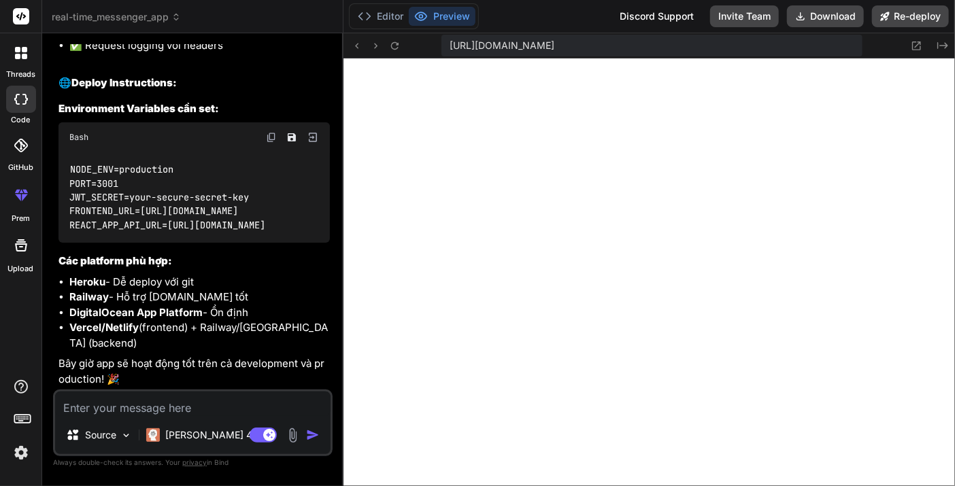
click at [403, 38] on div "[URL][DOMAIN_NAME] Created with Pixso." at bounding box center [648, 45] width 611 height 25
click at [390, 41] on icon at bounding box center [395, 46] width 12 height 12
click at [388, 37] on button at bounding box center [395, 45] width 16 height 16
click at [397, 43] on icon at bounding box center [394, 44] width 7 height 7
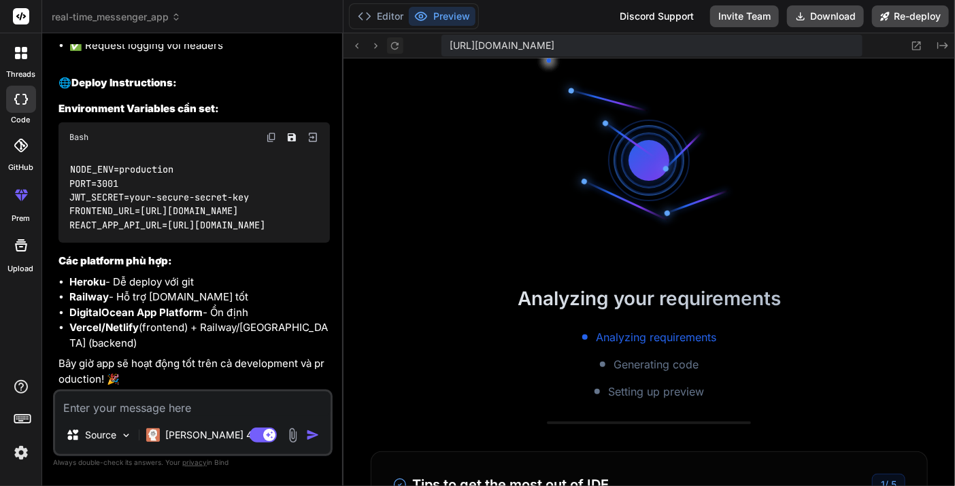
click at [397, 43] on icon at bounding box center [394, 44] width 7 height 7
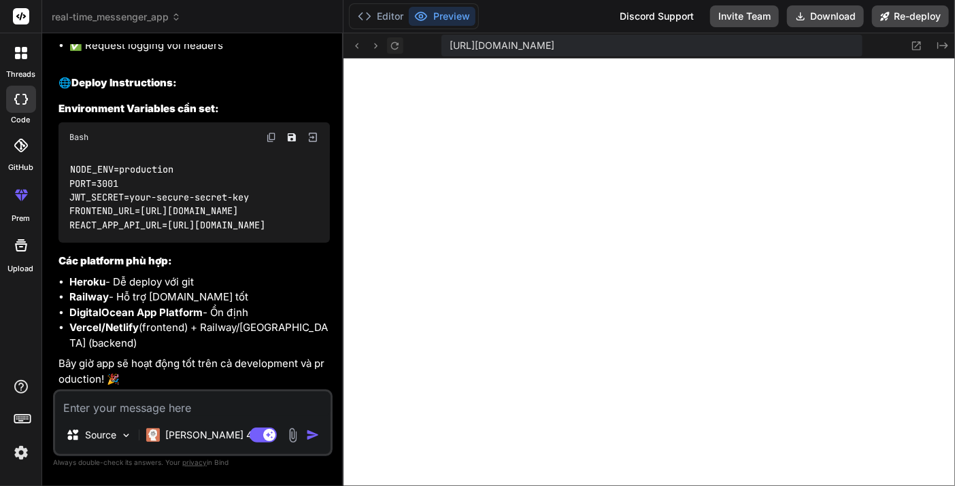
click at [397, 43] on icon at bounding box center [394, 44] width 7 height 7
click at [398, 36] on div "[URL][DOMAIN_NAME] Created with Pixso." at bounding box center [648, 45] width 611 height 25
click at [398, 41] on icon at bounding box center [395, 46] width 12 height 12
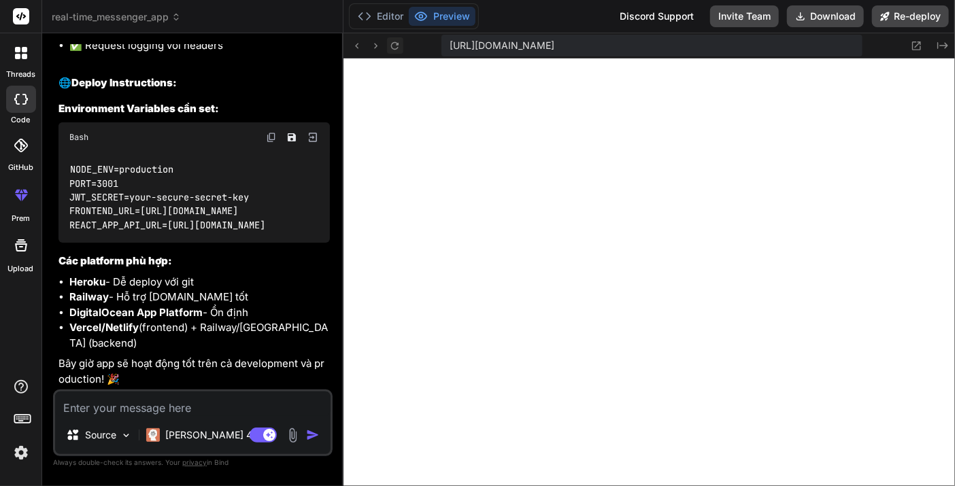
click at [399, 40] on icon at bounding box center [395, 46] width 12 height 12
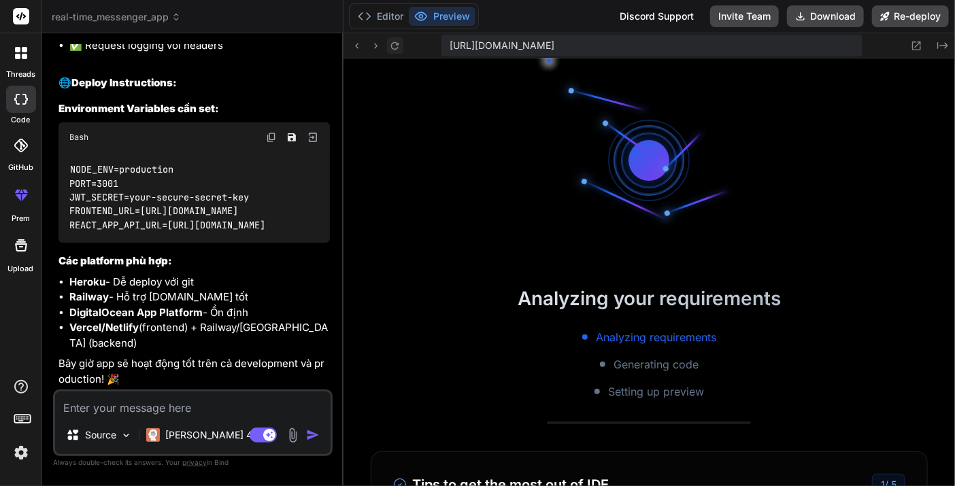
click at [399, 40] on icon at bounding box center [395, 46] width 12 height 12
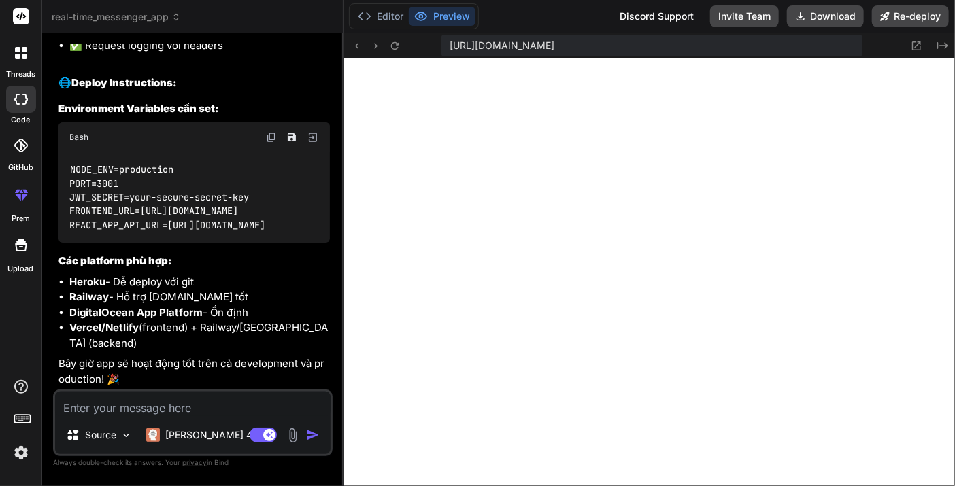
click at [174, 410] on textarea at bounding box center [192, 404] width 275 height 24
click at [204, 400] on textarea at bounding box center [192, 404] width 275 height 24
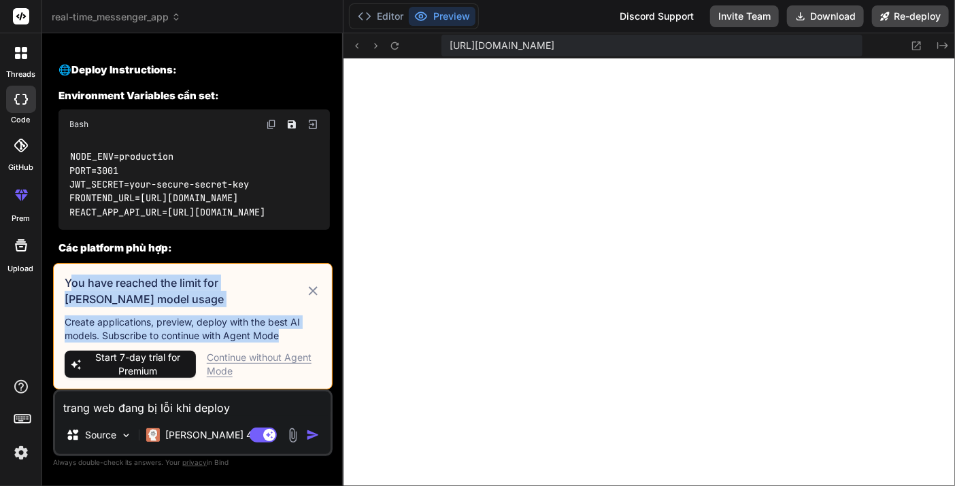
drag, startPoint x: 71, startPoint y: 289, endPoint x: 288, endPoint y: 341, distance: 223.0
click at [288, 341] on div "You have reached the limit for [PERSON_NAME] model usage Create applications, p…" at bounding box center [192, 326] width 279 height 126
click at [224, 317] on p "Create applications, preview, deploy with the best AI models. Subscribe to cont…" at bounding box center [193, 328] width 256 height 27
drag, startPoint x: 67, startPoint y: 281, endPoint x: 293, endPoint y: 332, distance: 231.4
click at [293, 332] on div "You have reached the limit for [PERSON_NAME] model usage Create applications, p…" at bounding box center [192, 326] width 279 height 126
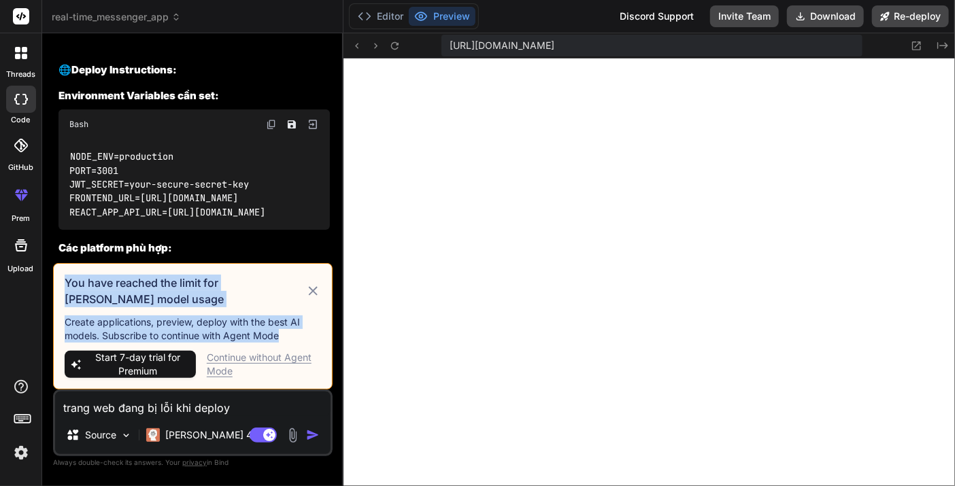
click at [284, 343] on div at bounding box center [284, 343] width 0 height 0
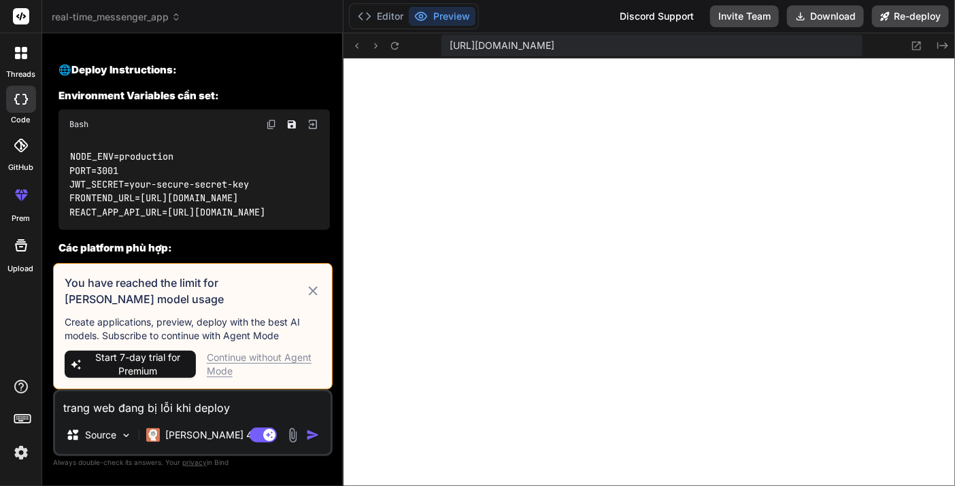
click at [257, 364] on div "Continue without Agent Mode" at bounding box center [264, 364] width 114 height 27
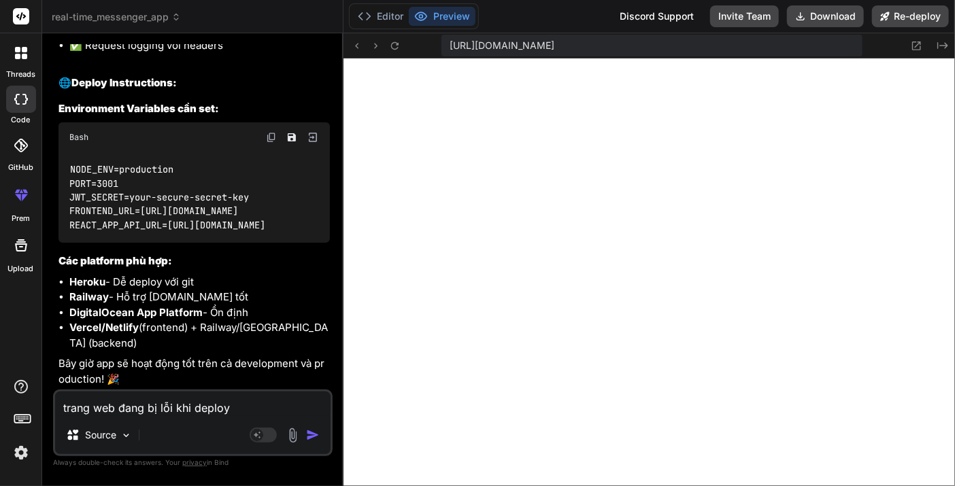
click at [261, 421] on div "trang web đang bị lỗi khi deploy Source Agent Mode. When this toggle is activat…" at bounding box center [192, 423] width 279 height 67
click at [244, 399] on textarea "trang web đang bị lỗi khi deploy" at bounding box center [192, 404] width 275 height 24
click at [309, 441] on img "button" at bounding box center [313, 435] width 14 height 14
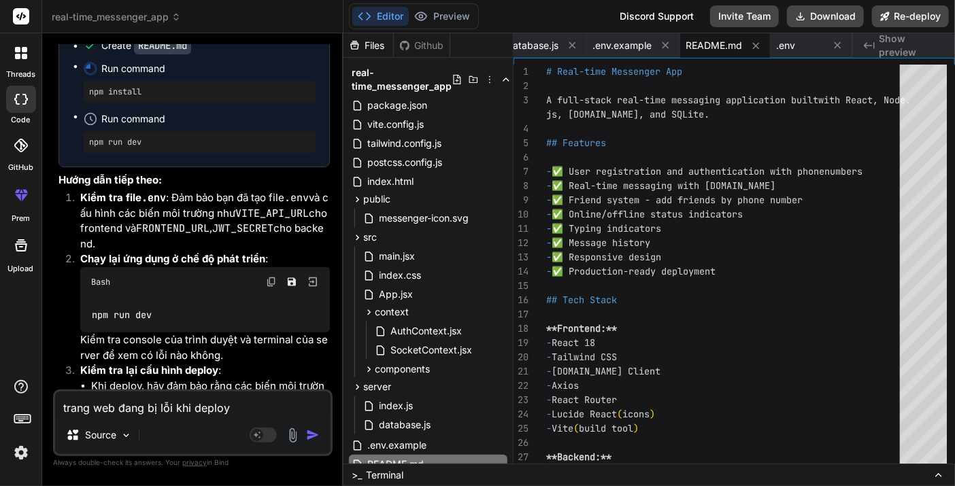
scroll to position [6112, 0]
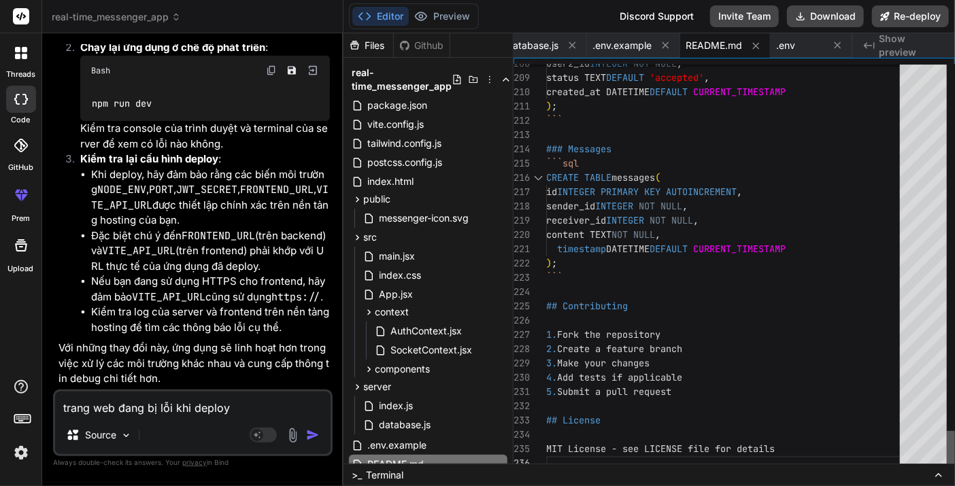
click at [951, 471] on div at bounding box center [950, 450] width 8 height 39
click at [252, 401] on textarea "trang web đang bị lỗi khi deploy" at bounding box center [192, 404] width 275 height 24
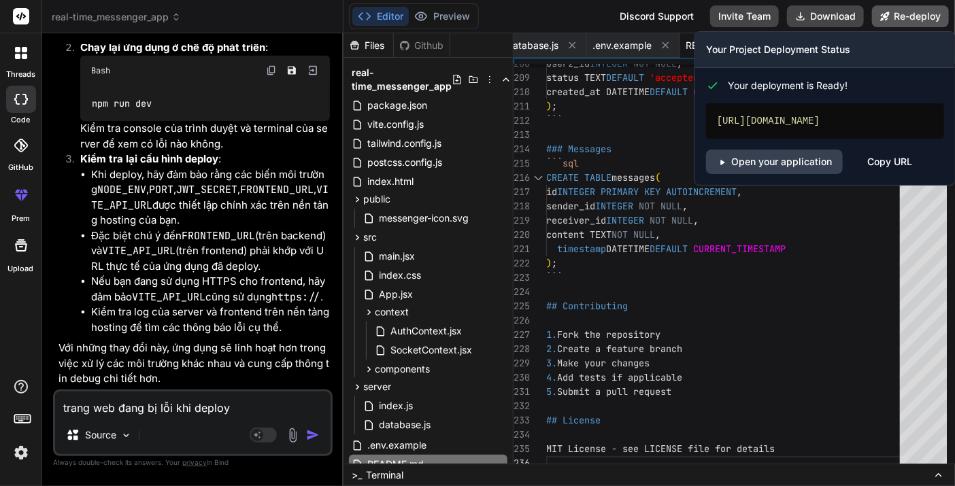
click at [890, 18] on button "Re-deploy" at bounding box center [910, 16] width 77 height 22
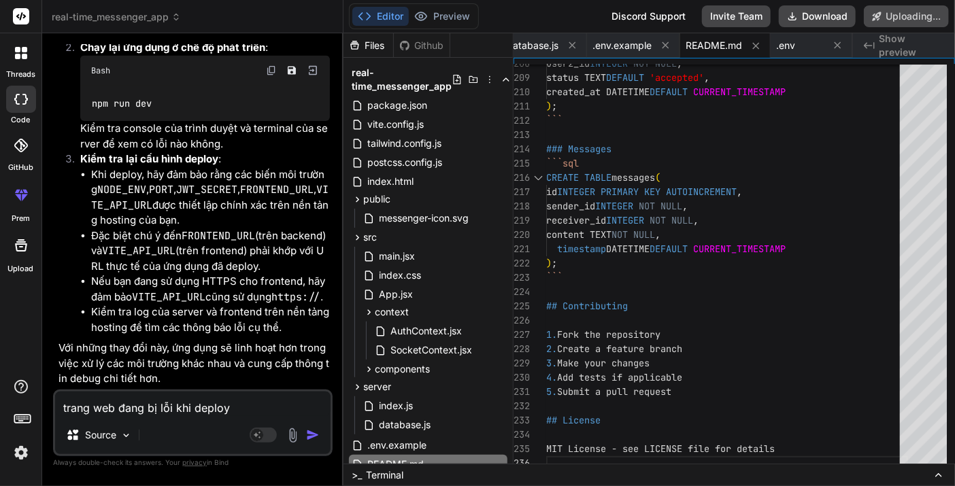
scroll to position [6031, 0]
click at [403, 10] on button "Editor" at bounding box center [380, 16] width 56 height 19
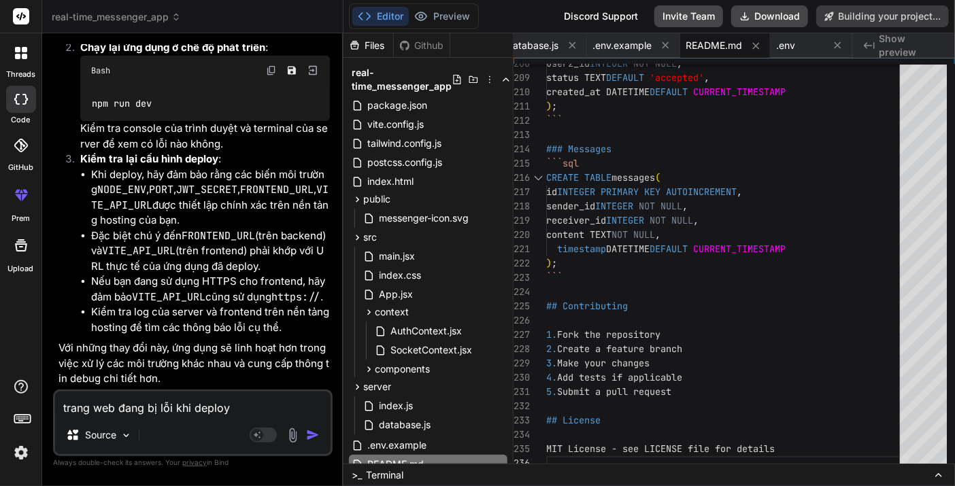
click at [439, 3] on div "Editor Preview Disabled until preview for your project is generated" at bounding box center [414, 16] width 130 height 26
click at [375, 18] on button "Editor" at bounding box center [380, 16] width 56 height 19
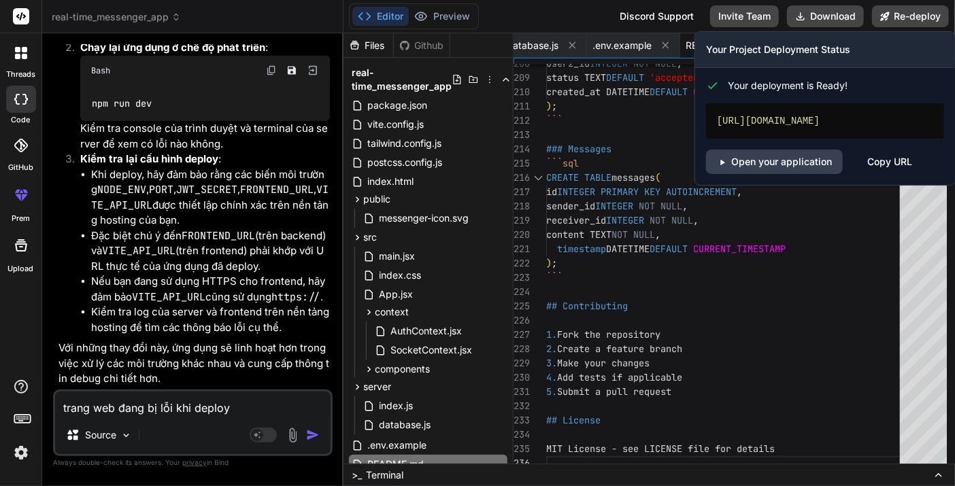
click at [898, 163] on div "Copy URL" at bounding box center [889, 162] width 45 height 24
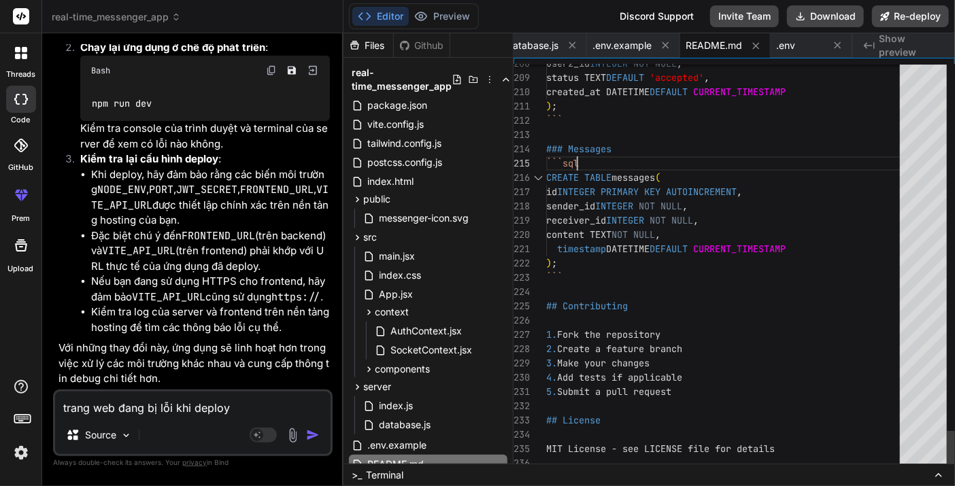
drag, startPoint x: 738, startPoint y: 163, endPoint x: 718, endPoint y: 125, distance: 42.9
click at [156, 396] on textarea "trang web đang bị lỗi khi deploy" at bounding box center [192, 404] width 275 height 24
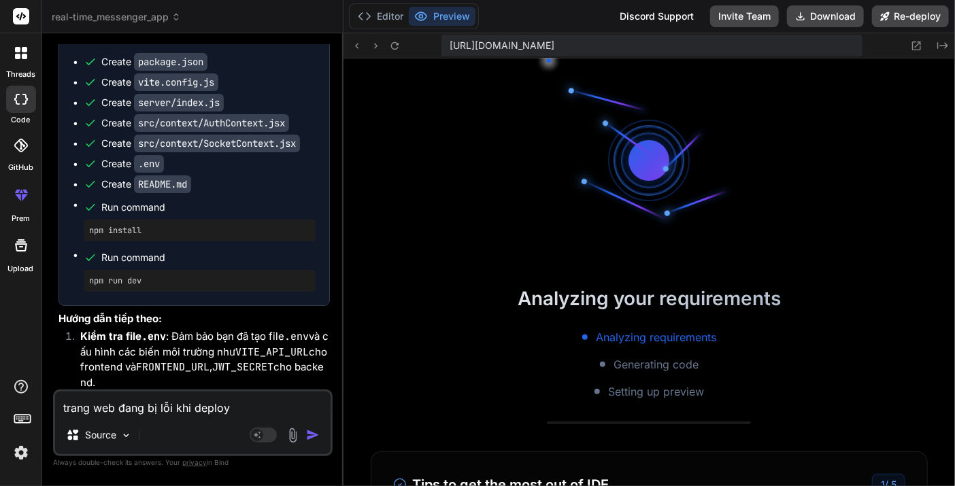
scroll to position [6112, 0]
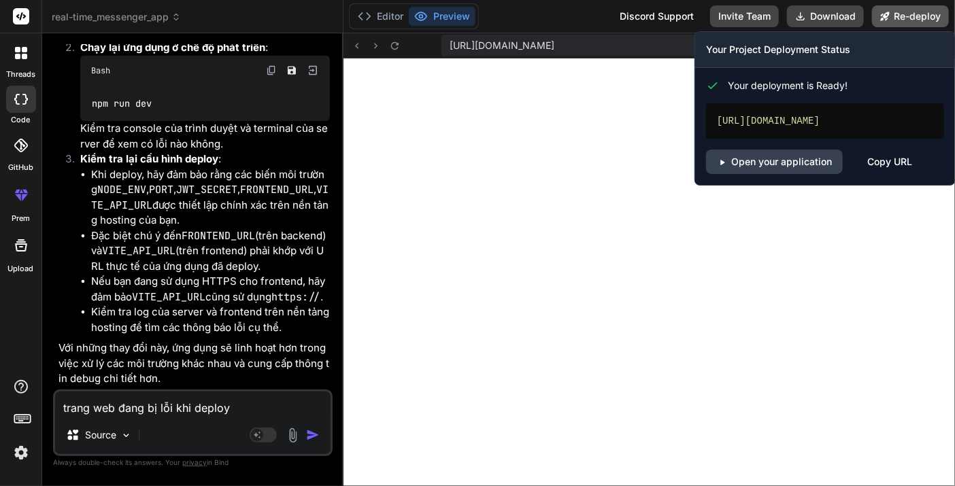
click at [893, 25] on button "Re-deploy" at bounding box center [910, 16] width 77 height 22
click at [898, 161] on div "Copy URL" at bounding box center [889, 162] width 45 height 24
click at [928, 11] on button "Re-deploy" at bounding box center [910, 16] width 77 height 22
click at [916, 14] on button "Re-deploy" at bounding box center [910, 16] width 77 height 22
click at [890, 155] on div "Copy URL" at bounding box center [889, 162] width 45 height 24
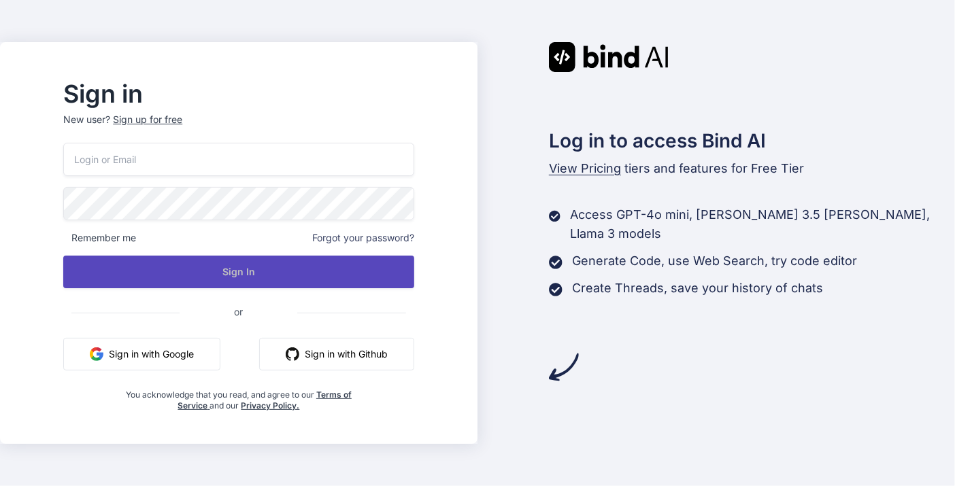
type input "[EMAIL_ADDRESS][DOMAIN_NAME]"
click at [297, 269] on button "Sign In" at bounding box center [238, 272] width 350 height 33
click at [264, 271] on button "Sign In" at bounding box center [238, 272] width 350 height 33
